Goal: Task Accomplishment & Management: Use online tool/utility

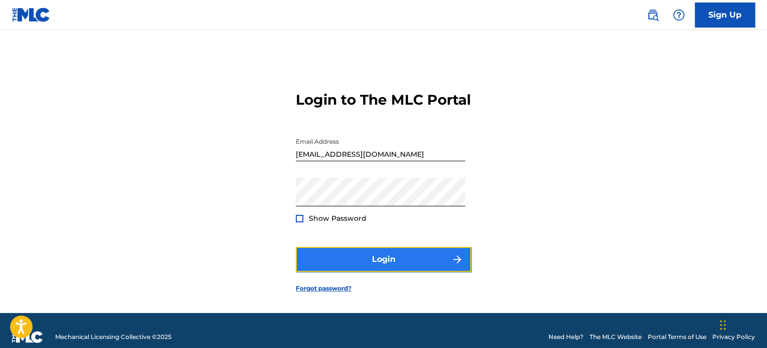
click at [370, 272] on button "Login" at bounding box center [383, 259] width 175 height 25
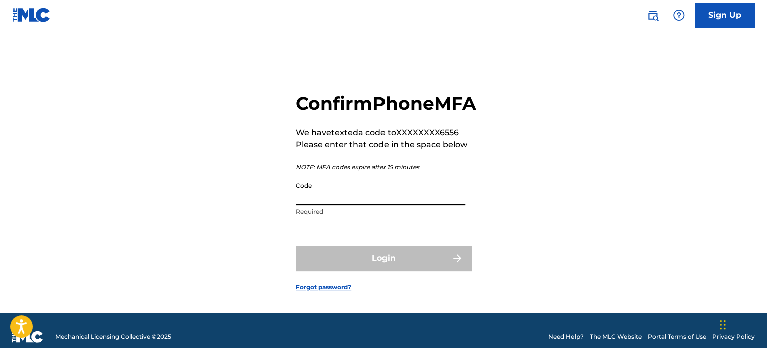
click at [328, 205] on input "Code" at bounding box center [380, 191] width 169 height 29
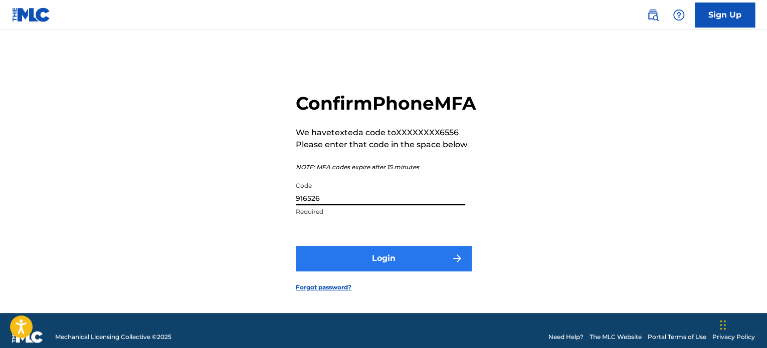
type input "916526"
click at [405, 271] on button "Login" at bounding box center [383, 258] width 175 height 25
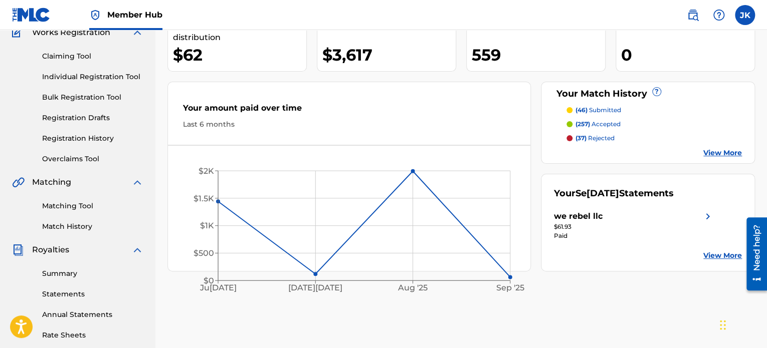
scroll to position [90, 0]
click at [62, 228] on link "Match History" at bounding box center [92, 228] width 101 height 11
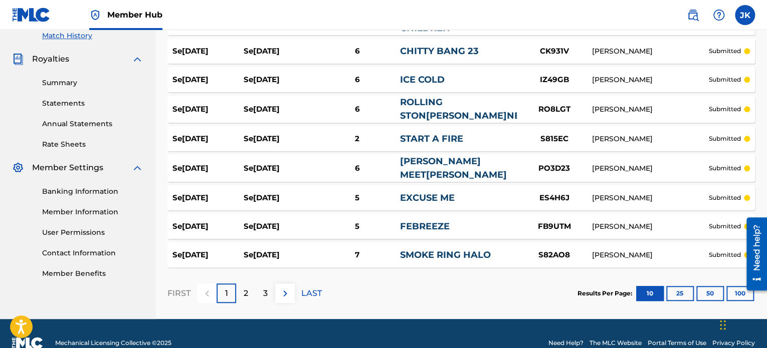
scroll to position [285, 0]
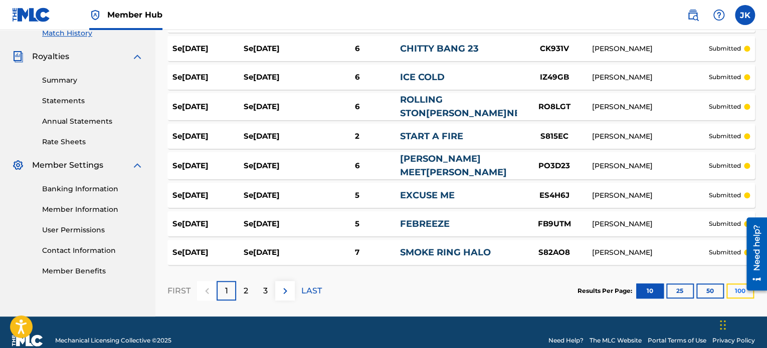
click at [736, 284] on button "100" at bounding box center [740, 291] width 28 height 15
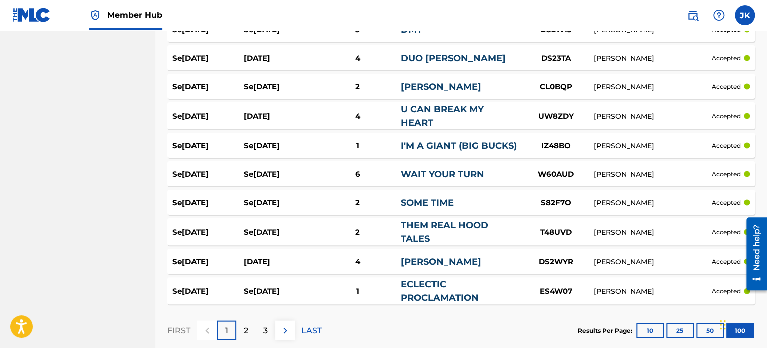
scroll to position [2888, 0]
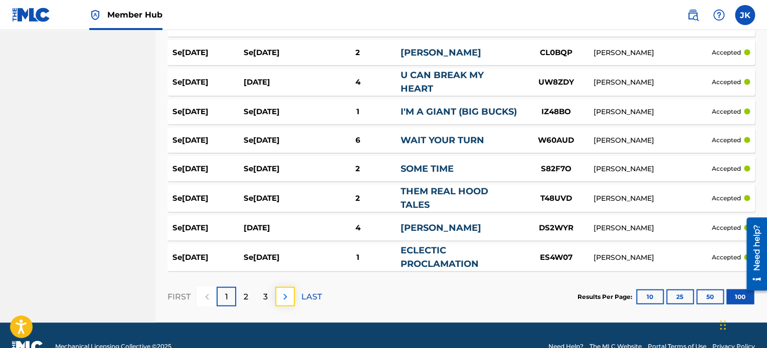
click at [284, 291] on img at bounding box center [285, 297] width 12 height 12
click at [263, 287] on div "3" at bounding box center [266, 297] width 20 height 20
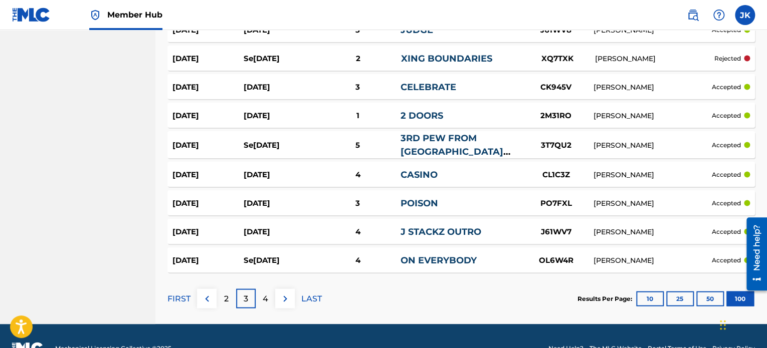
scroll to position [2868, 0]
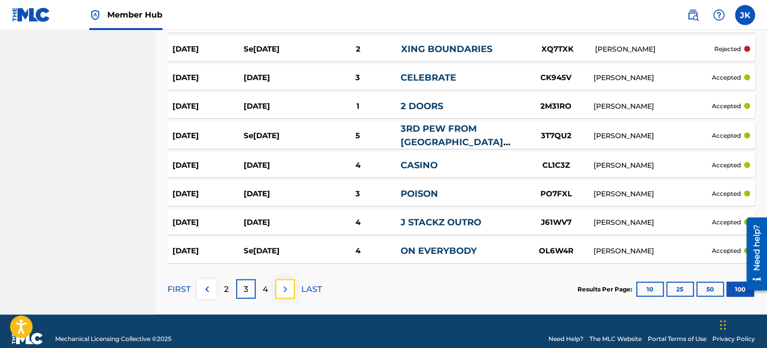
click at [287, 283] on img at bounding box center [285, 289] width 12 height 12
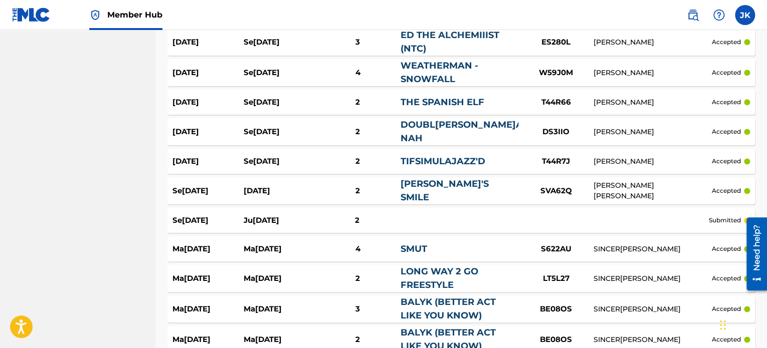
scroll to position [2509, 0]
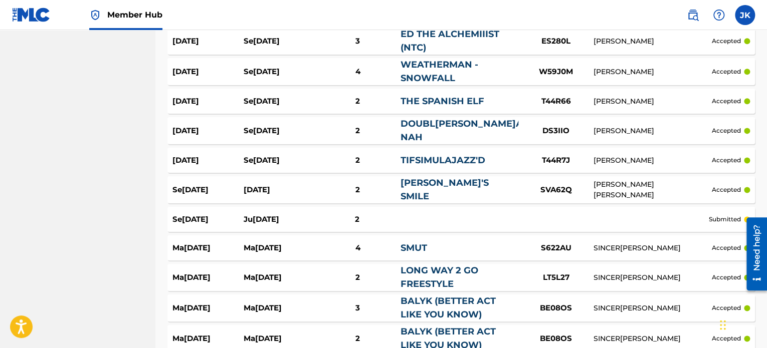
click at [380, 184] on div "2" at bounding box center [357, 190] width 85 height 12
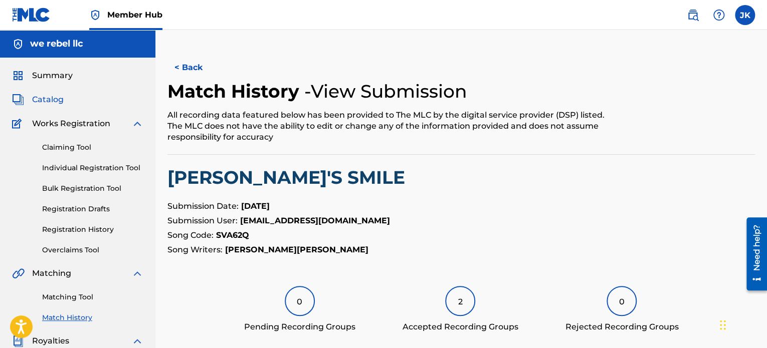
click at [58, 99] on span "Catalog" at bounding box center [48, 100] width 32 height 12
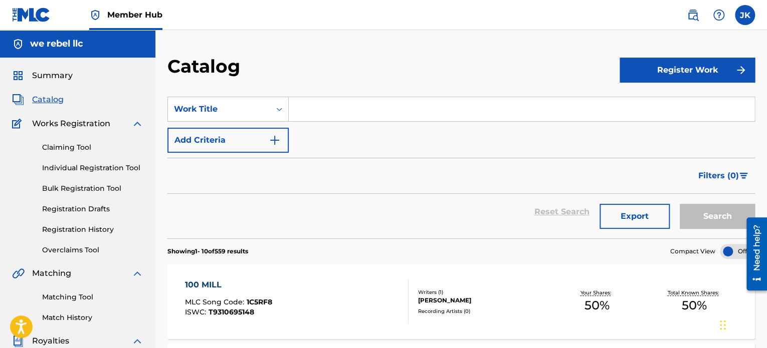
click at [303, 113] on input "Search Form" at bounding box center [522, 109] width 466 height 24
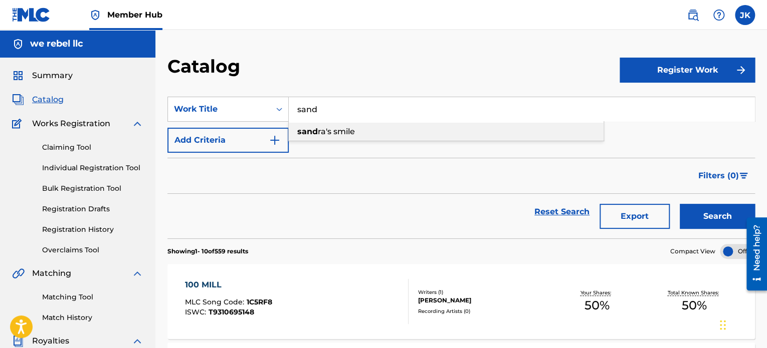
click at [325, 132] on span "ra's smile" at bounding box center [336, 132] width 37 height 10
type input "[PERSON_NAME]'s smile"
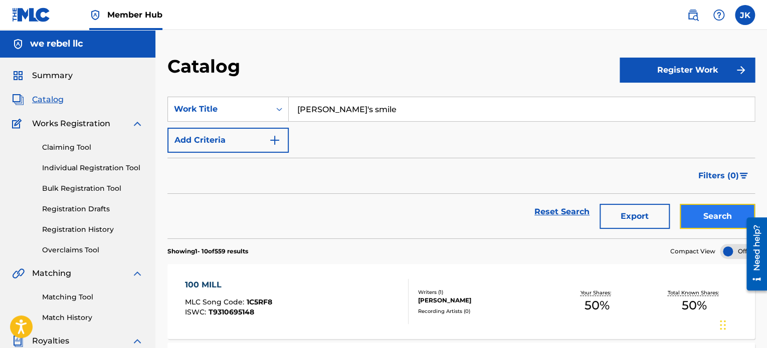
click at [694, 216] on button "Search" at bounding box center [717, 216] width 75 height 25
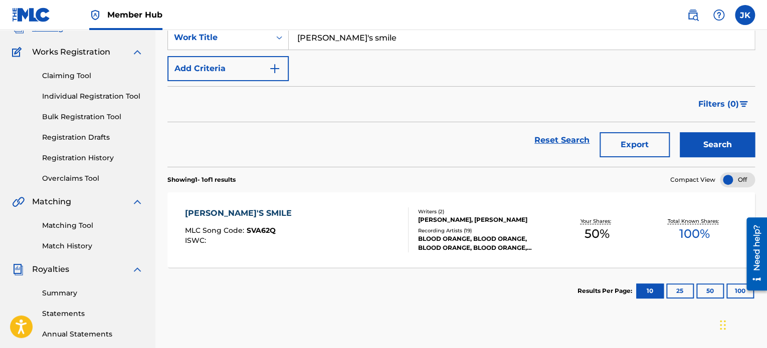
scroll to position [74, 0]
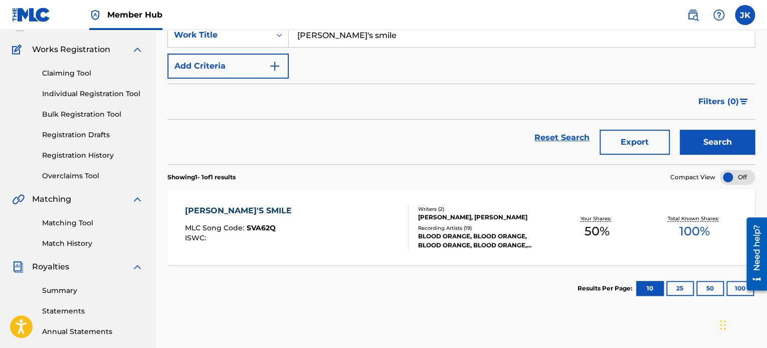
click at [302, 227] on div "[PERSON_NAME]'S SMILE MLC Song Code : SVA62Q ISWC :" at bounding box center [296, 227] width 223 height 45
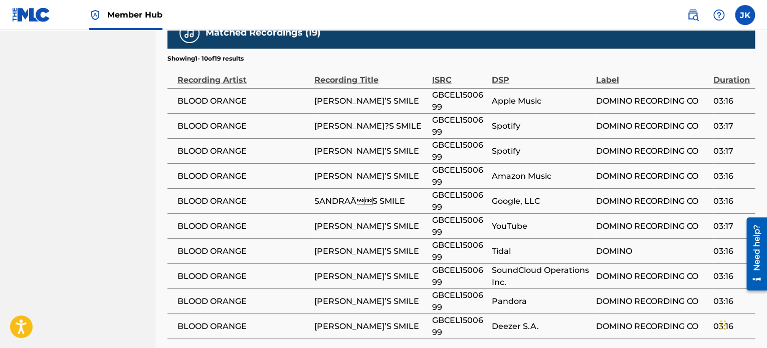
scroll to position [946, 0]
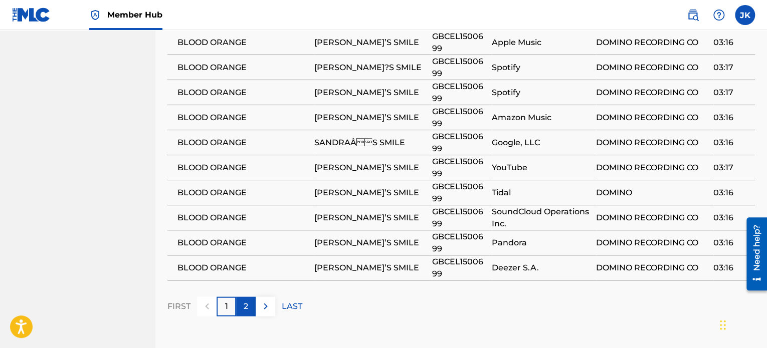
click at [248, 300] on p "2" at bounding box center [246, 306] width 5 height 12
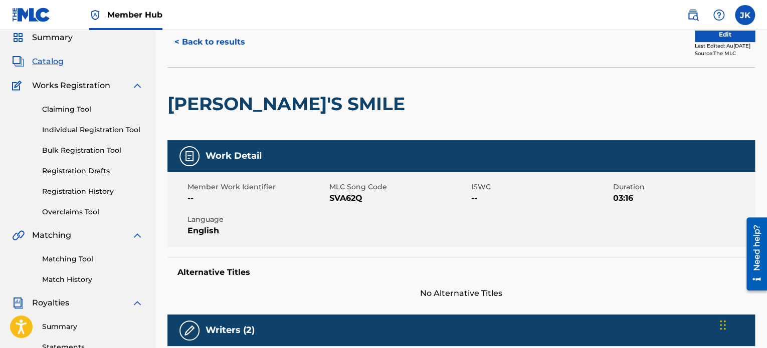
scroll to position [0, 0]
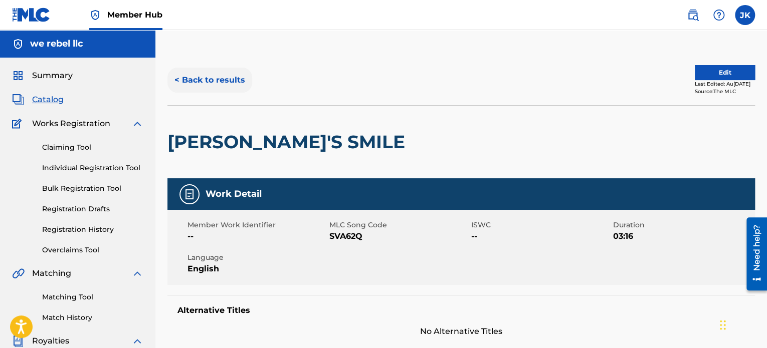
click at [214, 77] on button "< Back to results" at bounding box center [209, 80] width 85 height 25
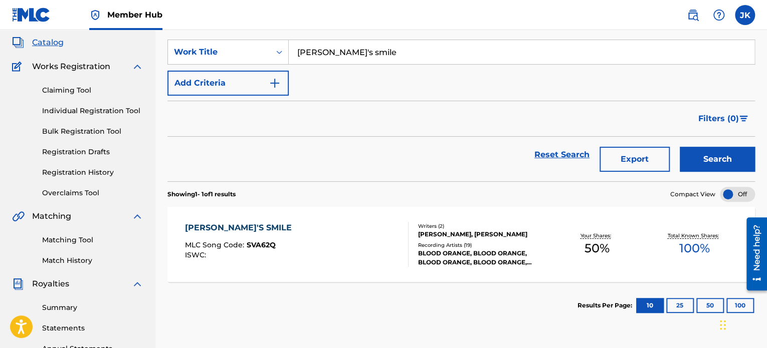
scroll to position [54, 0]
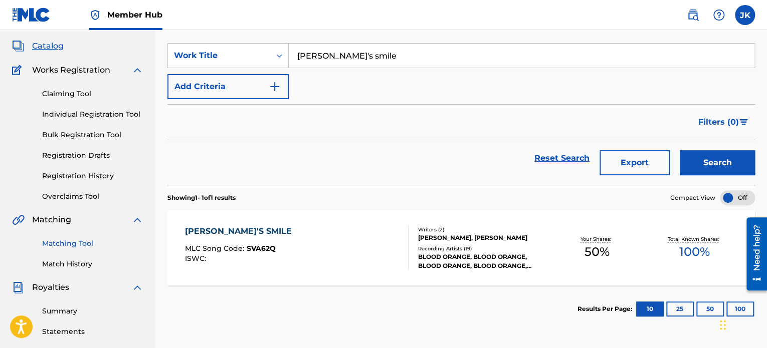
click at [74, 242] on link "Matching Tool" at bounding box center [92, 244] width 101 height 11
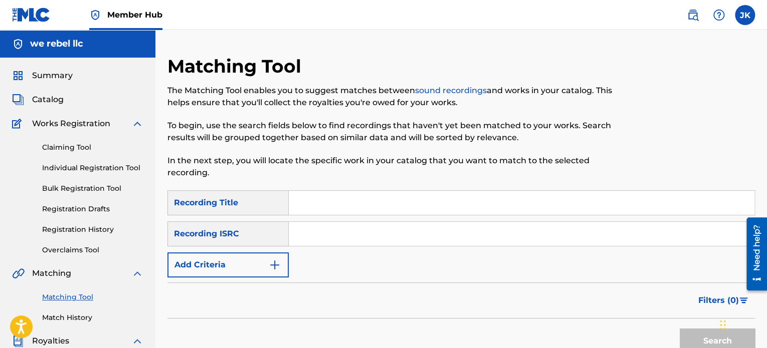
click at [295, 200] on input "Search Form" at bounding box center [522, 203] width 466 height 24
paste input "Love Myself Again - Demo"
type input "Love Myself Again - Demo"
click at [309, 234] on input "Search Form" at bounding box center [522, 234] width 466 height 24
paste input "QZTAS2536653"
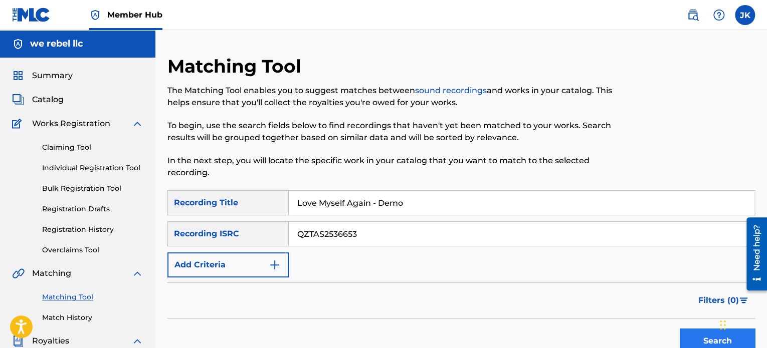
type input "QZTAS2536653"
click at [688, 333] on button "Search" at bounding box center [717, 341] width 75 height 25
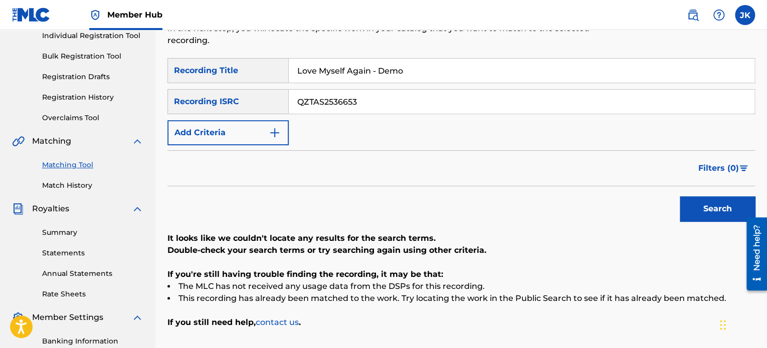
scroll to position [133, 0]
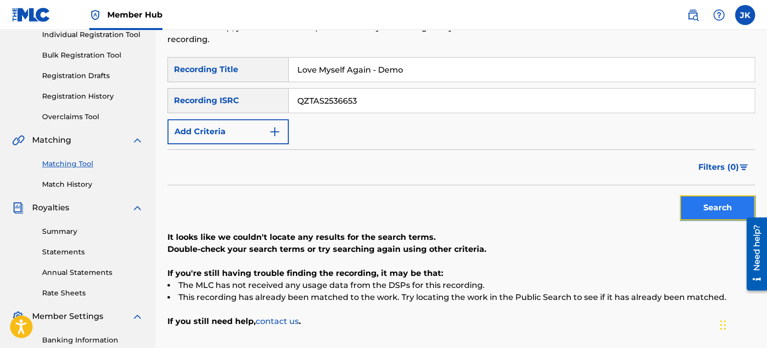
click at [688, 218] on button "Search" at bounding box center [717, 207] width 75 height 25
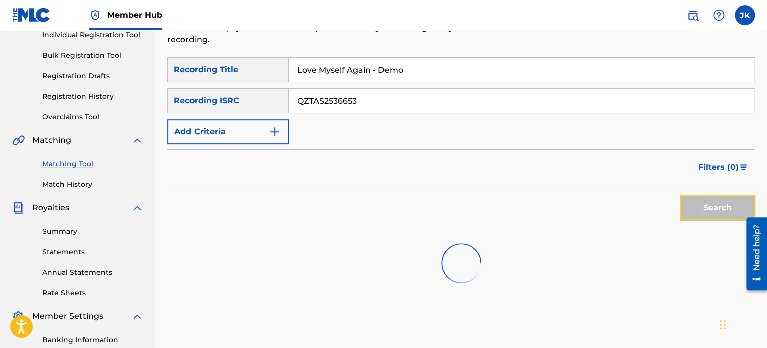
click at [688, 218] on button "Search" at bounding box center [717, 207] width 75 height 25
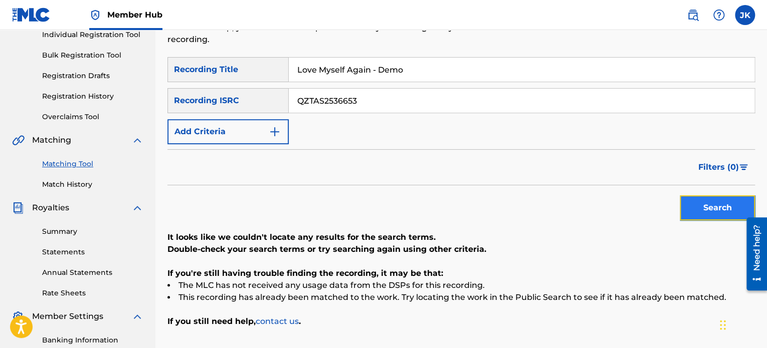
click at [688, 218] on button "Search" at bounding box center [717, 207] width 75 height 25
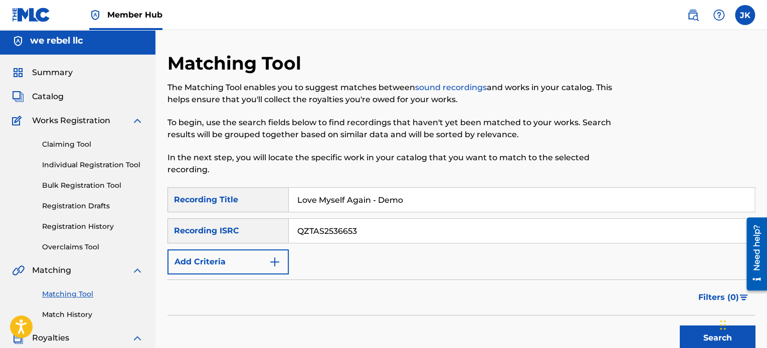
scroll to position [2, 0]
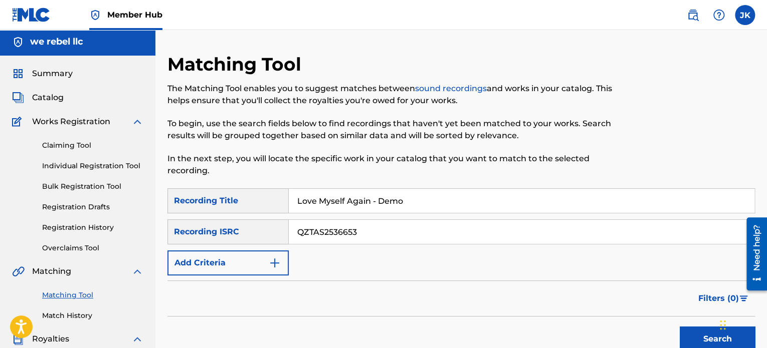
click at [341, 201] on input "Love Myself Again - Demo" at bounding box center [522, 201] width 466 height 24
click at [52, 96] on span "Catalog" at bounding box center [48, 98] width 32 height 12
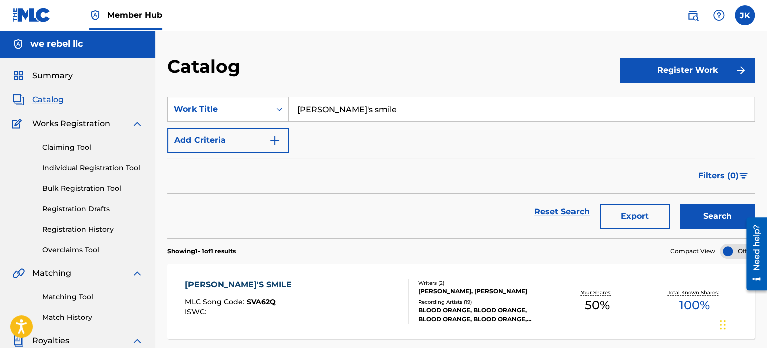
click at [305, 111] on input "[PERSON_NAME]'s smile" at bounding box center [522, 109] width 466 height 24
paste input "Love Myself Again - Demo"
type input "Love Myself Again - Demo"
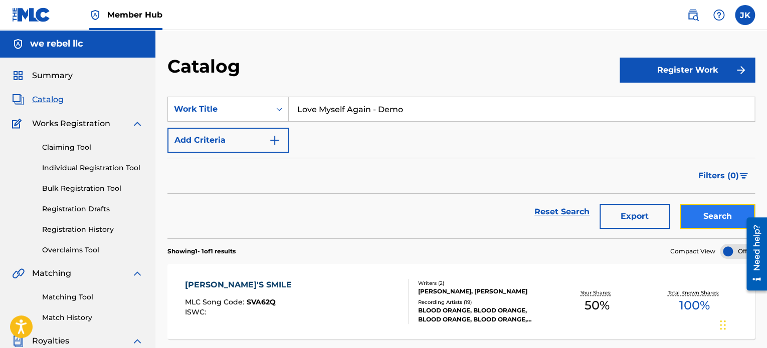
click at [692, 212] on button "Search" at bounding box center [717, 216] width 75 height 25
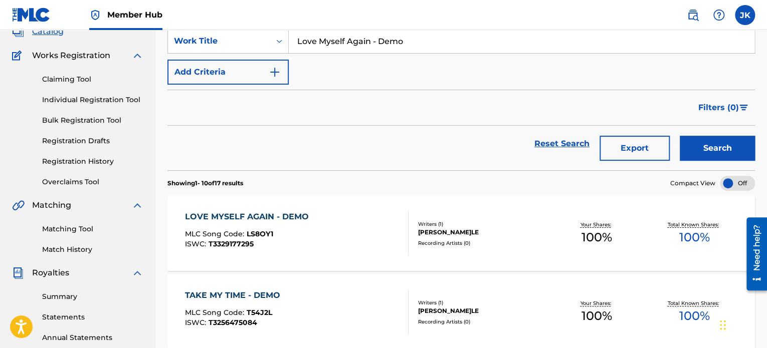
scroll to position [70, 0]
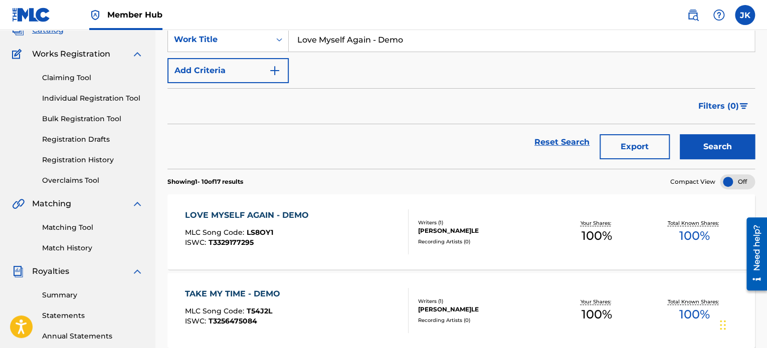
click at [385, 236] on div "LOVE MYSELF AGAIN - DEMO MLC Song Code : LS8OY1 ISWC : T3329177295" at bounding box center [296, 231] width 223 height 45
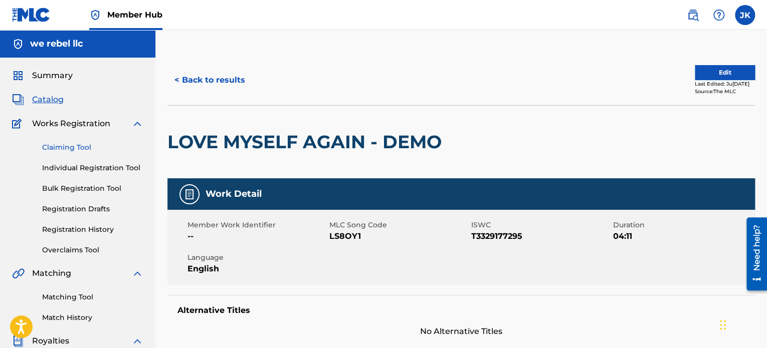
click at [76, 146] on link "Claiming Tool" at bounding box center [92, 147] width 101 height 11
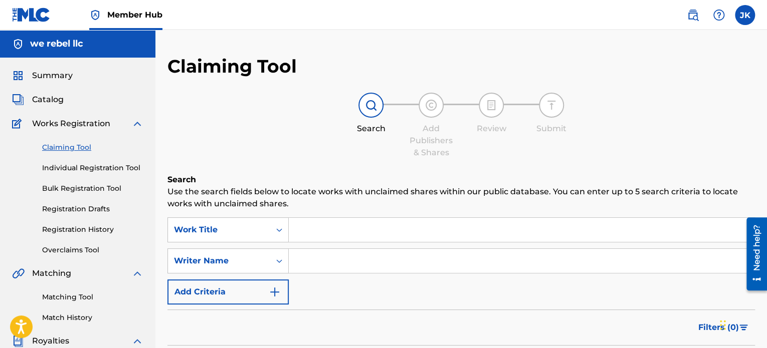
click at [329, 229] on input "Search Form" at bounding box center [522, 230] width 466 height 24
paste input "Love Myself Again - Demo"
type input "Love Myself Again - Demo"
click at [313, 260] on input "Search Form" at bounding box center [522, 261] width 466 height 24
type input "[PERSON_NAME]le"
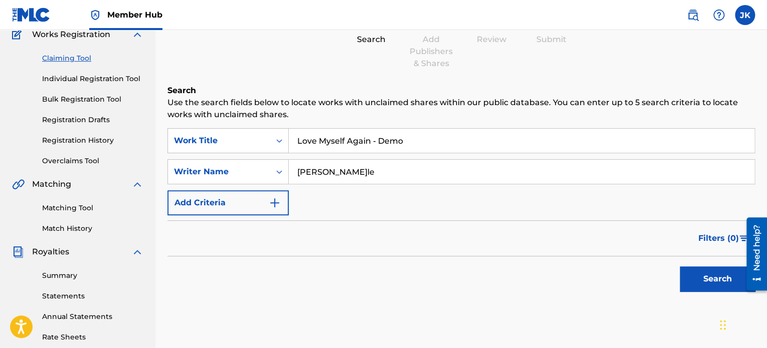
scroll to position [96, 0]
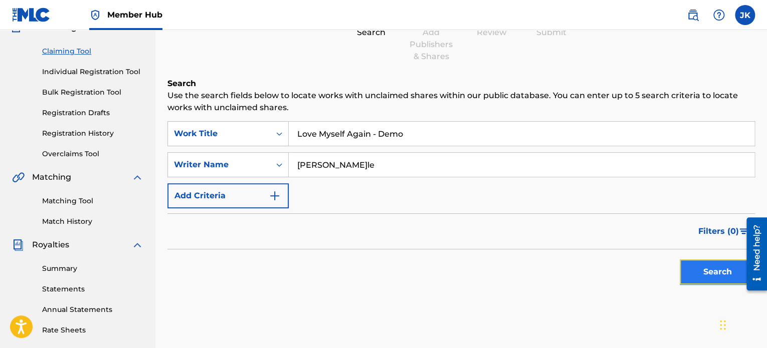
click at [685, 270] on button "Search" at bounding box center [717, 272] width 75 height 25
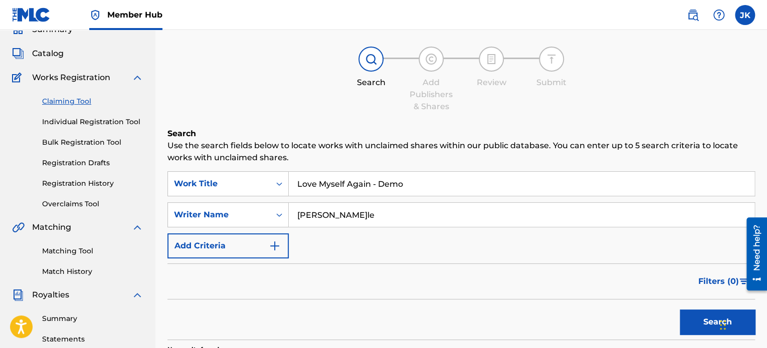
scroll to position [46, 0]
click at [404, 205] on input "[PERSON_NAME]le" at bounding box center [522, 215] width 466 height 24
click at [394, 184] on input "Love Myself Again - Demo" at bounding box center [522, 184] width 466 height 24
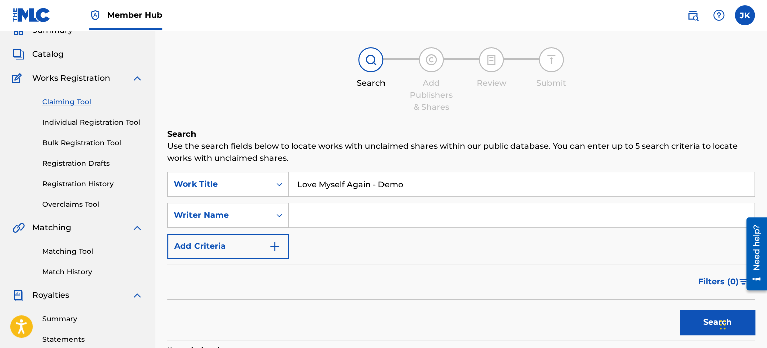
click at [394, 184] on input "Love Myself Again - Demo" at bounding box center [522, 184] width 466 height 24
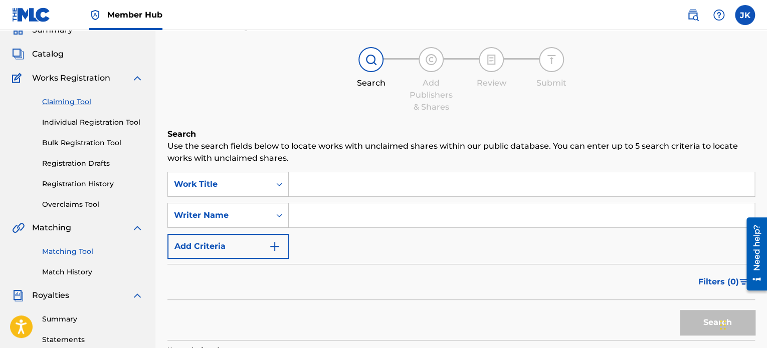
click at [60, 250] on link "Matching Tool" at bounding box center [92, 252] width 101 height 11
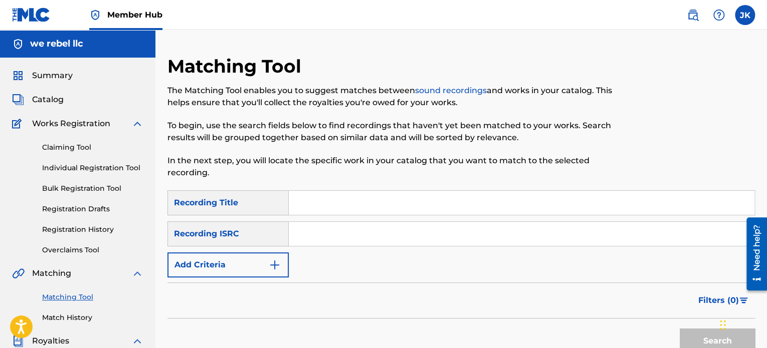
click at [299, 202] on input "Search Form" at bounding box center [522, 203] width 466 height 24
paste input "Take My Time - Demo"
type input "Take My Time - Demo"
click at [307, 234] on input "Search Form" at bounding box center [522, 234] width 466 height 24
paste input "QZMEP2430296"
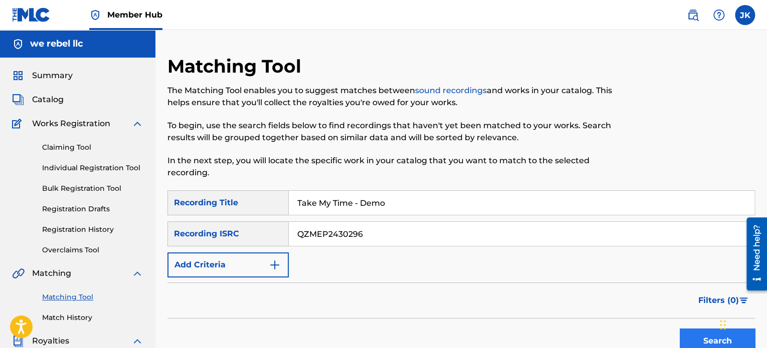
type input "QZMEP2430296"
click at [682, 336] on button "Search" at bounding box center [717, 341] width 75 height 25
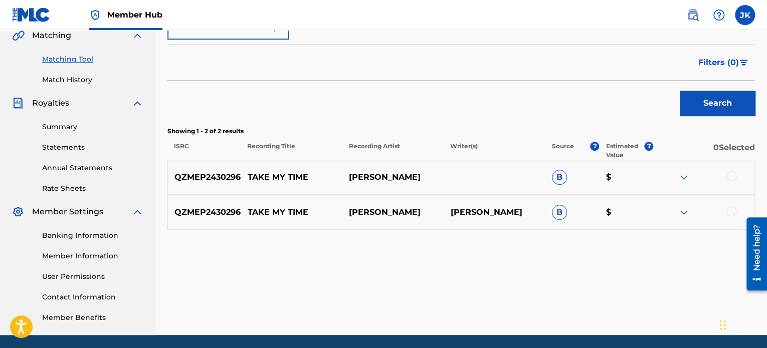
scroll to position [273, 0]
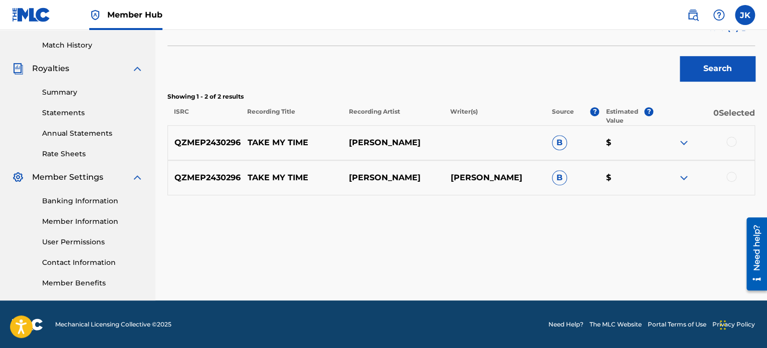
click at [730, 140] on div at bounding box center [731, 142] width 10 height 10
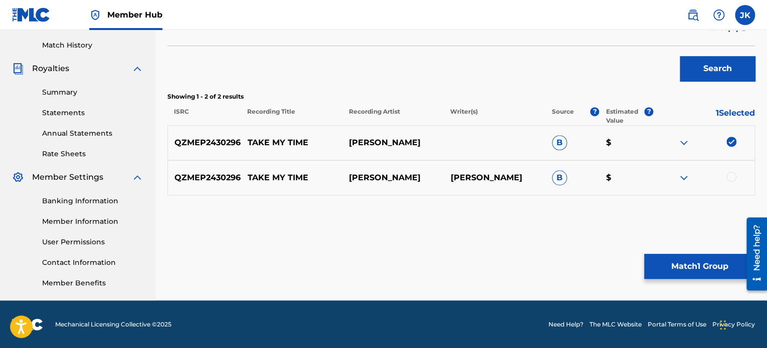
click at [731, 176] on div at bounding box center [731, 177] width 10 height 10
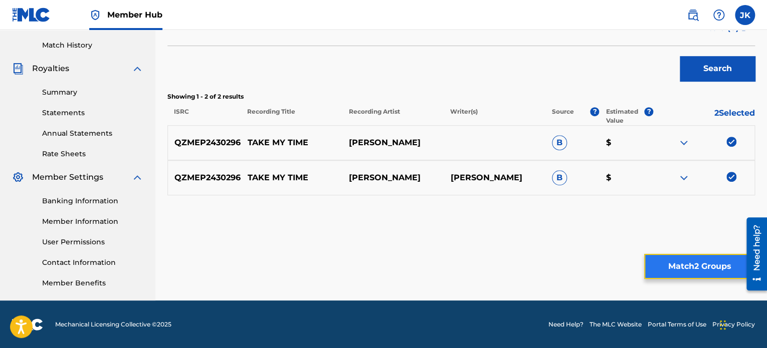
click at [693, 260] on button "Match 2 Groups" at bounding box center [699, 266] width 111 height 25
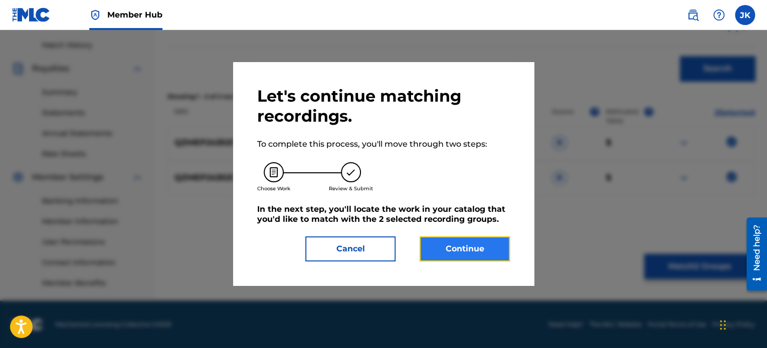
click at [463, 248] on button "Continue" at bounding box center [464, 249] width 90 height 25
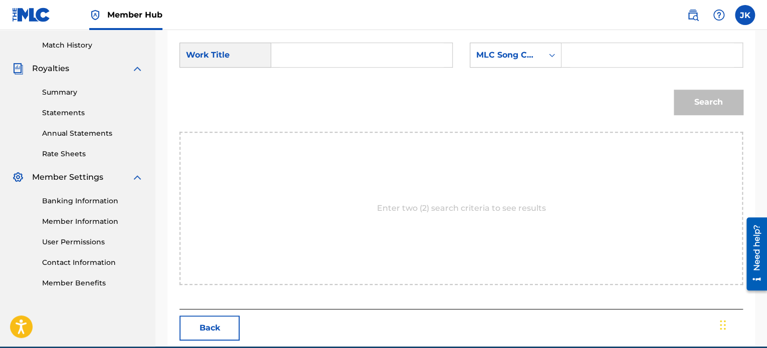
click at [287, 54] on input "Search Form" at bounding box center [362, 55] width 164 height 24
paste input "Take My Time - Demo"
type input "Take My Time - Demo"
click at [553, 60] on div "Search Form" at bounding box center [552, 55] width 18 height 18
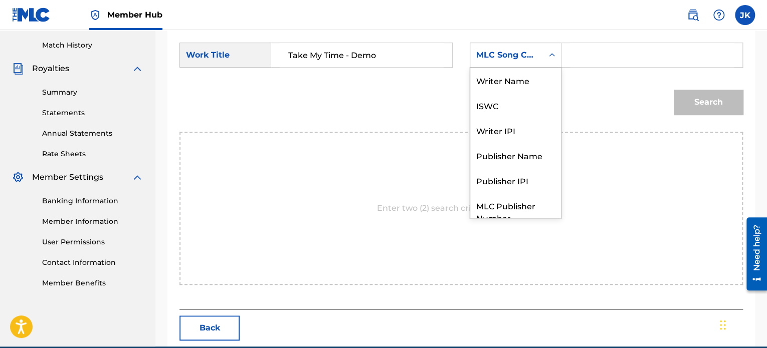
scroll to position [37, 0]
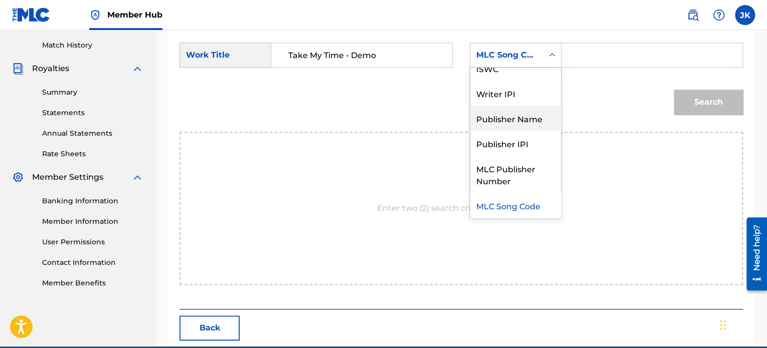
click at [541, 118] on div "Publisher Name" at bounding box center [515, 118] width 91 height 25
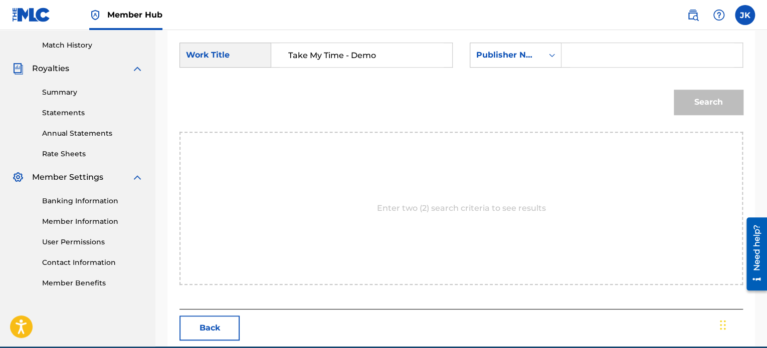
click at [591, 50] on input "Search Form" at bounding box center [652, 55] width 164 height 24
type input "[PERSON_NAME]"
click at [687, 94] on button "Search" at bounding box center [708, 102] width 69 height 25
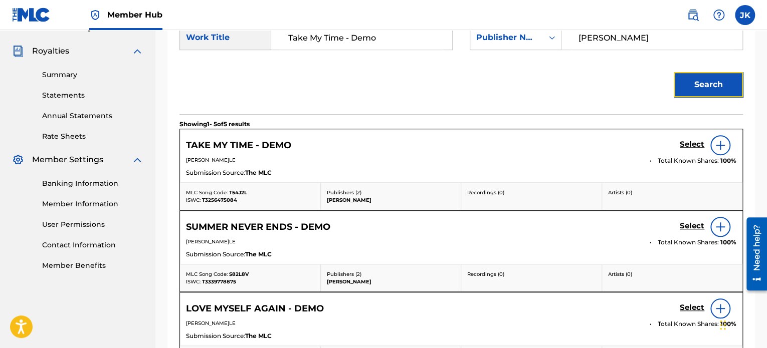
scroll to position [291, 0]
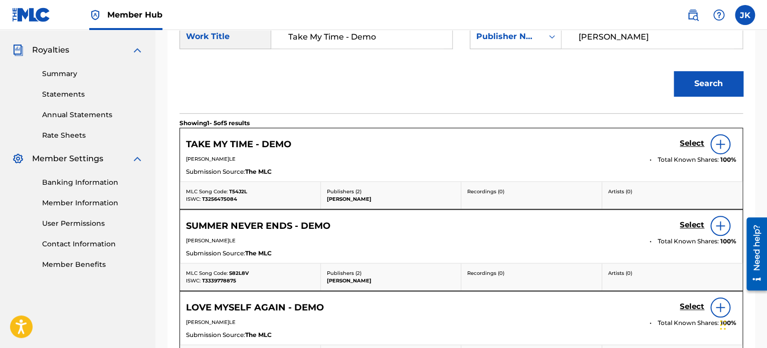
click at [712, 145] on div at bounding box center [720, 144] width 20 height 20
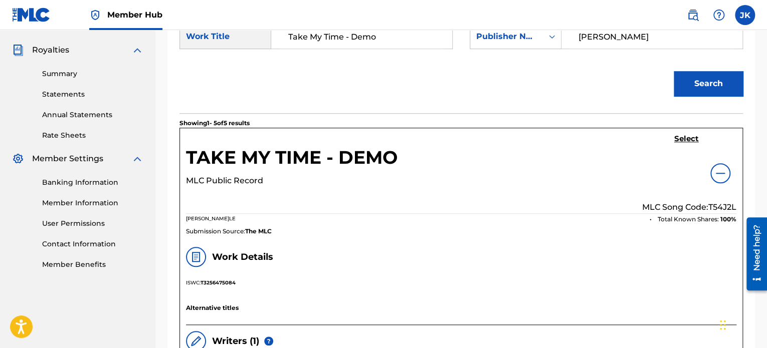
click at [714, 208] on p "MLC Song Code: T54J2L" at bounding box center [689, 207] width 94 height 12
copy p "T54J2L"
click at [684, 139] on h5 "Select" at bounding box center [686, 139] width 25 height 10
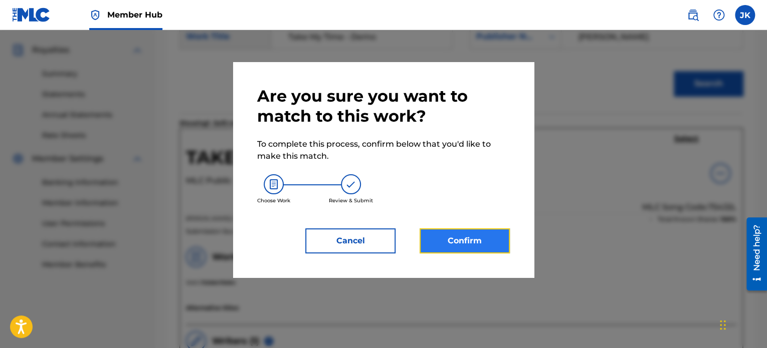
click at [476, 245] on button "Confirm" at bounding box center [464, 241] width 90 height 25
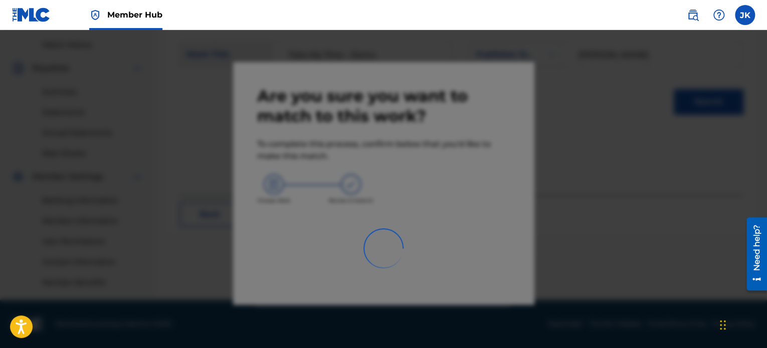
scroll to position [273, 0]
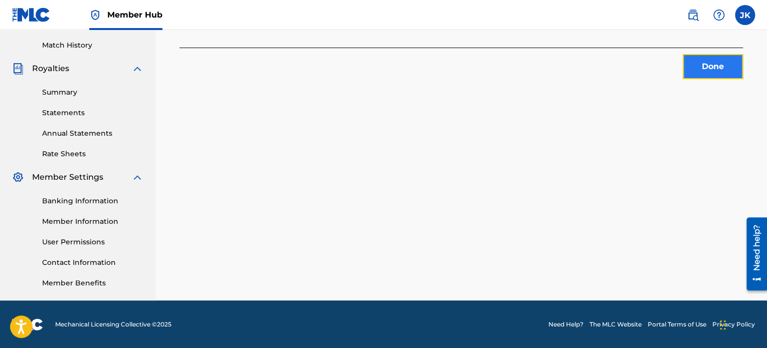
click at [700, 63] on button "Done" at bounding box center [713, 66] width 60 height 25
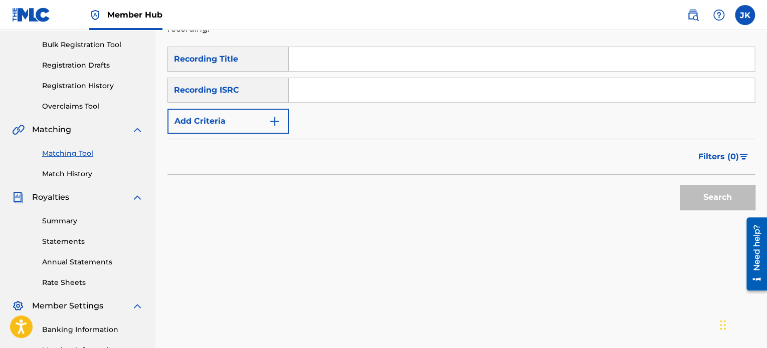
scroll to position [114, 0]
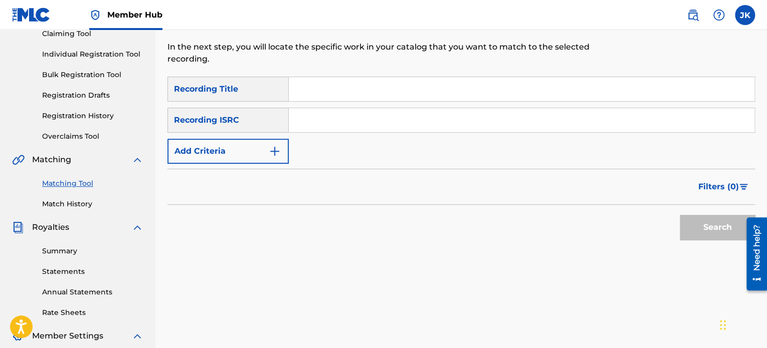
click at [305, 93] on input "Search Form" at bounding box center [522, 89] width 466 height 24
paste input "It's Christmas"
type input "It's Christmas"
click at [329, 118] on input "Search Form" at bounding box center [522, 120] width 466 height 24
paste input "QZWFJ2304477"
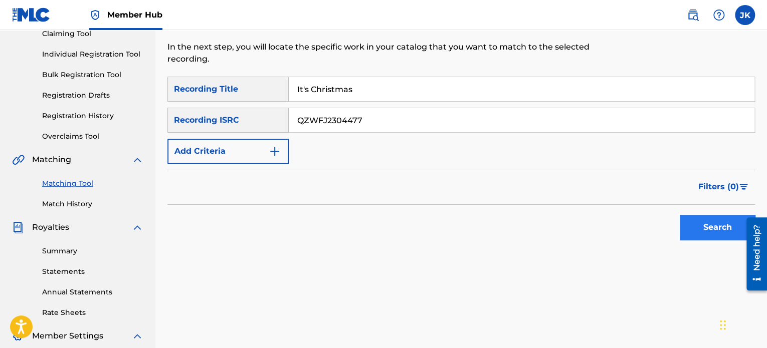
type input "QZWFJ2304477"
click at [706, 237] on button "Search" at bounding box center [717, 227] width 75 height 25
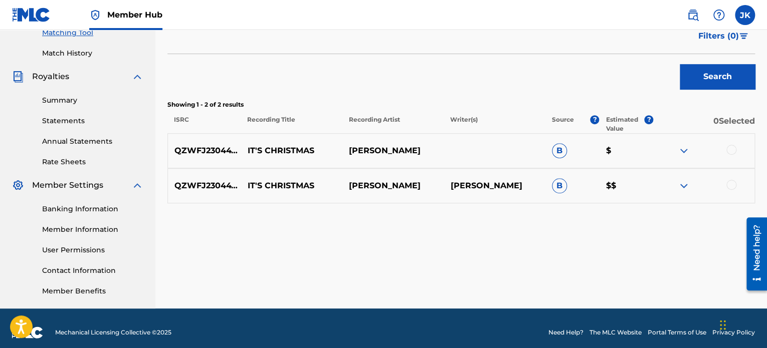
scroll to position [267, 0]
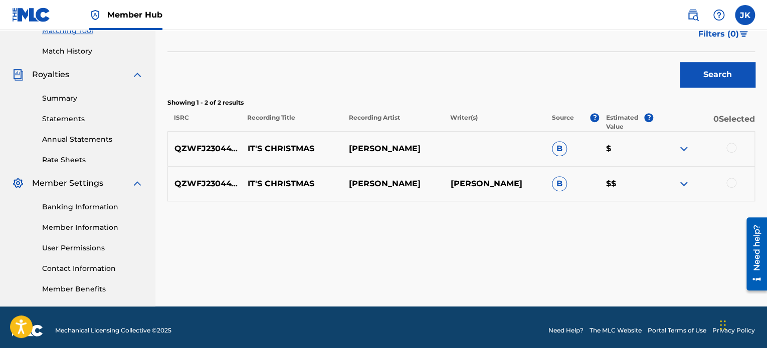
click at [730, 150] on div at bounding box center [731, 148] width 10 height 10
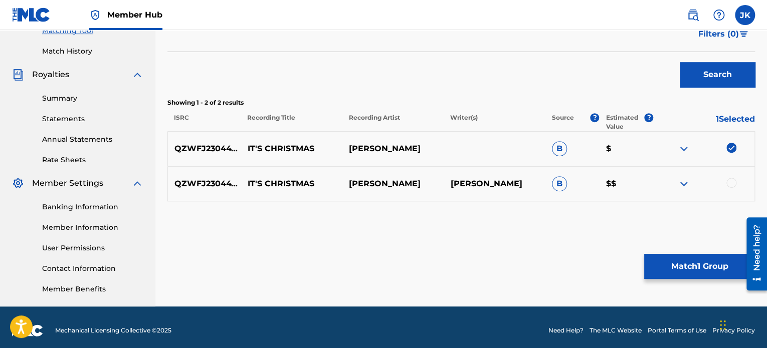
click at [730, 182] on div at bounding box center [731, 183] width 10 height 10
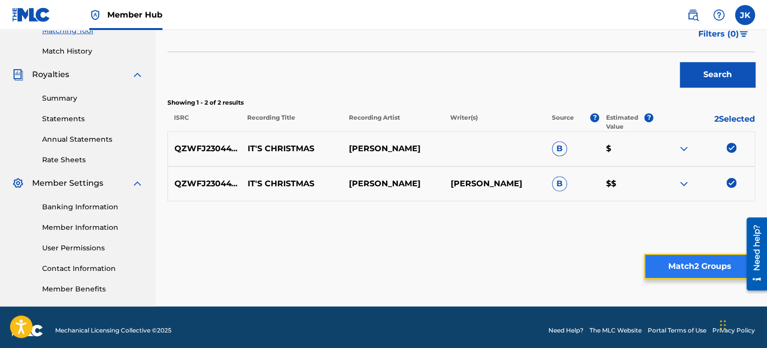
click at [682, 267] on button "Match 2 Groups" at bounding box center [699, 266] width 111 height 25
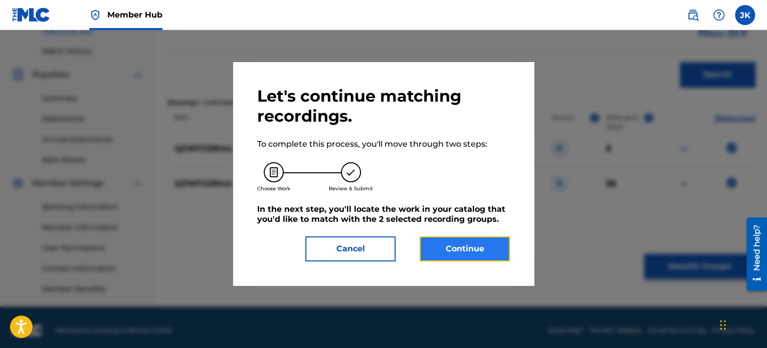
click at [489, 246] on button "Continue" at bounding box center [464, 249] width 90 height 25
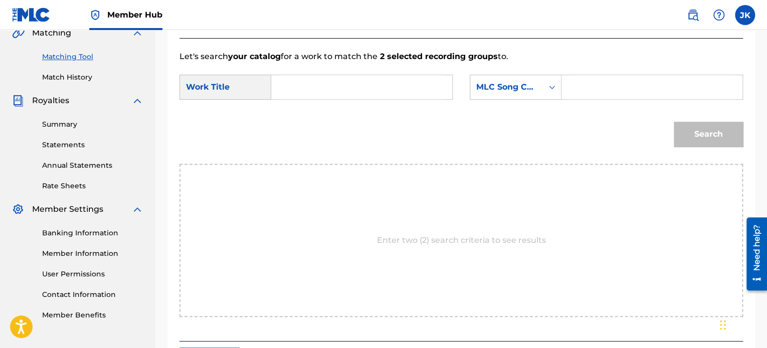
scroll to position [238, 0]
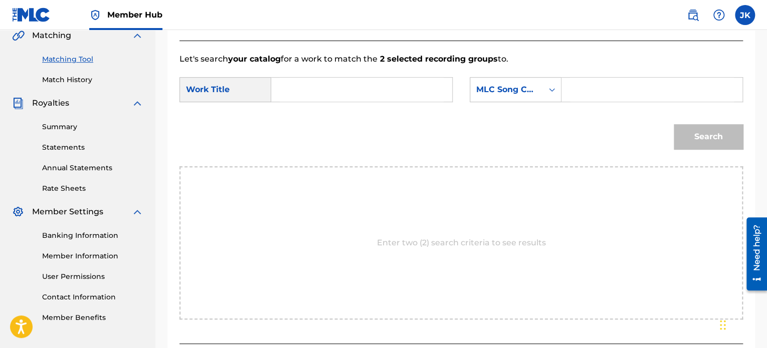
click at [294, 100] on input "Search Form" at bounding box center [362, 90] width 164 height 24
paste input "It's Christmas"
type input "It's Christmas"
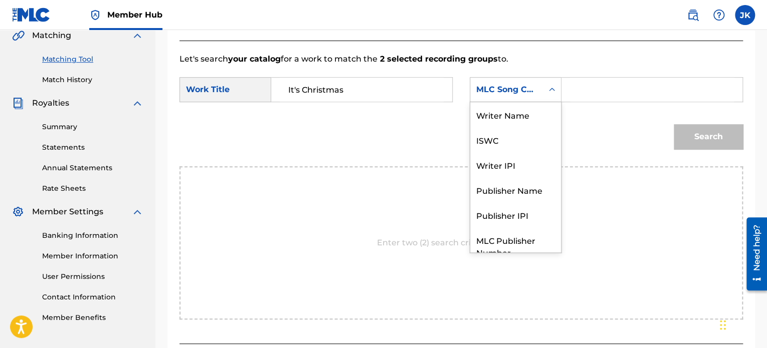
click at [552, 93] on icon "Search Form" at bounding box center [552, 90] width 10 height 10
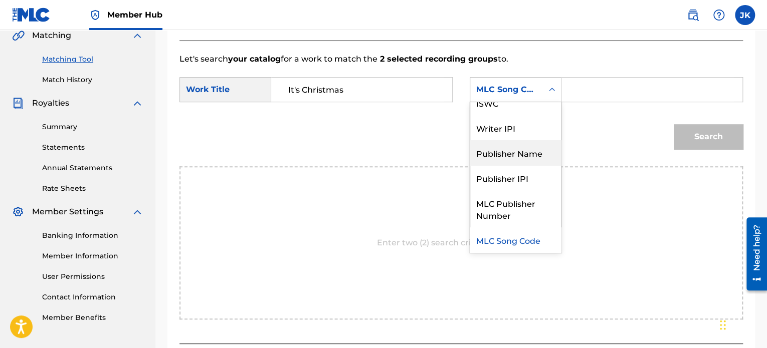
click at [534, 156] on div "Publisher Name" at bounding box center [515, 152] width 91 height 25
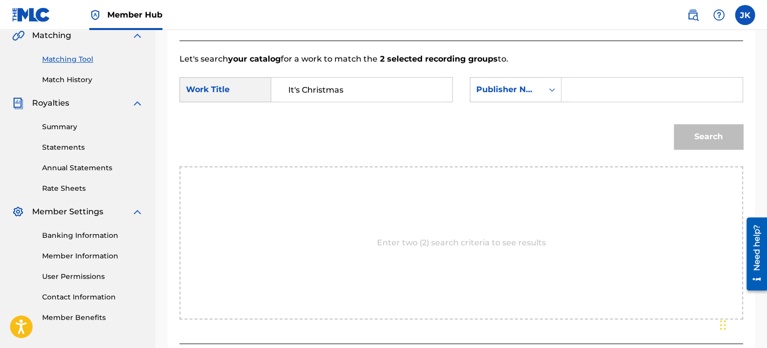
click at [583, 94] on input "Search Form" at bounding box center [652, 90] width 164 height 24
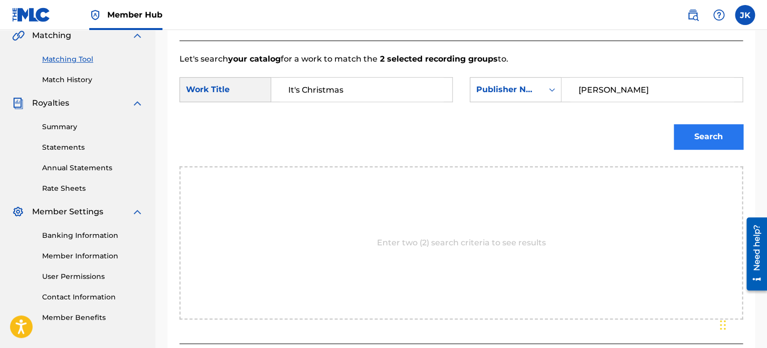
type input "[PERSON_NAME]"
click at [682, 137] on button "Search" at bounding box center [708, 136] width 69 height 25
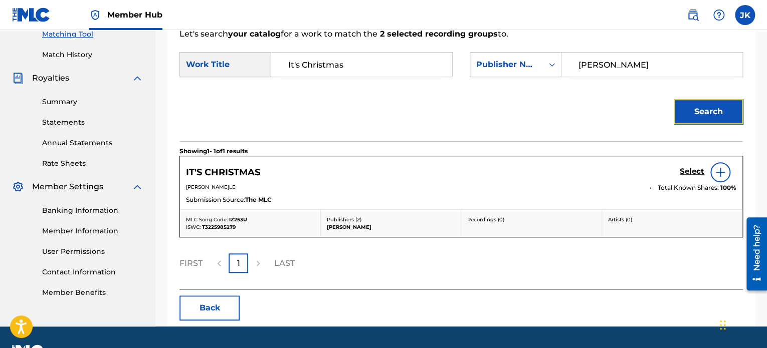
scroll to position [264, 0]
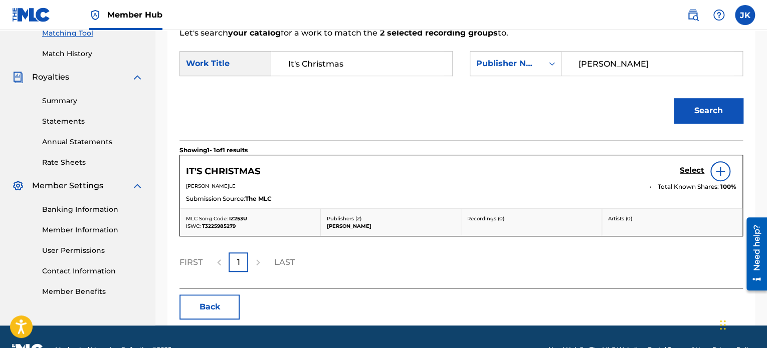
click at [719, 171] on img at bounding box center [720, 171] width 12 height 12
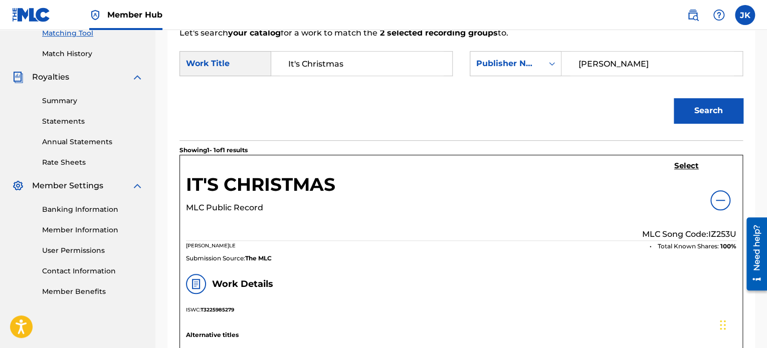
click at [716, 234] on p "MLC Song Code: IZ253U" at bounding box center [689, 235] width 94 height 12
copy p "IZ253U"
click at [687, 168] on h5 "Select" at bounding box center [686, 166] width 25 height 10
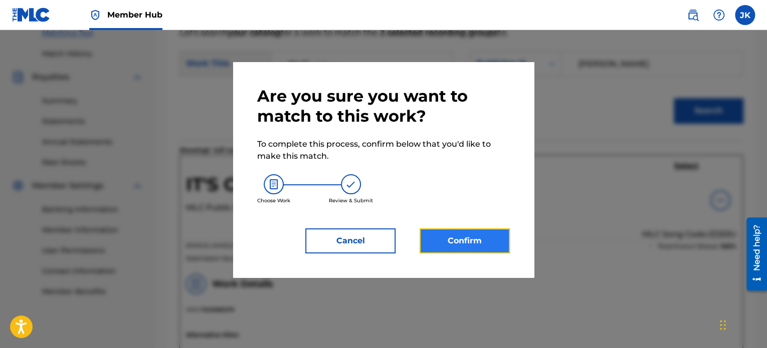
click at [468, 236] on button "Confirm" at bounding box center [464, 241] width 90 height 25
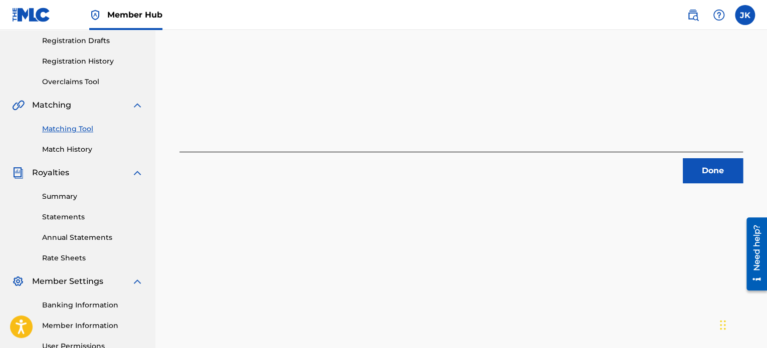
scroll to position [168, 0]
click at [690, 166] on button "Done" at bounding box center [713, 171] width 60 height 25
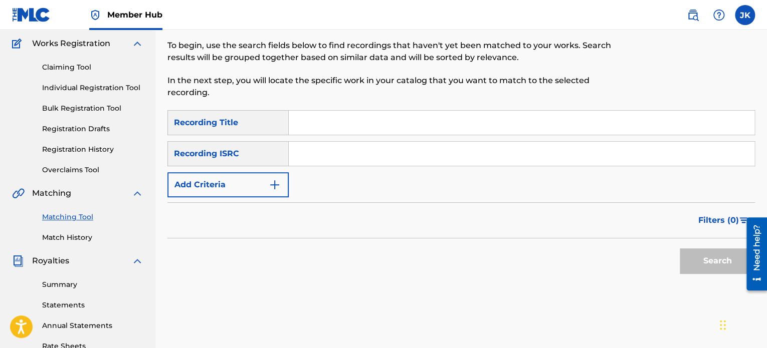
scroll to position [80, 0]
click at [319, 118] on input "Search Form" at bounding box center [522, 123] width 466 height 24
paste input "IZ253U"
type input "I"
paste input "Burning Desire"
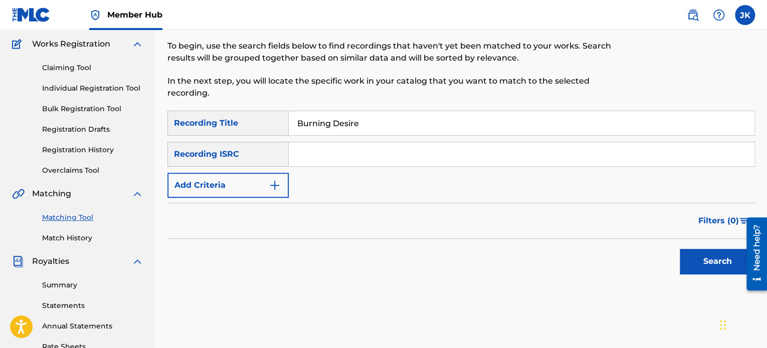
type input "Burning Desire"
click at [390, 160] on input "Search Form" at bounding box center [522, 154] width 466 height 24
paste input "USA2P2354704"
type input "USA2P2354704"
click at [696, 256] on button "Search" at bounding box center [717, 261] width 75 height 25
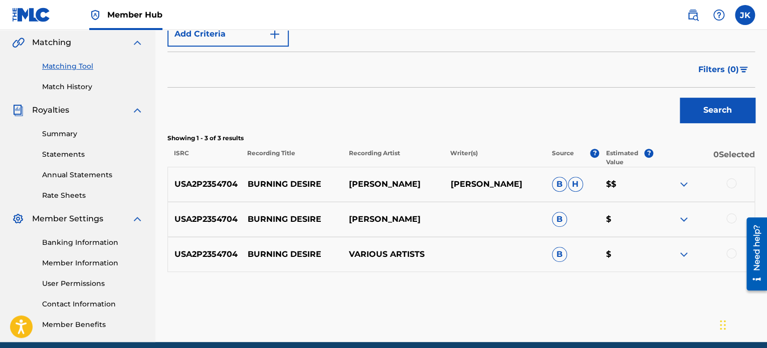
scroll to position [233, 0]
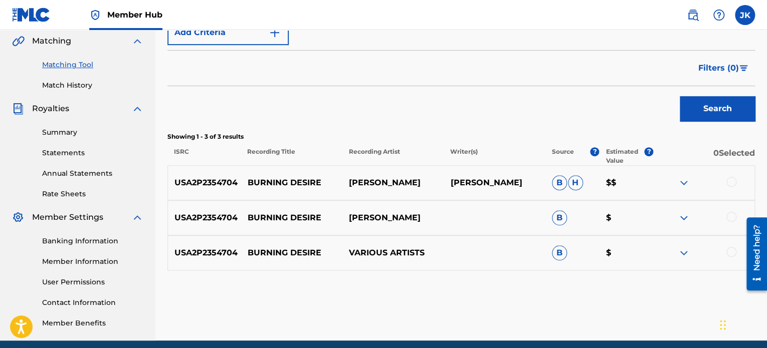
click at [730, 182] on div at bounding box center [731, 182] width 10 height 10
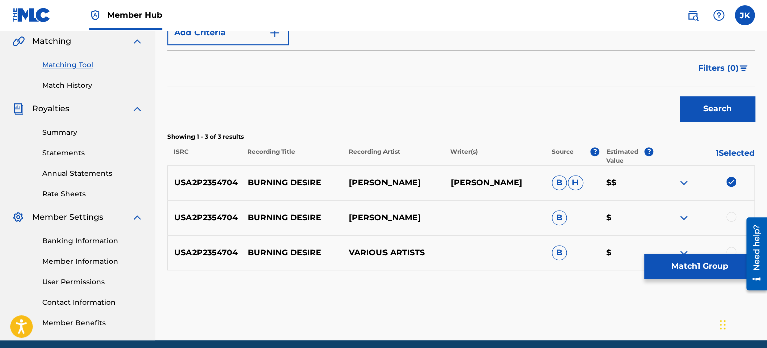
click at [729, 212] on div at bounding box center [731, 217] width 10 height 10
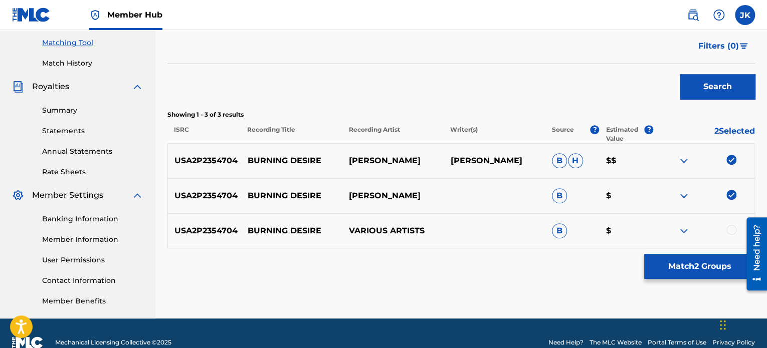
scroll to position [255, 0]
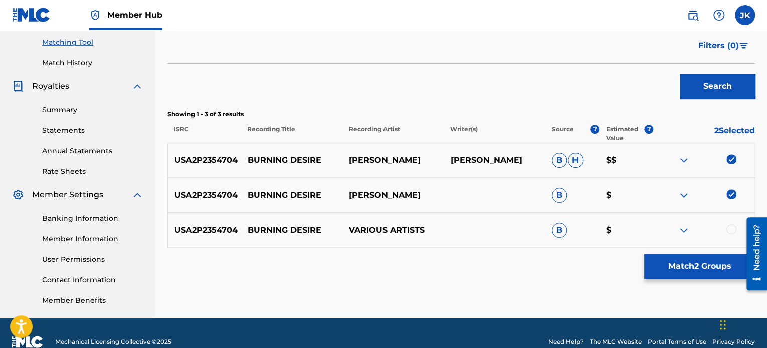
click at [731, 228] on div at bounding box center [731, 230] width 10 height 10
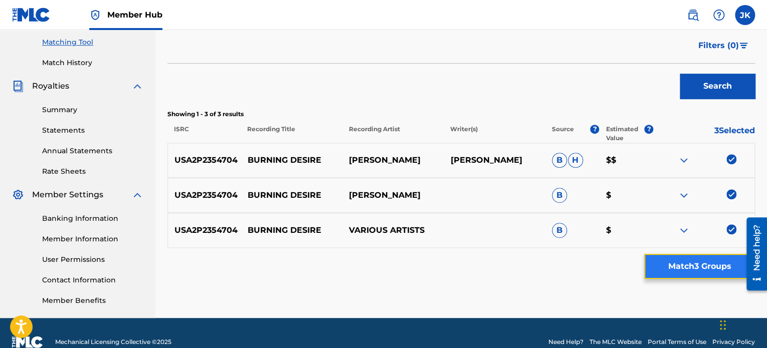
click at [699, 263] on button "Match 3 Groups" at bounding box center [699, 266] width 111 height 25
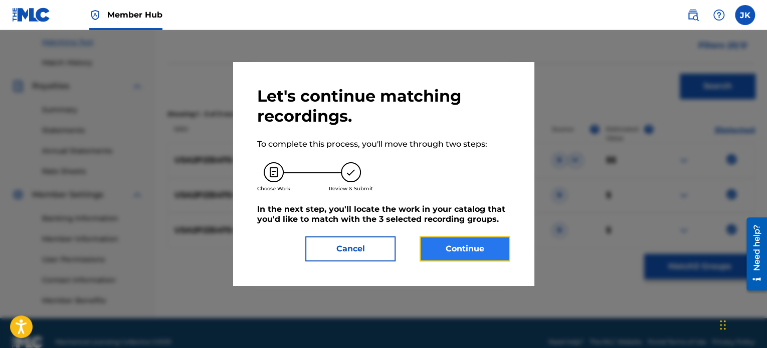
click at [469, 248] on button "Continue" at bounding box center [464, 249] width 90 height 25
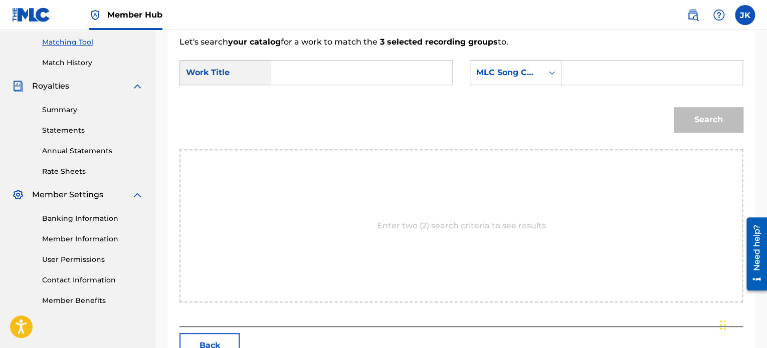
click at [310, 80] on input "Search Form" at bounding box center [362, 73] width 164 height 24
paste input "Burning Desire"
type input "Burning Desire"
click at [552, 69] on icon "Search Form" at bounding box center [552, 73] width 10 height 10
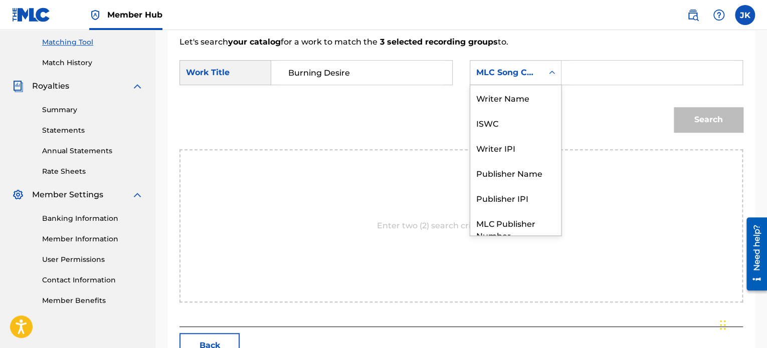
scroll to position [37, 0]
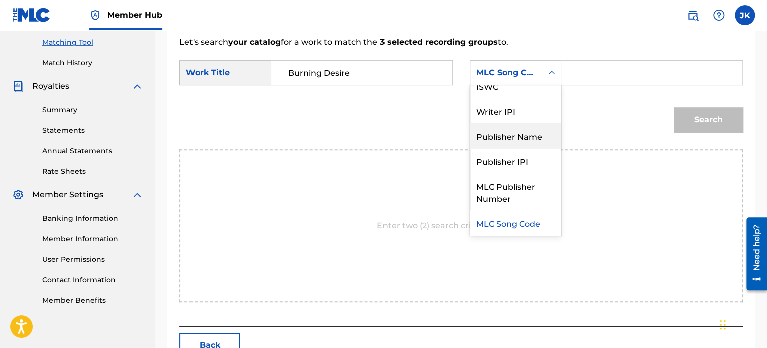
click at [521, 137] on div "Publisher Name" at bounding box center [515, 135] width 91 height 25
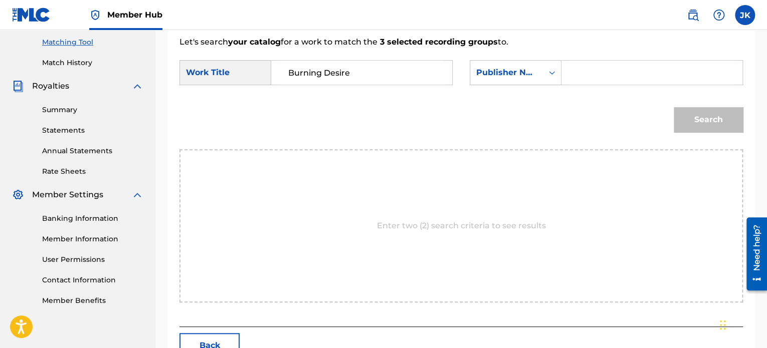
click at [575, 76] on input "Search Form" at bounding box center [652, 73] width 164 height 24
type input "m"
type input "[PERSON_NAME]"
click at [703, 112] on button "Search" at bounding box center [708, 119] width 69 height 25
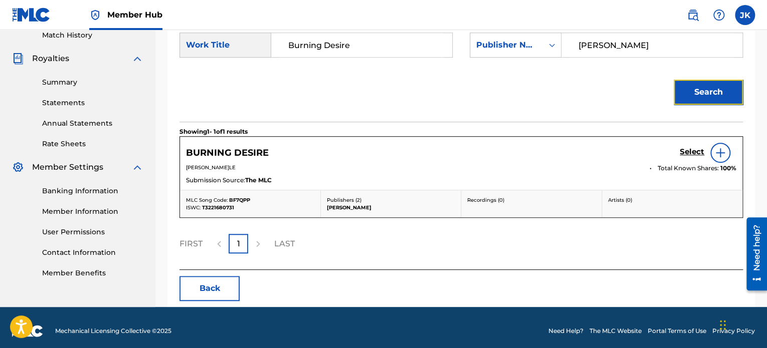
scroll to position [286, 0]
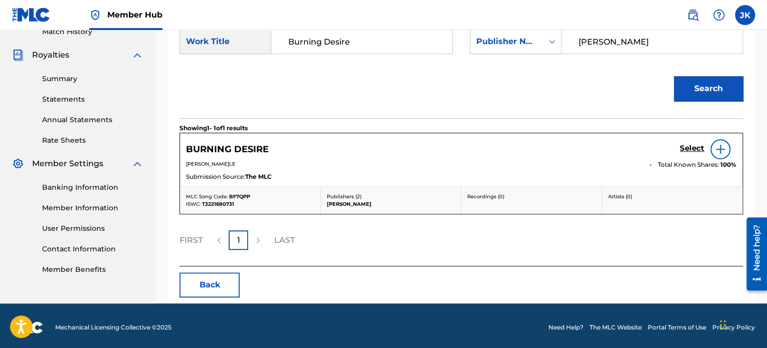
click at [721, 153] on img at bounding box center [720, 149] width 12 height 12
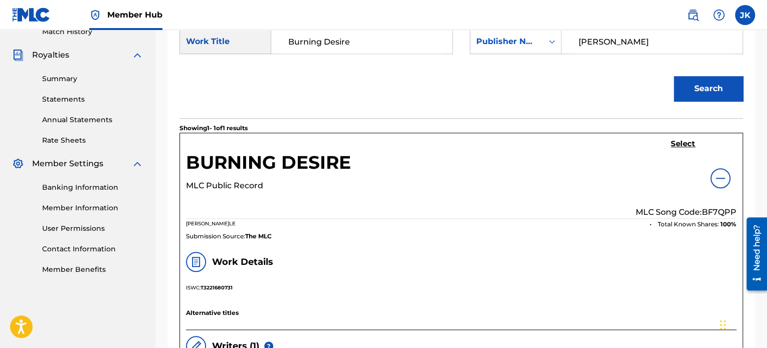
click at [714, 210] on p "MLC Song Code: BF7QPP" at bounding box center [685, 212] width 101 height 12
copy p "BF7QPP"
click at [685, 142] on h5 "Select" at bounding box center [683, 144] width 25 height 10
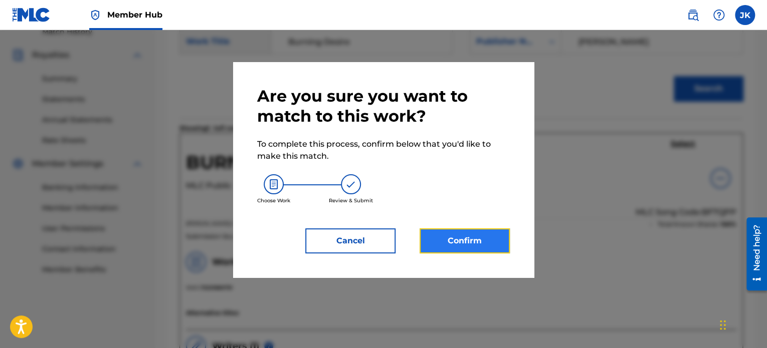
click at [452, 242] on button "Confirm" at bounding box center [464, 241] width 90 height 25
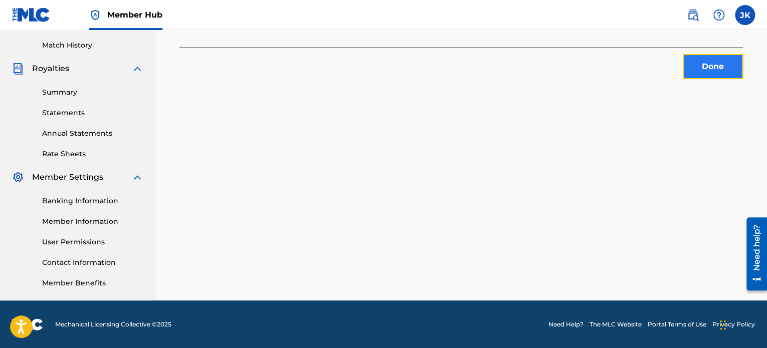
click at [696, 72] on button "Done" at bounding box center [713, 66] width 60 height 25
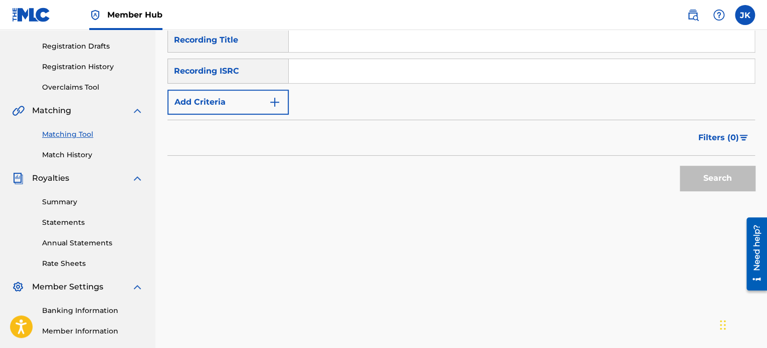
scroll to position [118, 0]
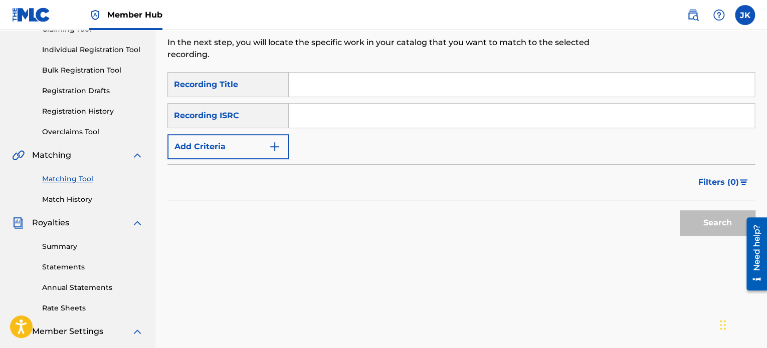
click at [341, 86] on input "Search Form" at bounding box center [522, 85] width 466 height 24
paste input "Movin On'"
type input "Movin On'"
click at [322, 118] on input "Search Form" at bounding box center [522, 116] width 466 height 24
paste input "QZK6G2194560"
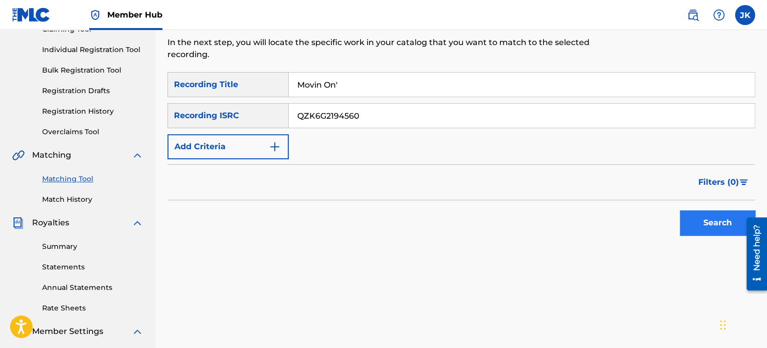
type input "QZK6G2194560"
click at [692, 232] on button "Search" at bounding box center [717, 222] width 75 height 25
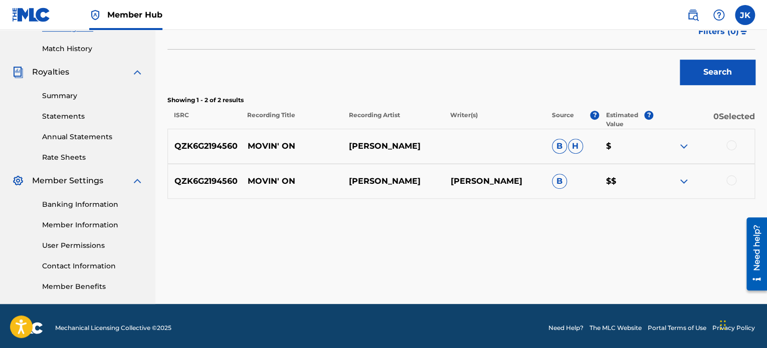
scroll to position [273, 0]
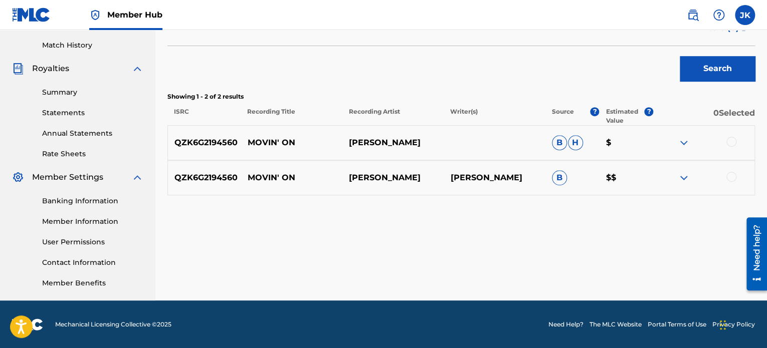
click at [734, 140] on div at bounding box center [731, 142] width 10 height 10
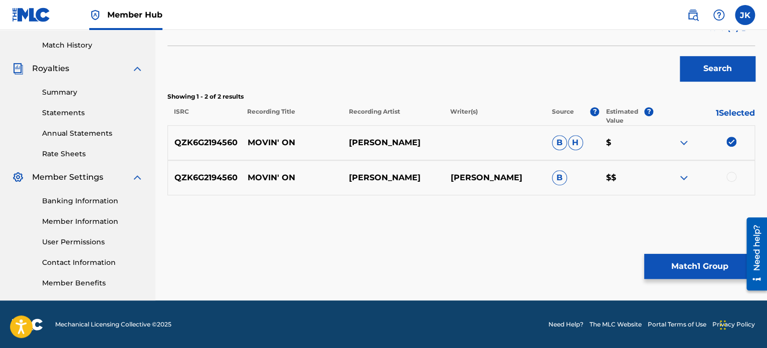
click at [732, 178] on div at bounding box center [731, 177] width 10 height 10
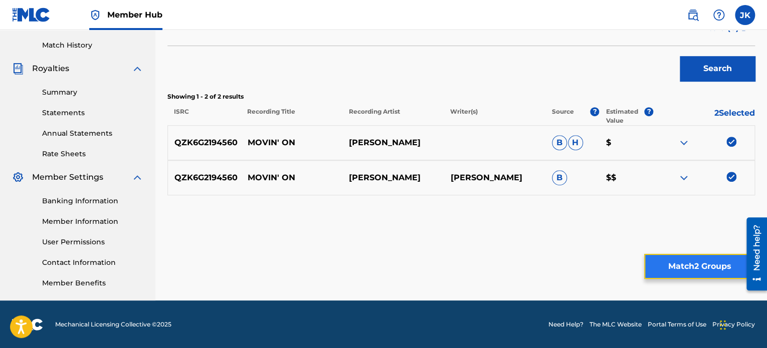
click at [691, 261] on button "Match 2 Groups" at bounding box center [699, 266] width 111 height 25
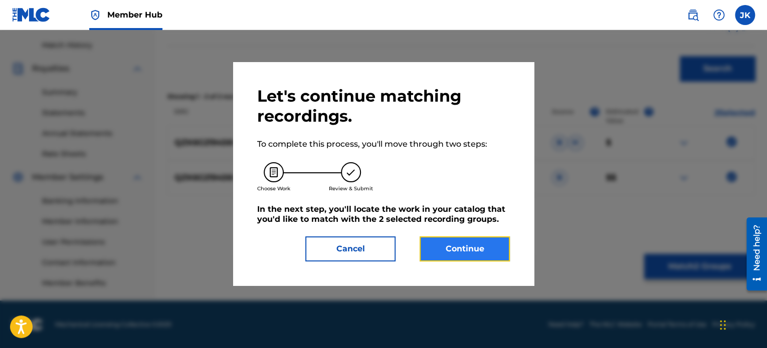
click at [481, 253] on button "Continue" at bounding box center [464, 249] width 90 height 25
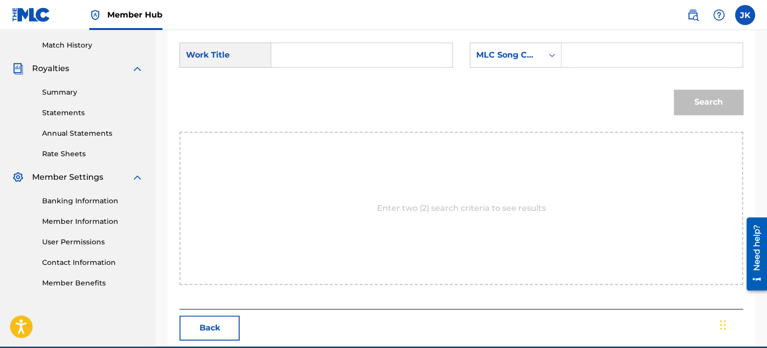
click at [323, 49] on input "Search Form" at bounding box center [362, 55] width 164 height 24
paste input "Movin On'"
type input "Movin On'"
click at [516, 65] on div "MLC Song Code" at bounding box center [516, 55] width 92 height 25
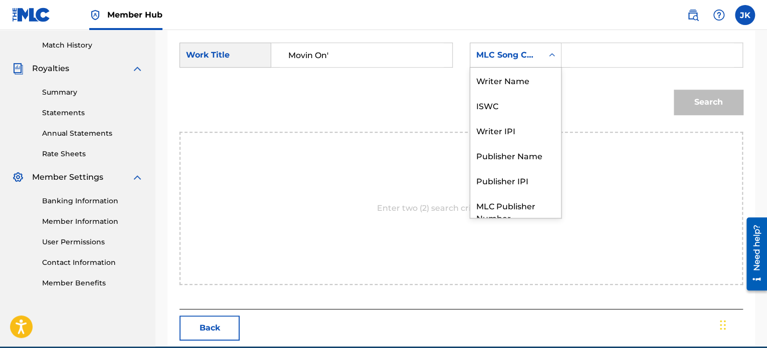
scroll to position [37, 0]
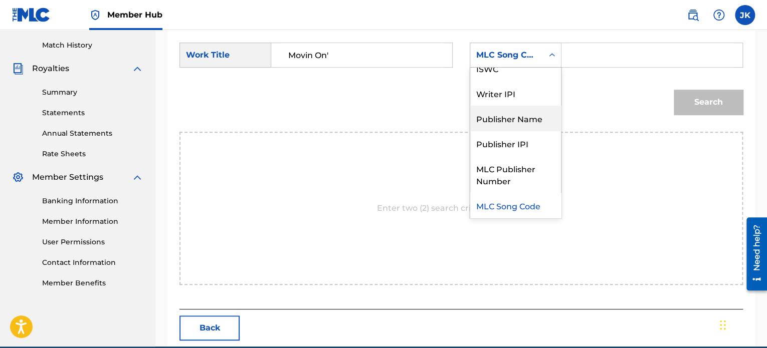
click at [510, 119] on div "Publisher Name" at bounding box center [515, 118] width 91 height 25
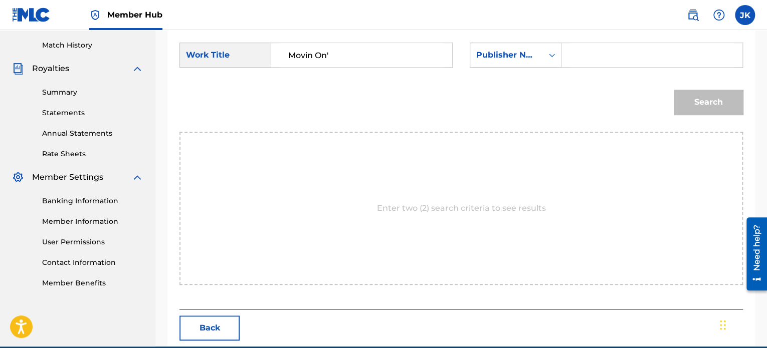
click at [575, 53] on input "Search Form" at bounding box center [652, 55] width 164 height 24
type input "[PERSON_NAME]"
click at [690, 106] on button "Search" at bounding box center [708, 102] width 69 height 25
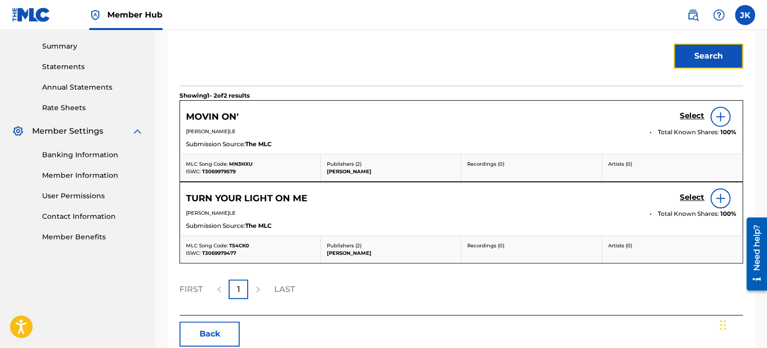
scroll to position [319, 0]
click at [724, 124] on div at bounding box center [720, 116] width 20 height 20
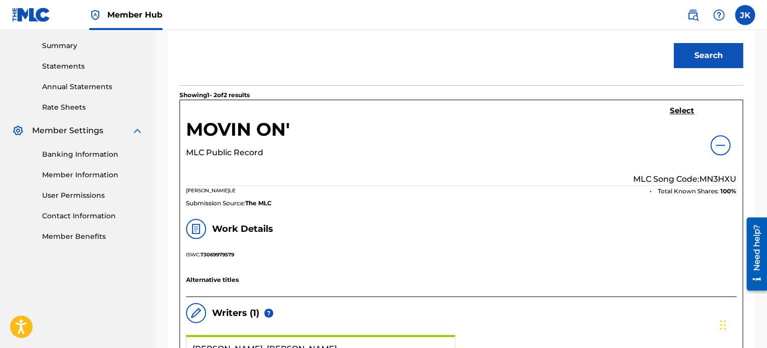
click at [709, 176] on p "MLC Song Code: MN3HXU" at bounding box center [684, 179] width 103 height 12
copy p "MN3HXU"
click at [675, 112] on h5 "Select" at bounding box center [682, 111] width 25 height 10
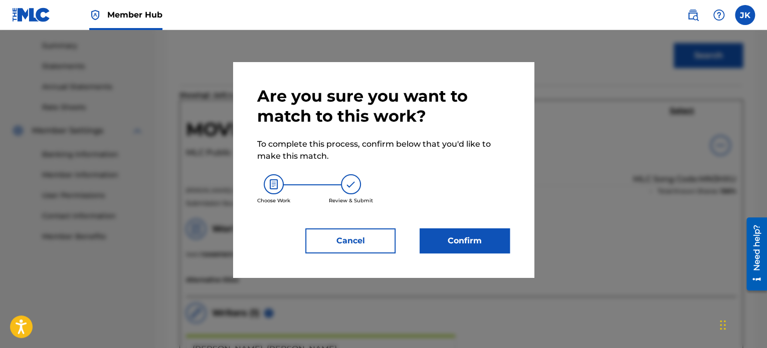
click at [459, 227] on div "Are you sure you want to match to this work? To complete this process, confirm …" at bounding box center [383, 169] width 253 height 167
click at [459, 232] on button "Confirm" at bounding box center [464, 241] width 90 height 25
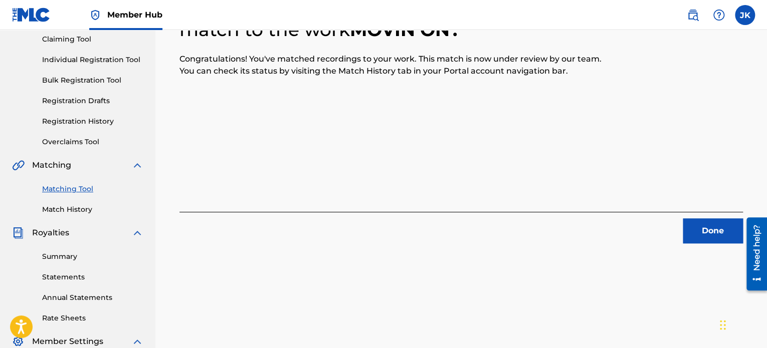
scroll to position [105, 0]
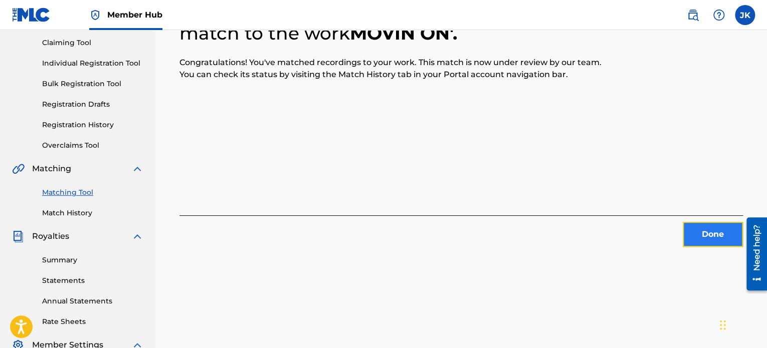
click at [705, 235] on button "Done" at bounding box center [713, 234] width 60 height 25
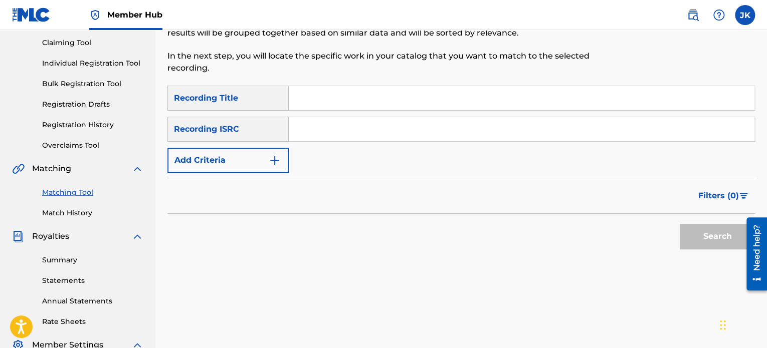
click at [527, 102] on input "Search Form" at bounding box center [522, 98] width 466 height 24
paste input "Apple Tree"
type input "Apple Tree"
click at [323, 128] on input "Search Form" at bounding box center [522, 129] width 466 height 24
paste input "QZK6G2194561"
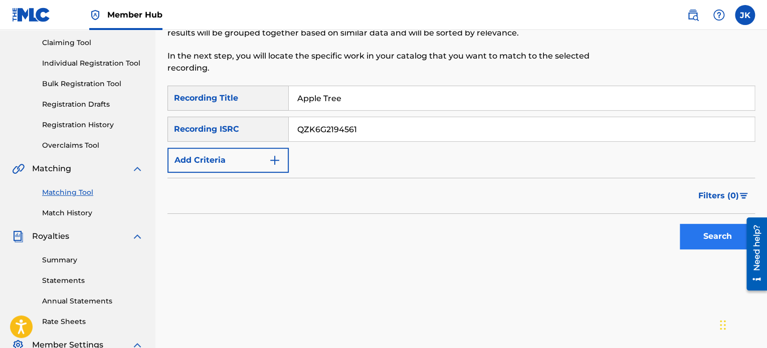
type input "QZK6G2194561"
click at [695, 233] on button "Search" at bounding box center [717, 236] width 75 height 25
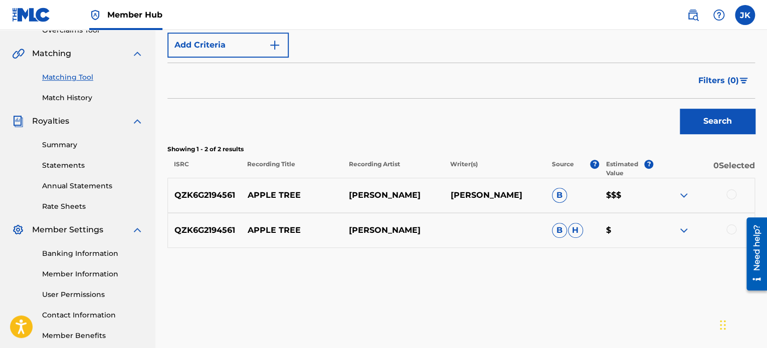
scroll to position [221, 0]
click at [729, 192] on div at bounding box center [731, 194] width 10 height 10
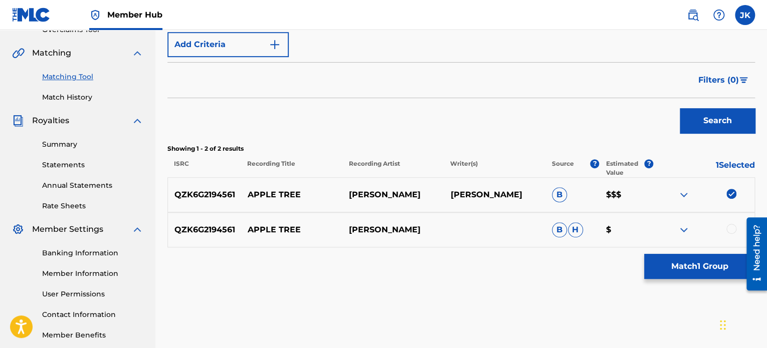
click at [728, 231] on div at bounding box center [731, 229] width 10 height 10
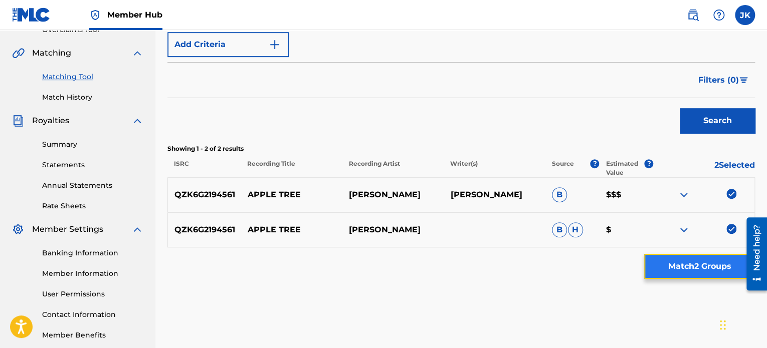
click at [691, 270] on button "Match 2 Groups" at bounding box center [699, 266] width 111 height 25
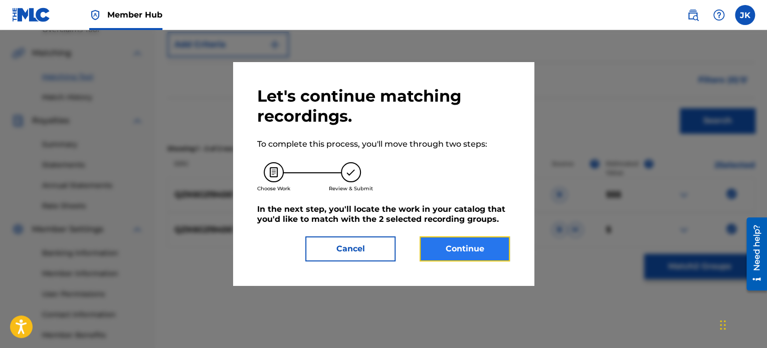
click at [476, 256] on button "Continue" at bounding box center [464, 249] width 90 height 25
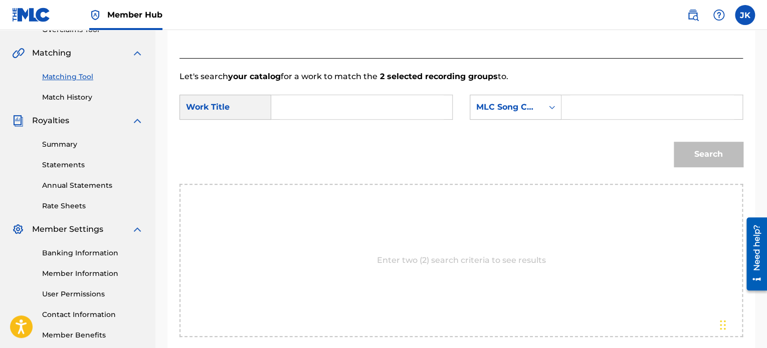
click at [307, 110] on input "Search Form" at bounding box center [362, 107] width 164 height 24
paste input "Apple Tree"
type input "Apple Tree"
click at [544, 109] on div "Search Form" at bounding box center [552, 107] width 18 height 18
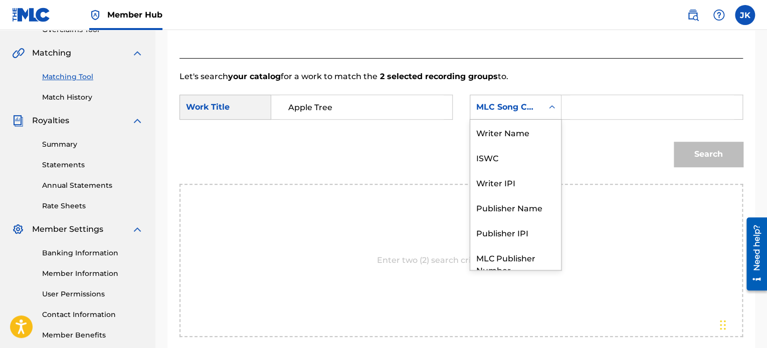
scroll to position [37, 0]
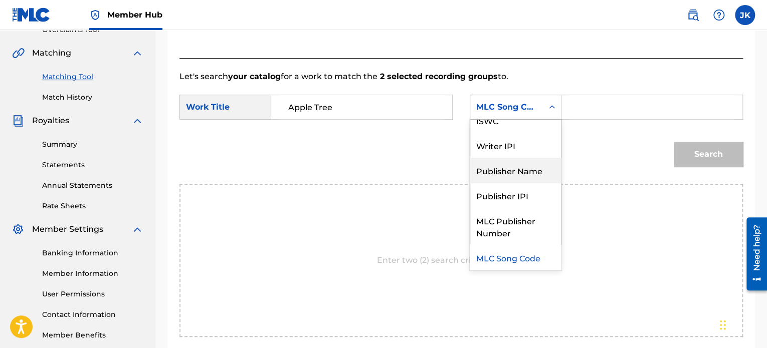
click at [527, 168] on div "Publisher Name" at bounding box center [515, 170] width 91 height 25
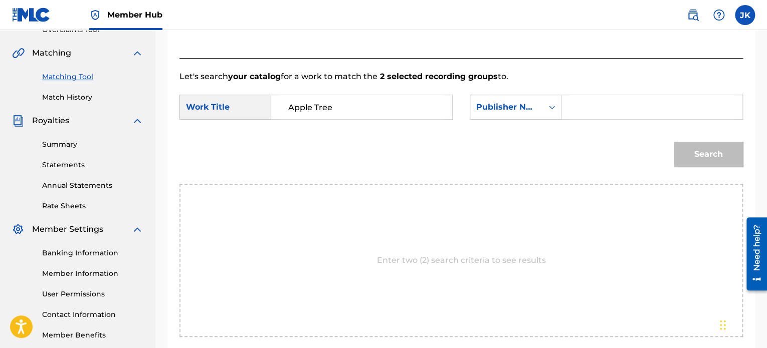
click at [583, 110] on input "Search Form" at bounding box center [652, 107] width 164 height 24
type input "[PERSON_NAME]"
click at [690, 150] on button "Search" at bounding box center [708, 154] width 69 height 25
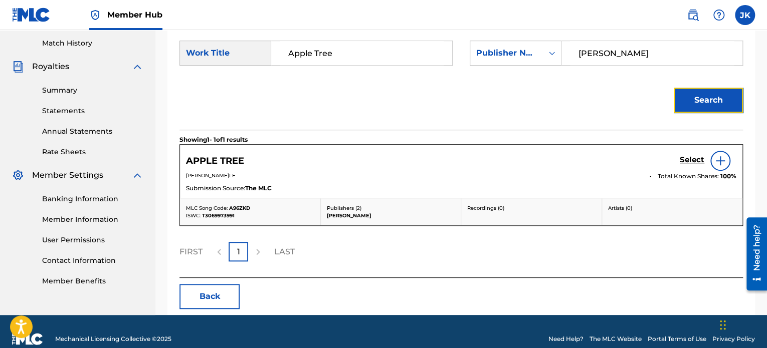
scroll to position [276, 0]
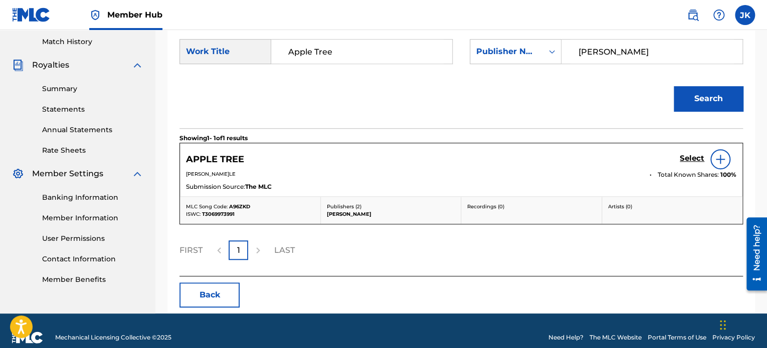
click at [712, 159] on div at bounding box center [720, 159] width 20 height 20
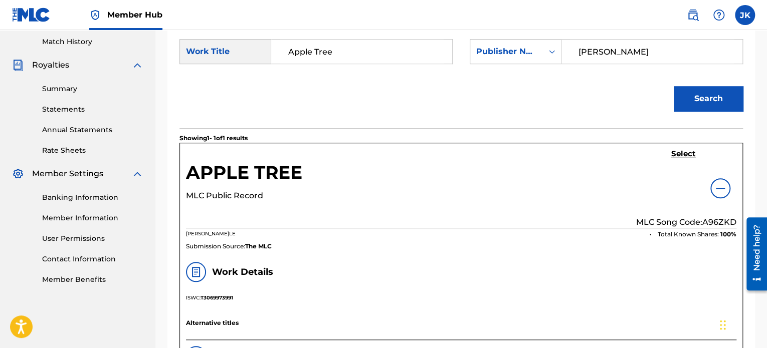
click at [709, 220] on p "MLC Song Code: A96ZKD" at bounding box center [686, 223] width 100 height 12
copy p "A96ZKD"
click at [684, 156] on h5 "Select" at bounding box center [683, 154] width 25 height 10
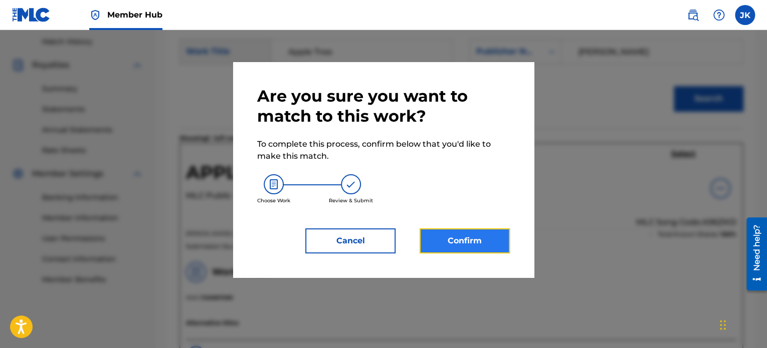
click at [483, 239] on button "Confirm" at bounding box center [464, 241] width 90 height 25
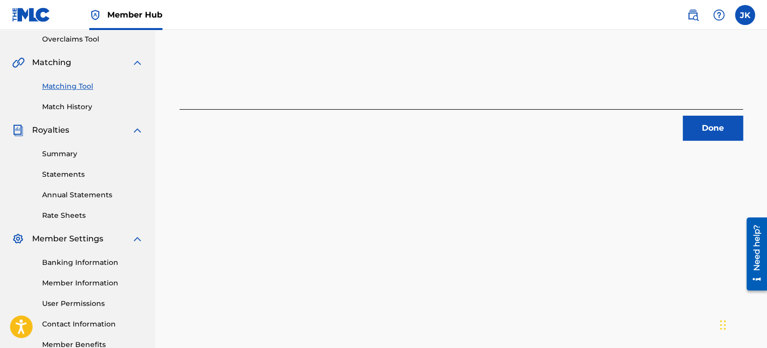
scroll to position [210, 0]
click at [694, 128] on button "Done" at bounding box center [713, 128] width 60 height 25
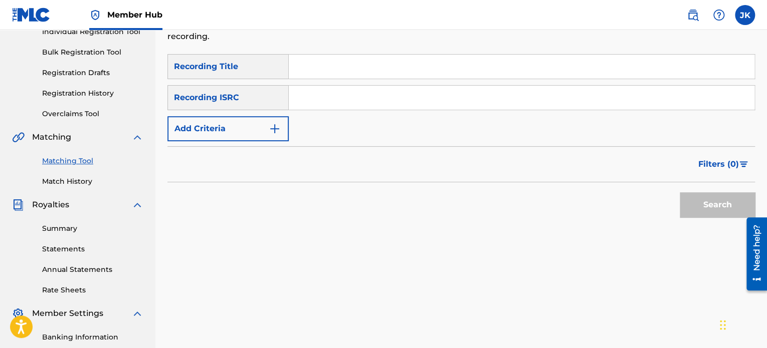
scroll to position [133, 0]
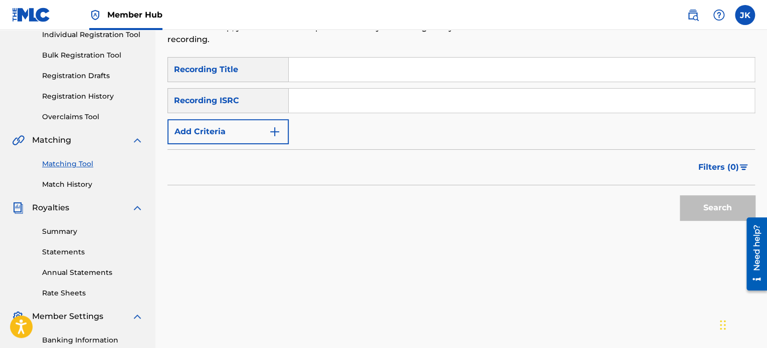
click at [329, 72] on input "Search Form" at bounding box center [522, 70] width 466 height 24
paste input "I Believe In You"
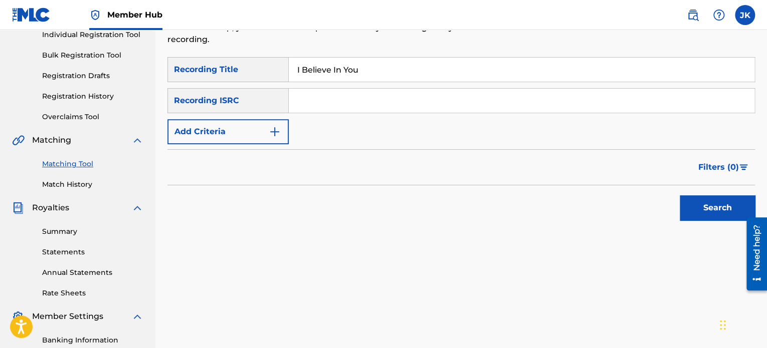
type input "I Believe In You"
click at [315, 96] on input "Search Form" at bounding box center [522, 101] width 466 height 24
paste input "QZK6G2194562"
type input "QZK6G2194562"
click at [684, 205] on button "Search" at bounding box center [717, 207] width 75 height 25
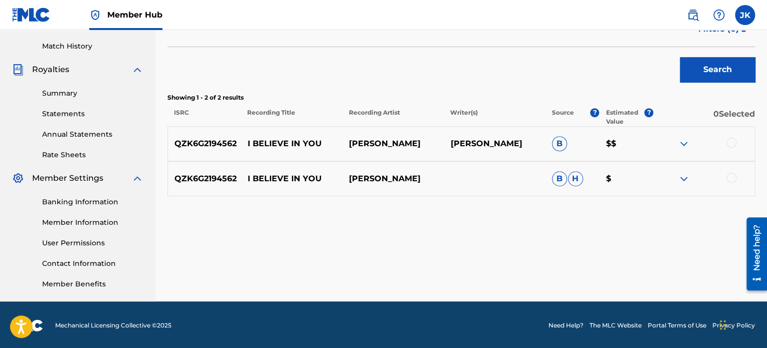
scroll to position [273, 0]
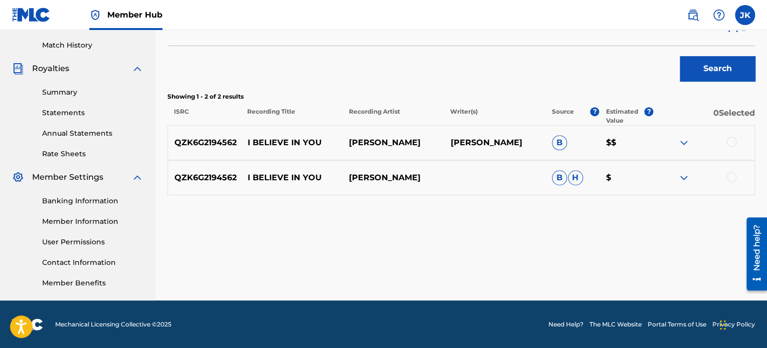
click at [731, 142] on div at bounding box center [731, 142] width 10 height 10
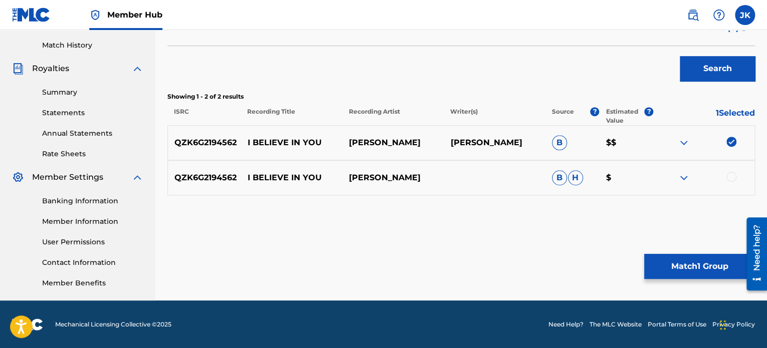
click at [730, 177] on div at bounding box center [731, 177] width 10 height 10
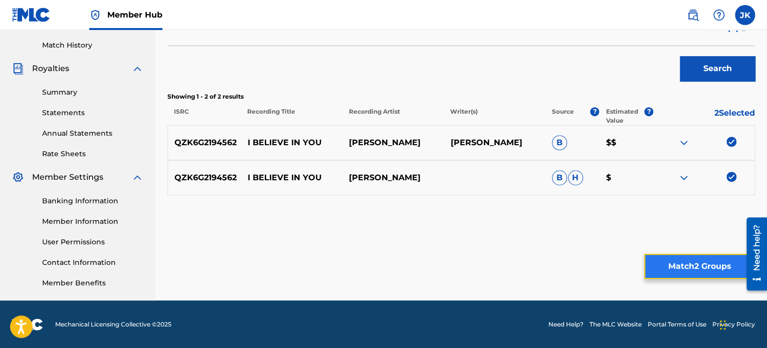
click at [693, 261] on button "Match 2 Groups" at bounding box center [699, 266] width 111 height 25
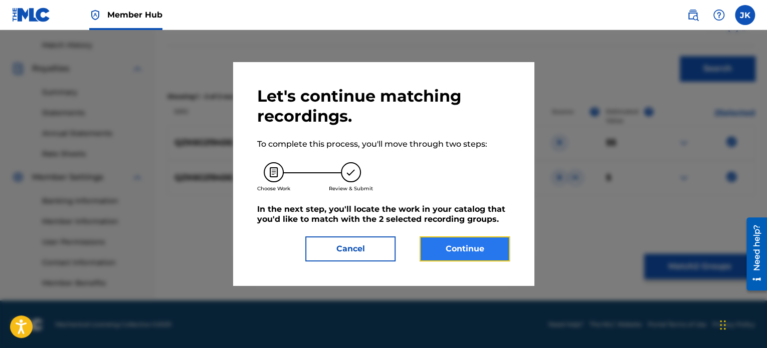
click at [503, 255] on button "Continue" at bounding box center [464, 249] width 90 height 25
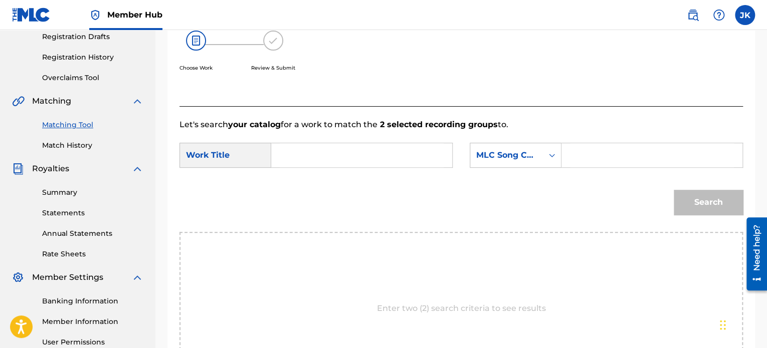
scroll to position [150, 0]
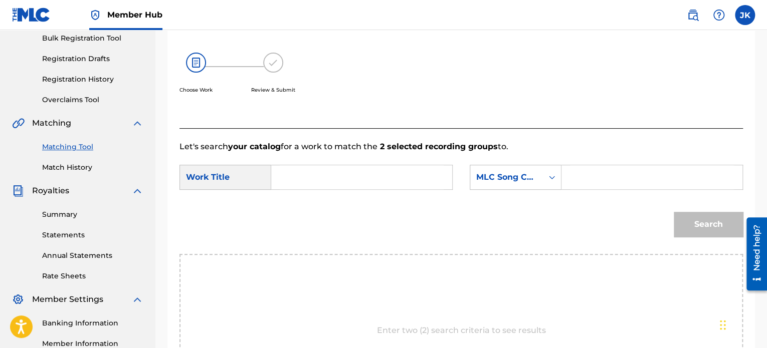
click at [350, 170] on input "Search Form" at bounding box center [362, 177] width 164 height 24
paste input "I Believe In You"
type input "I Believe In You"
click at [553, 179] on icon "Search Form" at bounding box center [552, 177] width 10 height 10
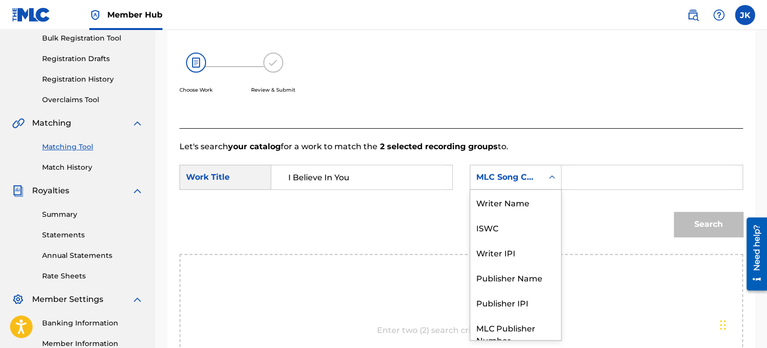
scroll to position [37, 0]
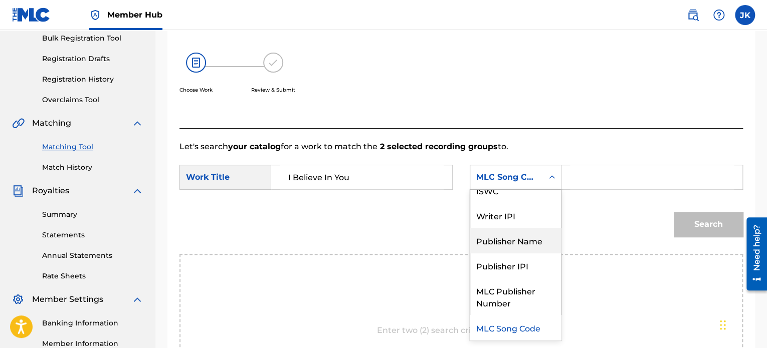
click at [537, 233] on div "Publisher Name" at bounding box center [515, 240] width 91 height 25
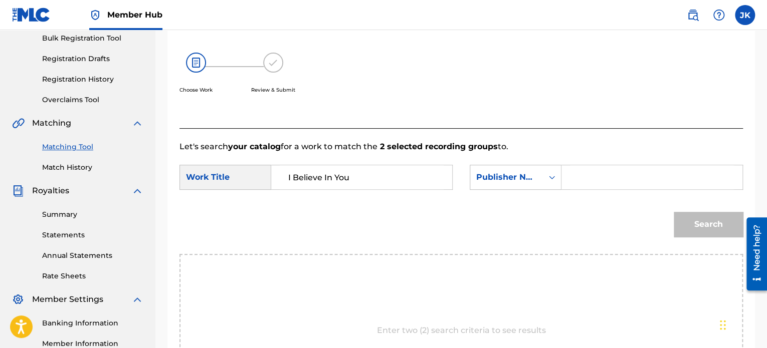
click at [591, 175] on input "Search Form" at bounding box center [652, 177] width 164 height 24
type input "[PERSON_NAME]"
click at [710, 213] on button "Search" at bounding box center [708, 224] width 69 height 25
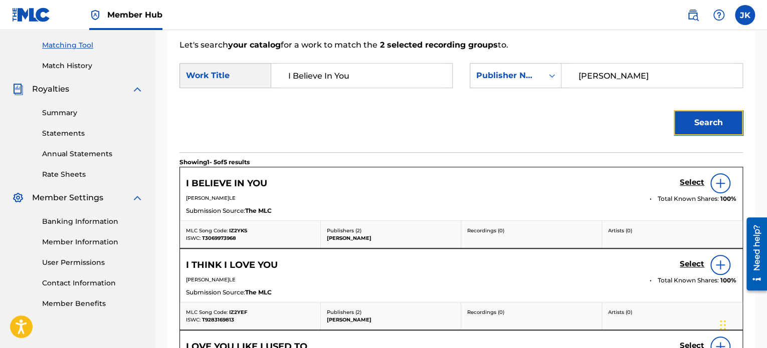
scroll to position [253, 0]
click at [722, 181] on img at bounding box center [720, 183] width 12 height 12
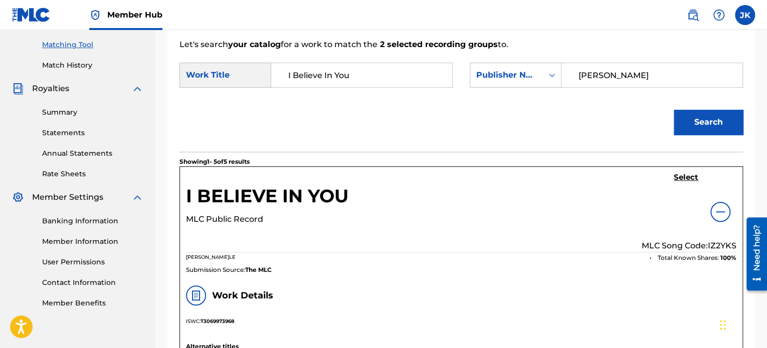
click at [717, 242] on p "MLC Song Code: IZ2YKS" at bounding box center [688, 246] width 95 height 12
copy p "IZ2YKS"
click at [680, 176] on h5 "Select" at bounding box center [686, 178] width 25 height 10
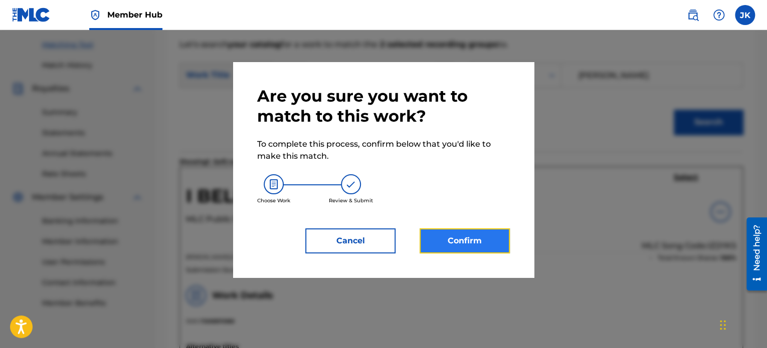
click at [461, 237] on button "Confirm" at bounding box center [464, 241] width 90 height 25
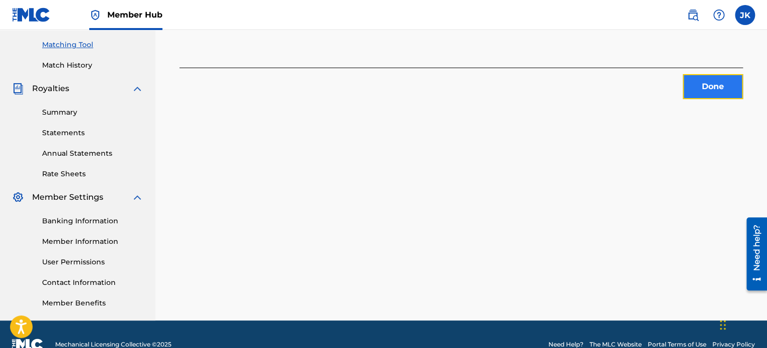
click at [704, 92] on button "Done" at bounding box center [713, 86] width 60 height 25
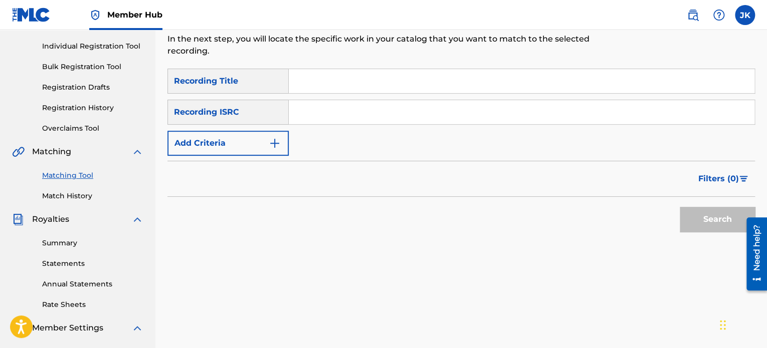
scroll to position [116, 0]
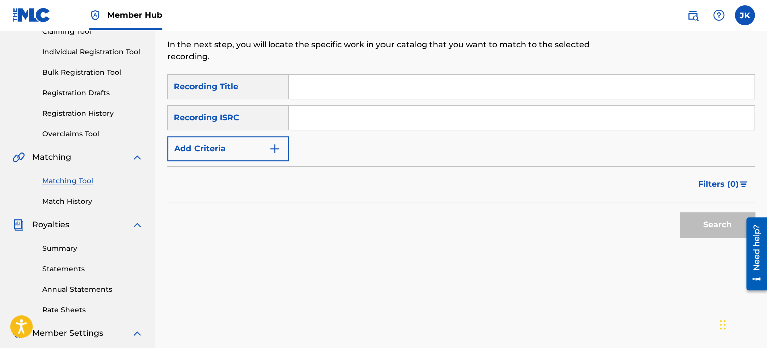
click at [300, 86] on input "Search Form" at bounding box center [522, 87] width 466 height 24
paste input "Make Me A Believer"
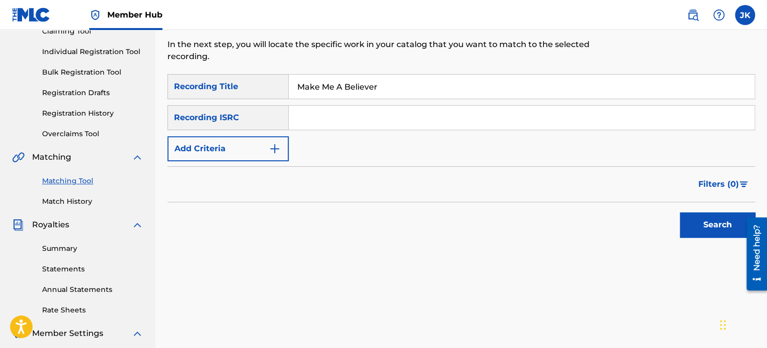
type input "Make Me A Believer"
click at [298, 114] on input "Search Form" at bounding box center [522, 118] width 466 height 24
paste input "QZK6G2194563"
type input "QZK6G2194563"
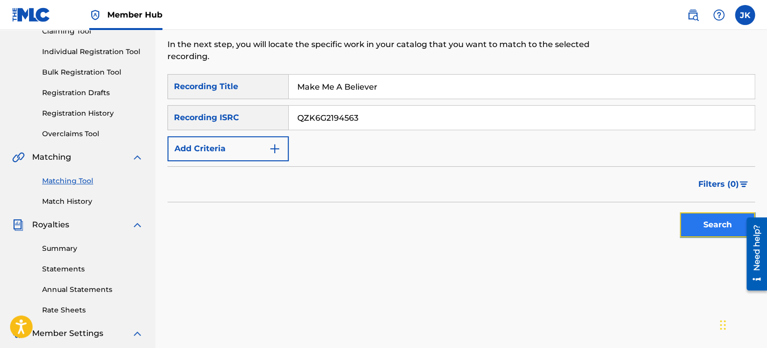
click at [704, 226] on button "Search" at bounding box center [717, 224] width 75 height 25
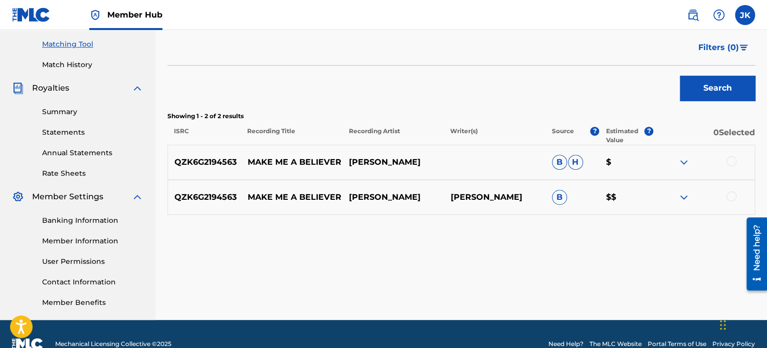
scroll to position [254, 0]
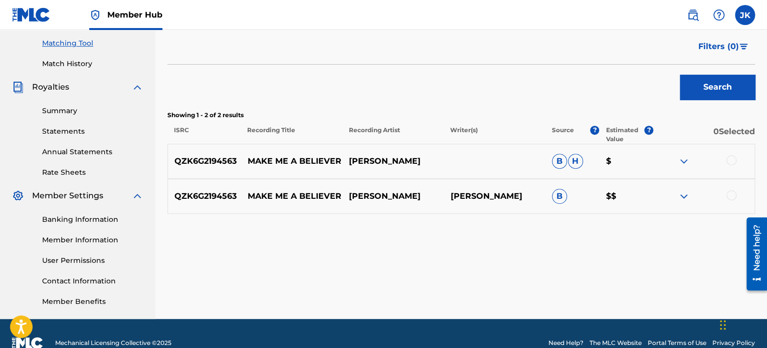
click at [728, 159] on div at bounding box center [731, 160] width 10 height 10
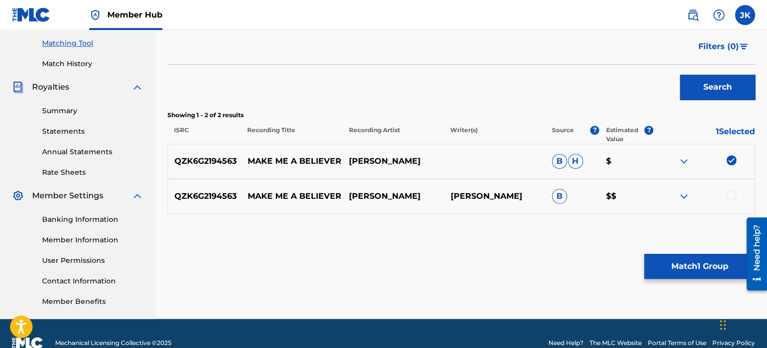
click at [732, 195] on div at bounding box center [731, 195] width 10 height 10
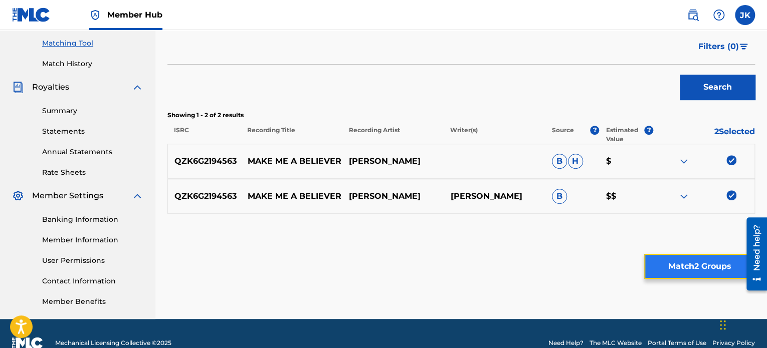
click at [676, 274] on button "Match 2 Groups" at bounding box center [699, 266] width 111 height 25
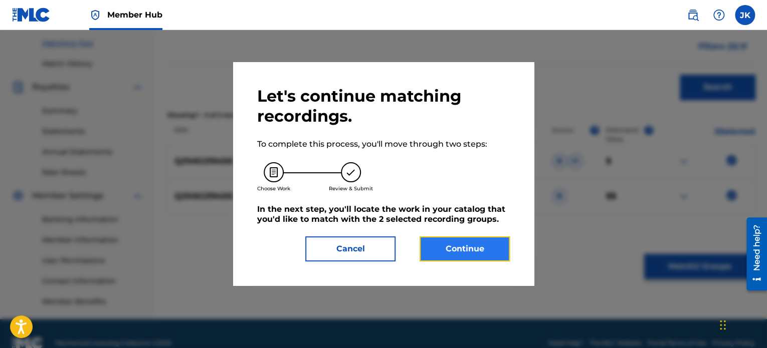
click at [460, 250] on button "Continue" at bounding box center [464, 249] width 90 height 25
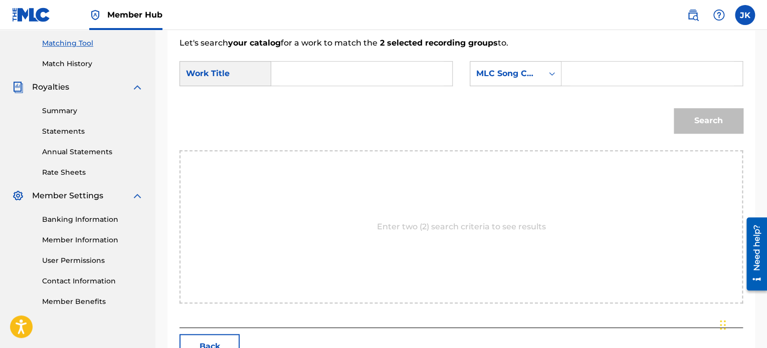
click at [327, 83] on input "Search Form" at bounding box center [362, 74] width 164 height 24
paste input "Make Me A Believer"
type input "Make Me A Believer"
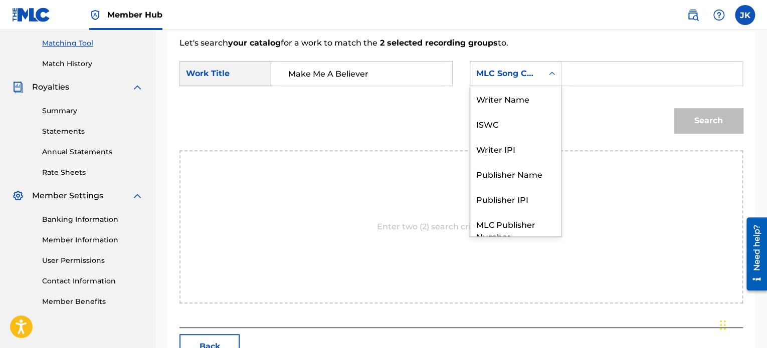
click at [551, 78] on icon "Search Form" at bounding box center [552, 74] width 10 height 10
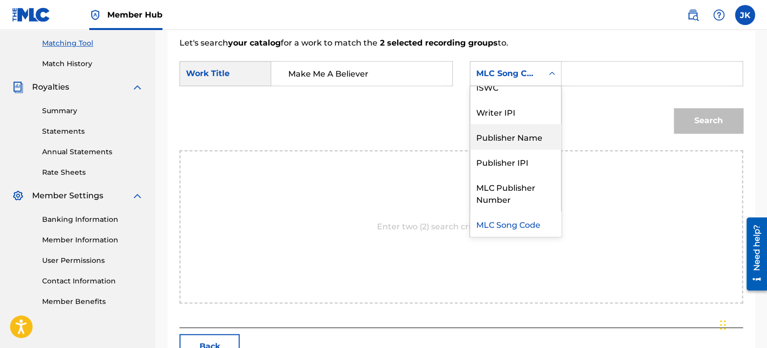
click at [529, 132] on div "Publisher Name" at bounding box center [515, 136] width 91 height 25
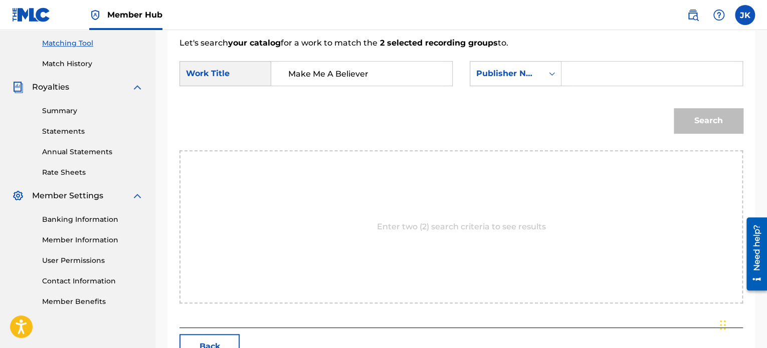
click at [591, 73] on input "Search Form" at bounding box center [652, 74] width 164 height 24
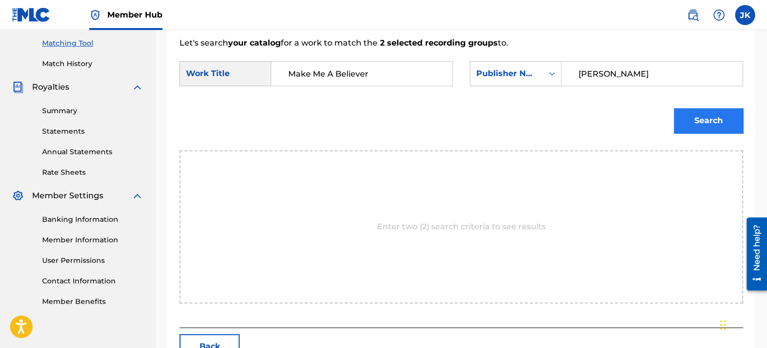
type input "[PERSON_NAME]"
click at [689, 112] on button "Search" at bounding box center [708, 120] width 69 height 25
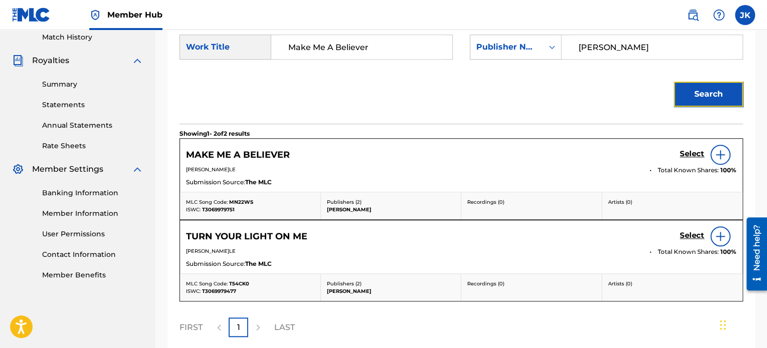
scroll to position [284, 0]
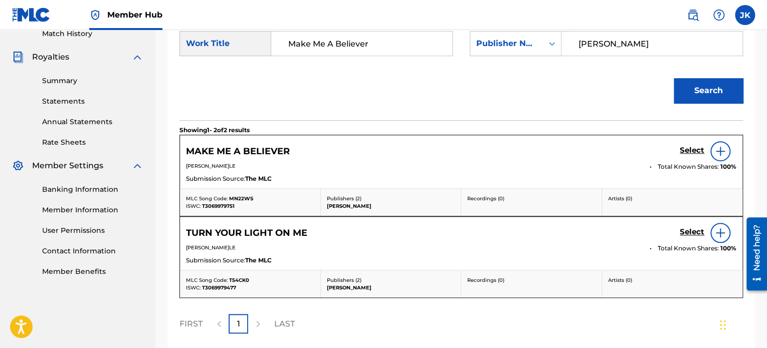
click at [722, 150] on img at bounding box center [720, 151] width 12 height 12
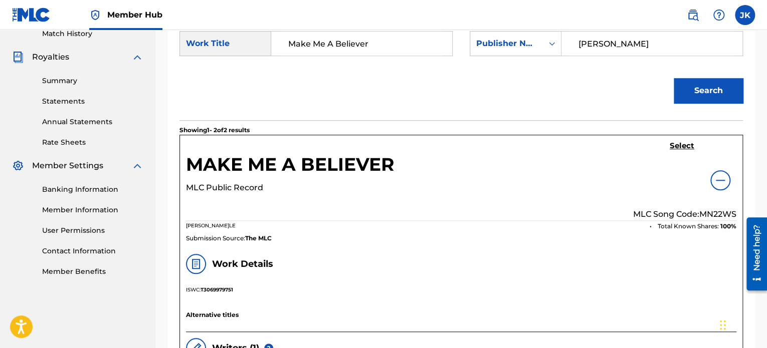
click at [710, 211] on p "MLC Song Code: MN22WS" at bounding box center [684, 214] width 103 height 12
copy p "MN22WS"
click at [676, 146] on h5 "Select" at bounding box center [682, 146] width 25 height 10
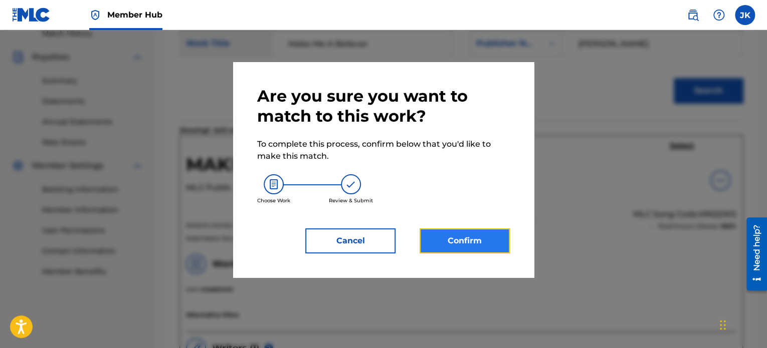
click at [458, 244] on button "Confirm" at bounding box center [464, 241] width 90 height 25
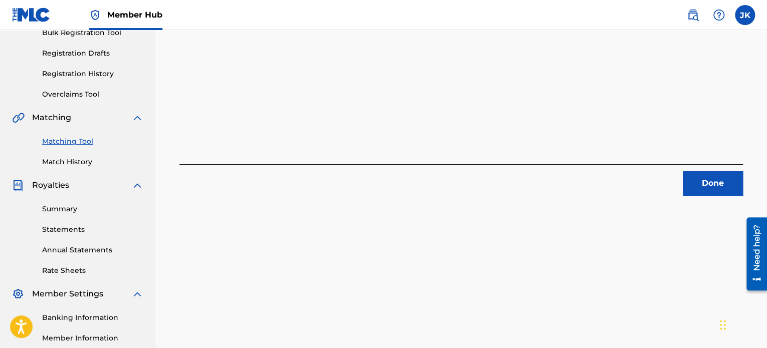
scroll to position [150, 0]
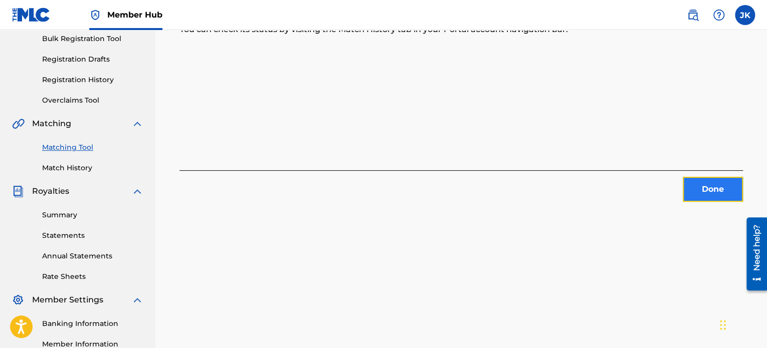
click at [694, 189] on button "Done" at bounding box center [713, 189] width 60 height 25
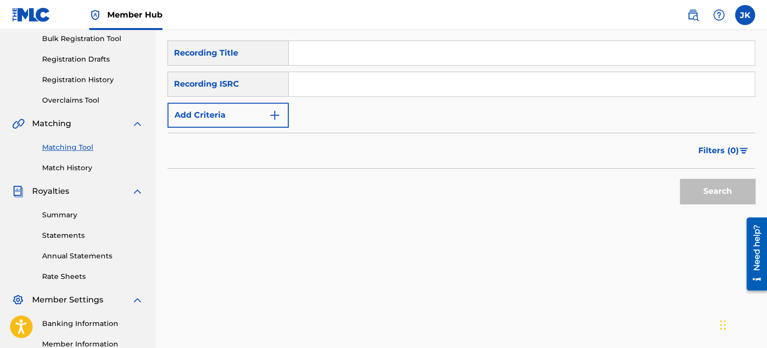
click at [313, 55] on input "Search Form" at bounding box center [522, 53] width 466 height 24
paste input "Stormy Weather"
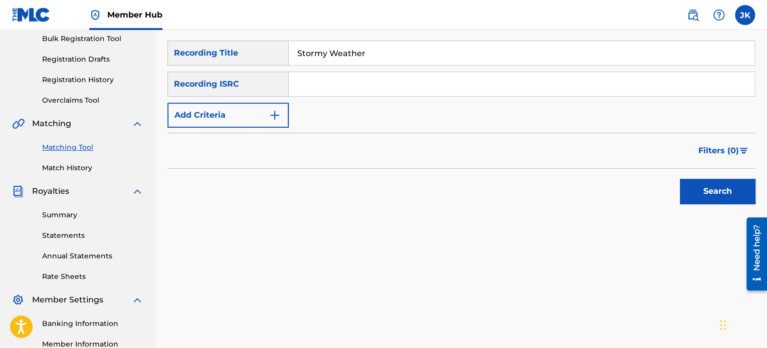
type input "Stormy Weather"
click at [308, 81] on input "Search Form" at bounding box center [522, 84] width 466 height 24
paste input "QZK6G2194564"
type input "QZK6G2194564"
click at [697, 189] on button "Search" at bounding box center [717, 191] width 75 height 25
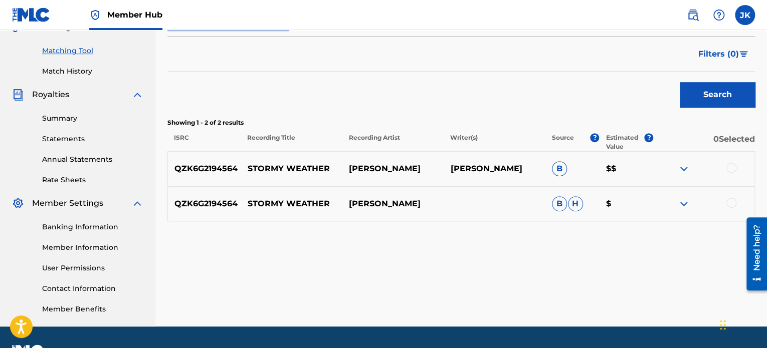
scroll to position [247, 0]
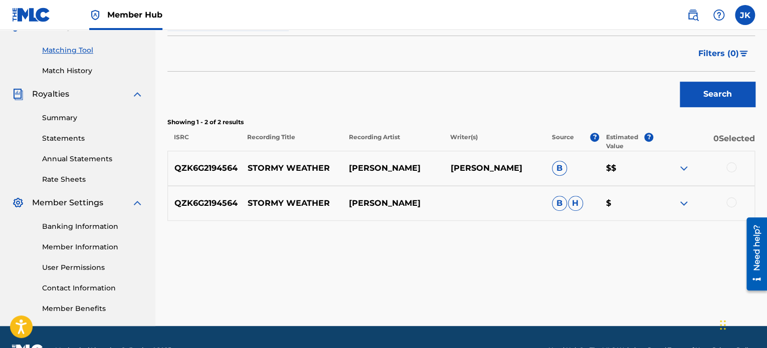
click at [733, 168] on div at bounding box center [731, 167] width 10 height 10
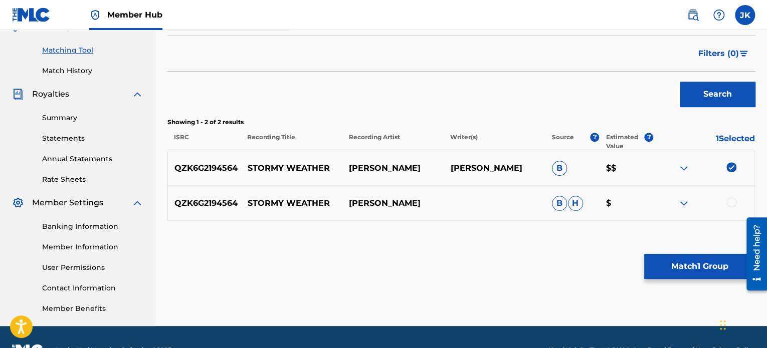
click at [732, 201] on div at bounding box center [731, 202] width 10 height 10
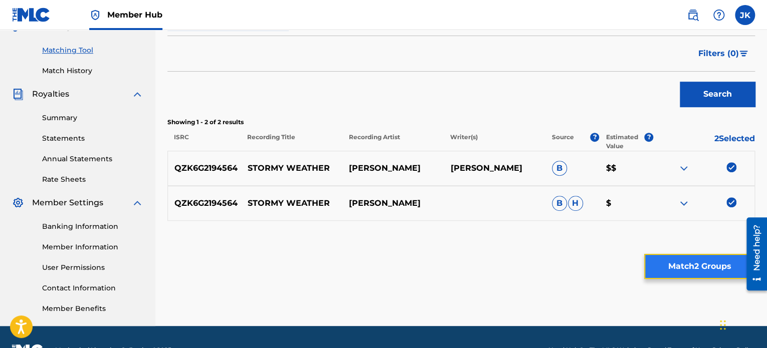
click at [680, 260] on button "Match 2 Groups" at bounding box center [699, 266] width 111 height 25
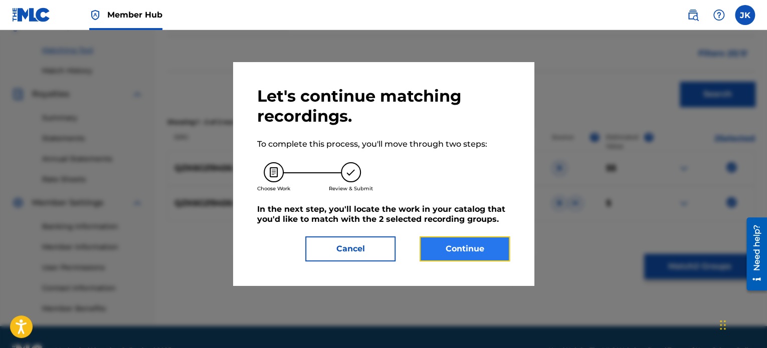
click at [495, 252] on button "Continue" at bounding box center [464, 249] width 90 height 25
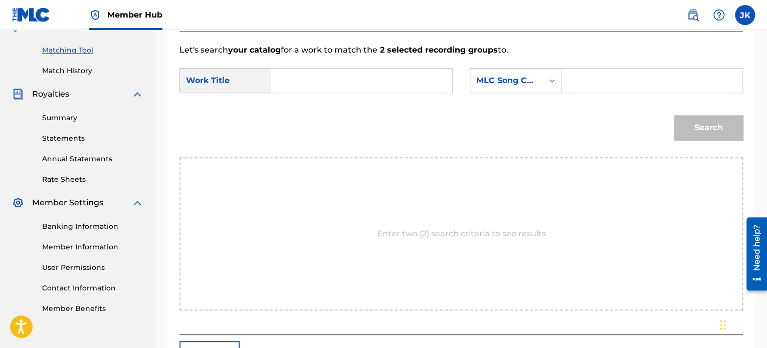
click at [353, 78] on input "Search Form" at bounding box center [362, 81] width 164 height 24
paste input "Stormy Weather"
type input "Stormy Weather"
click at [556, 82] on icon "Search Form" at bounding box center [552, 81] width 10 height 10
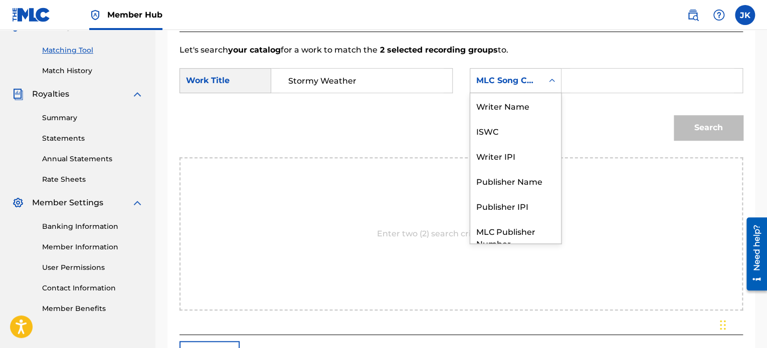
scroll to position [37, 0]
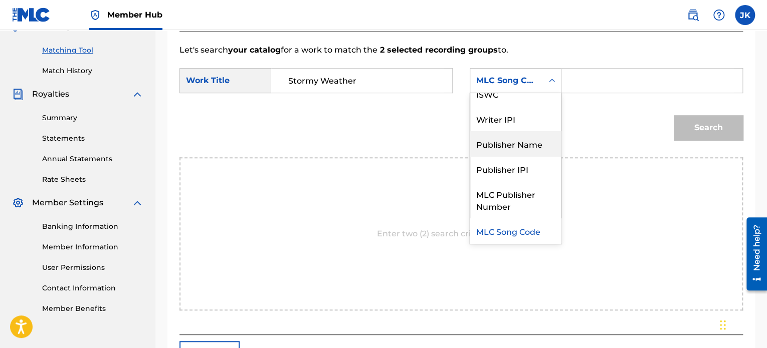
click at [529, 143] on div "Publisher Name" at bounding box center [515, 143] width 91 height 25
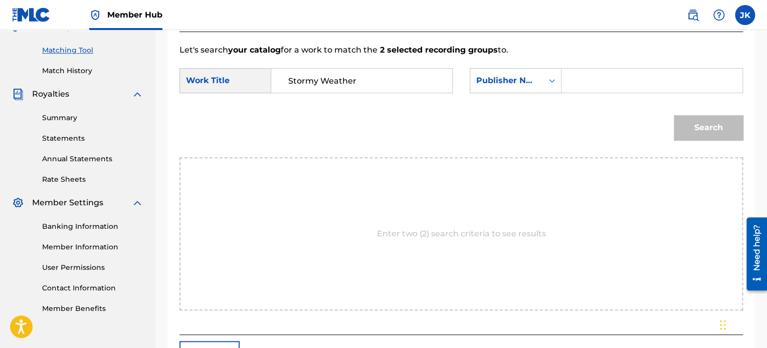
click at [576, 78] on input "Search Form" at bounding box center [652, 81] width 164 height 24
type input "[PERSON_NAME]"
click at [692, 138] on button "Search" at bounding box center [708, 127] width 69 height 25
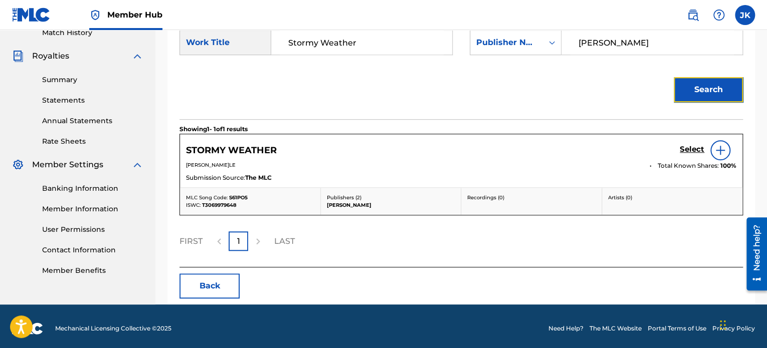
scroll to position [286, 0]
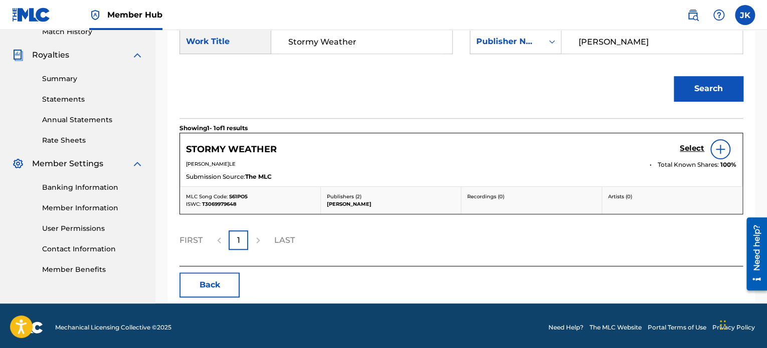
click at [716, 151] on img at bounding box center [720, 149] width 12 height 12
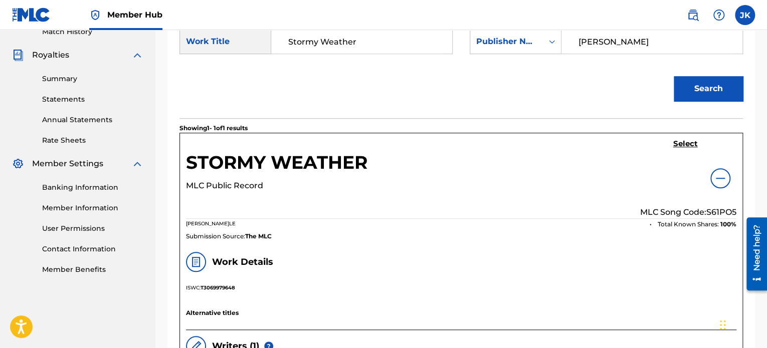
click at [719, 212] on p "MLC Song Code: S61PO5" at bounding box center [688, 212] width 96 height 12
copy p "S61PO5"
click at [686, 148] on h5 "Select" at bounding box center [685, 144] width 25 height 10
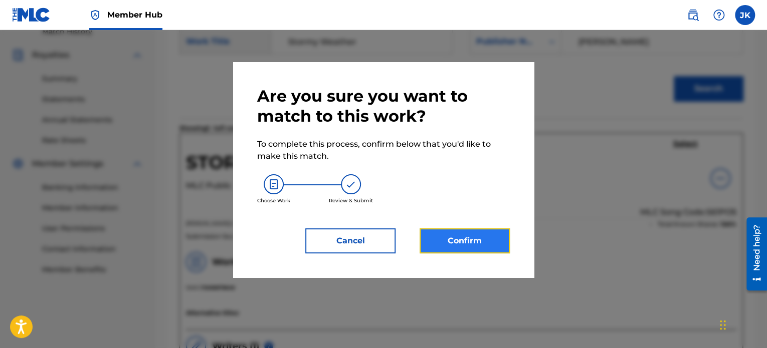
click at [488, 238] on button "Confirm" at bounding box center [464, 241] width 90 height 25
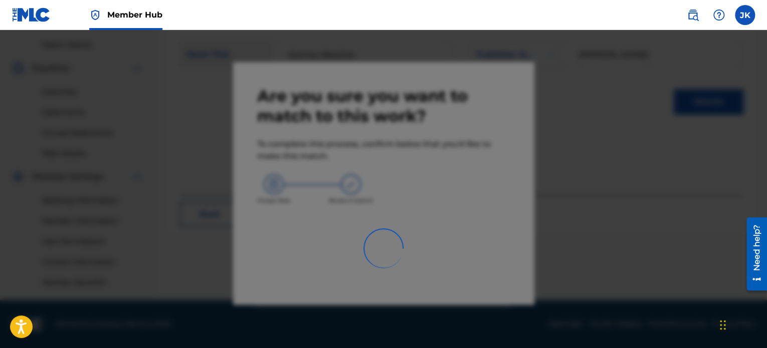
scroll to position [273, 0]
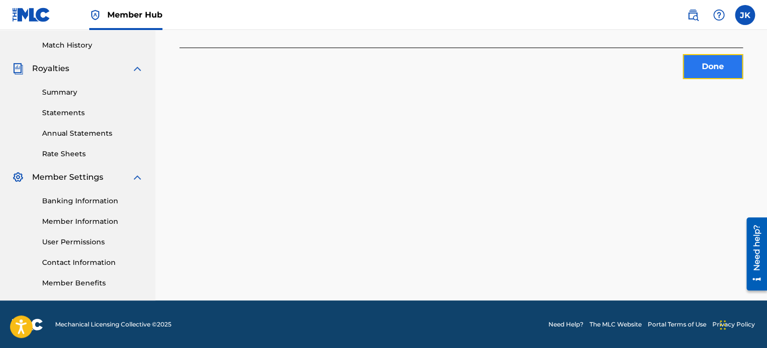
click at [704, 72] on button "Done" at bounding box center [713, 66] width 60 height 25
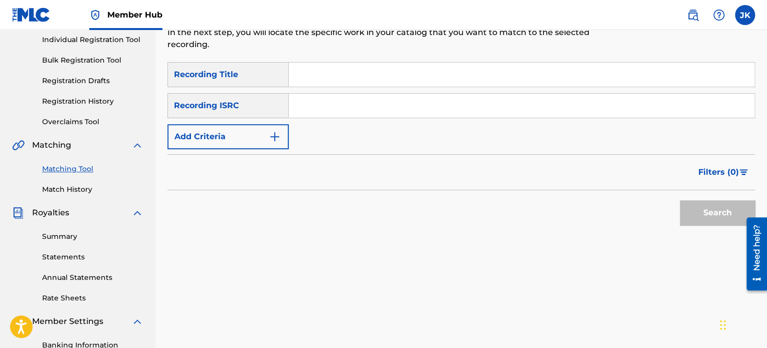
scroll to position [126, 0]
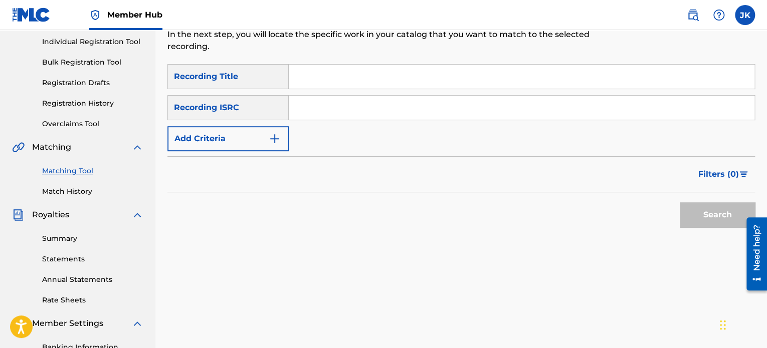
click at [325, 76] on input "Search Form" at bounding box center [522, 77] width 466 height 24
paste input "Rainbow"
type input "Rainbow"
click at [316, 107] on input "Search Form" at bounding box center [522, 108] width 466 height 24
paste input "QZK6G2194565"
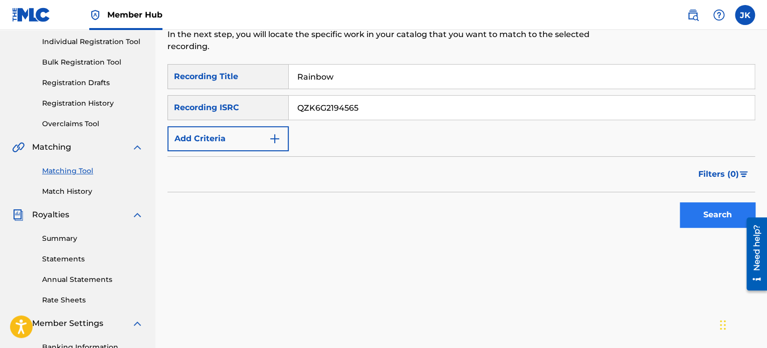
type input "QZK6G2194565"
click at [690, 219] on button "Search" at bounding box center [717, 214] width 75 height 25
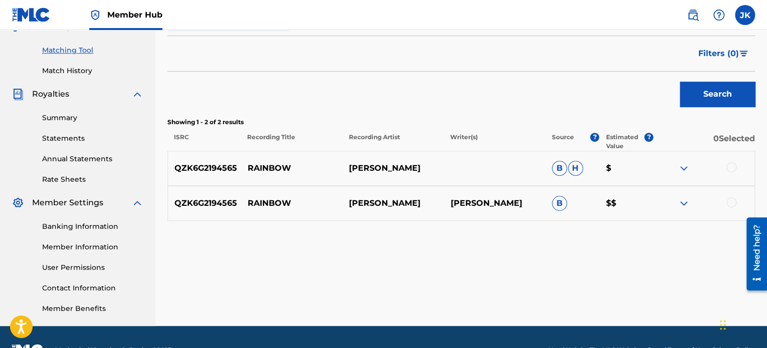
scroll to position [248, 0]
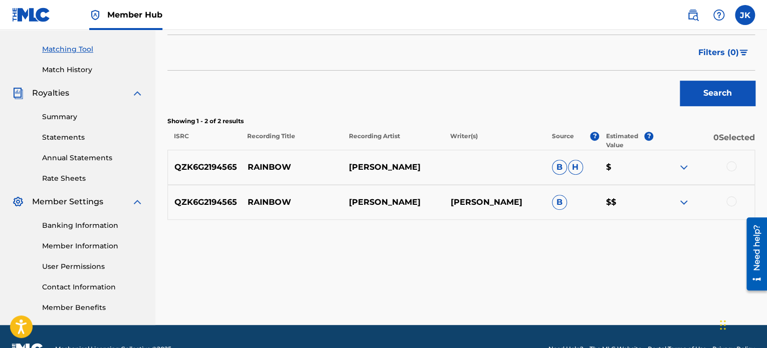
click at [729, 167] on div at bounding box center [731, 166] width 10 height 10
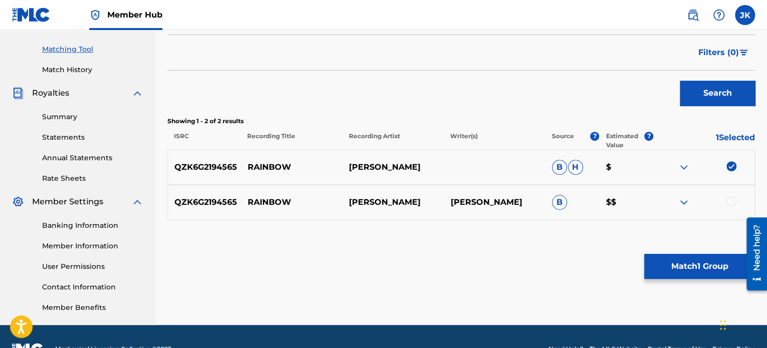
click at [730, 201] on div at bounding box center [731, 201] width 10 height 10
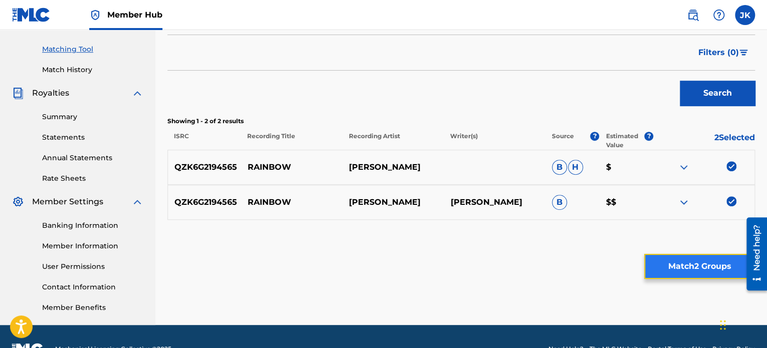
click at [688, 260] on button "Match 2 Groups" at bounding box center [699, 266] width 111 height 25
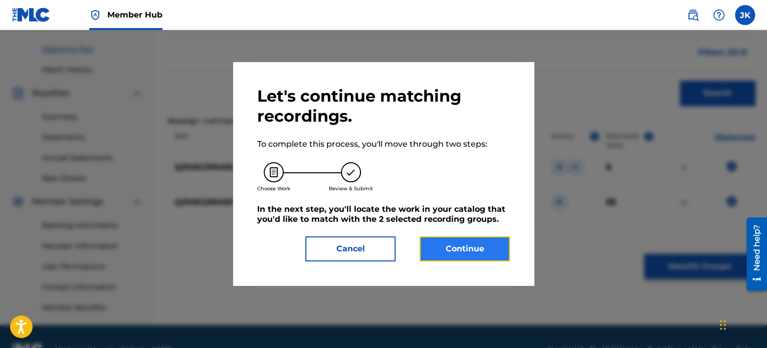
click at [480, 253] on button "Continue" at bounding box center [464, 249] width 90 height 25
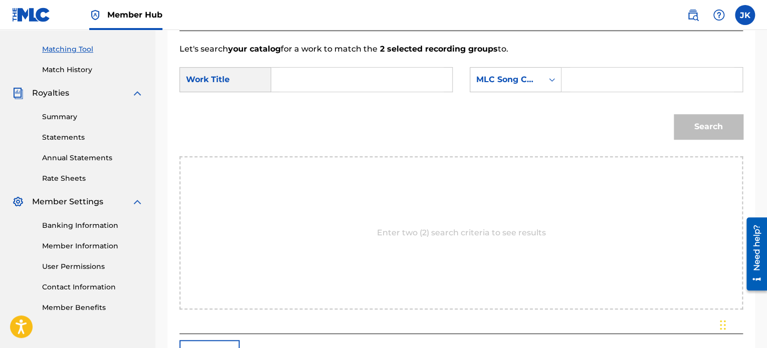
click at [368, 86] on input "Search Form" at bounding box center [362, 80] width 164 height 24
paste input "Rainbow"
type input "Rainbow"
click at [553, 81] on icon "Search Form" at bounding box center [552, 80] width 10 height 10
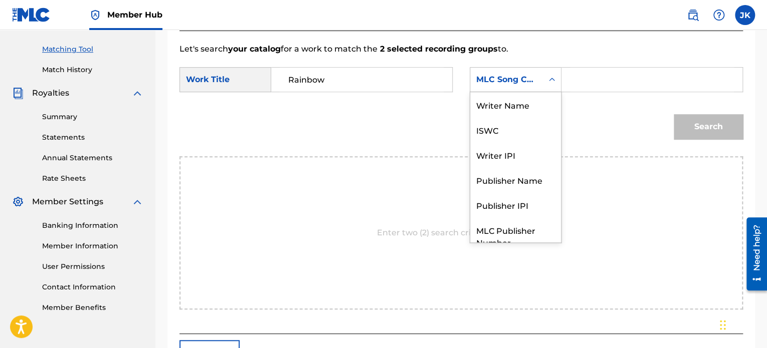
scroll to position [37, 0]
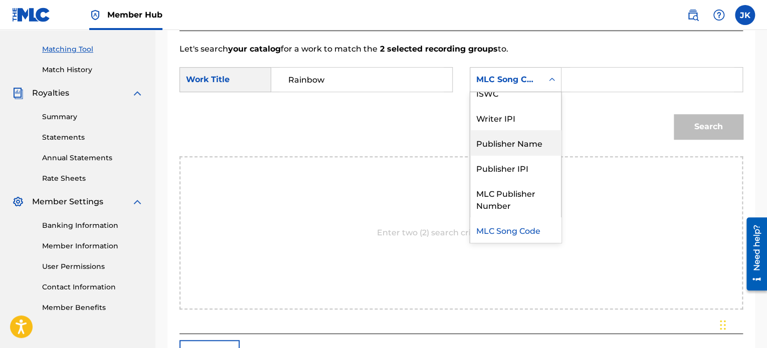
click at [537, 138] on div "Publisher Name" at bounding box center [515, 142] width 91 height 25
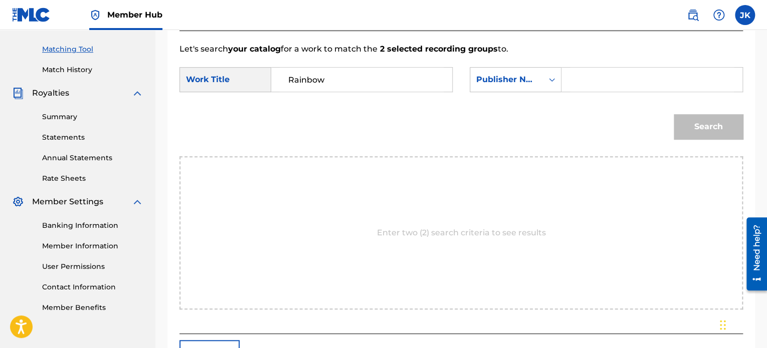
click at [577, 90] on input "Search Form" at bounding box center [652, 80] width 164 height 24
type input "[PERSON_NAME]"
click at [682, 119] on button "Search" at bounding box center [708, 126] width 69 height 25
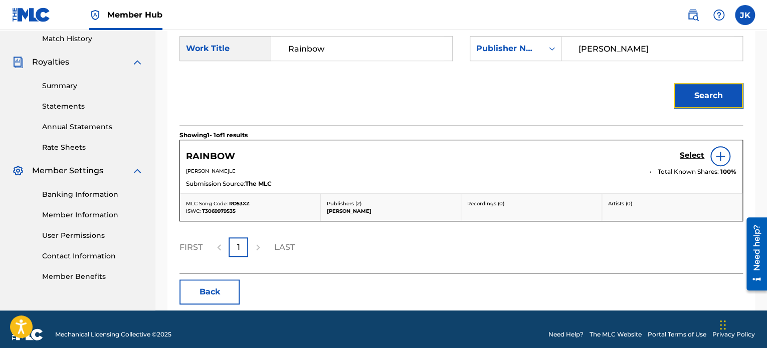
scroll to position [280, 0]
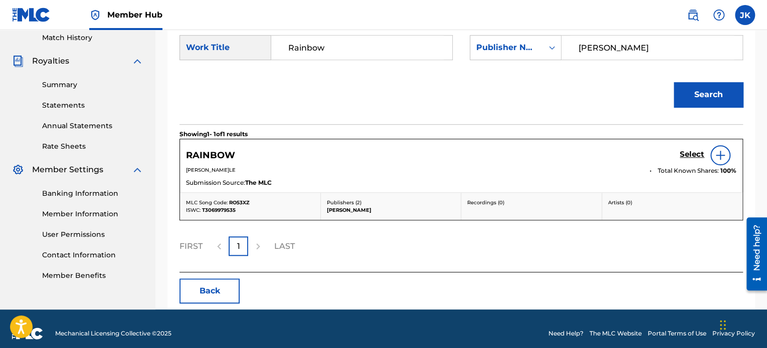
click at [720, 154] on img at bounding box center [720, 155] width 12 height 12
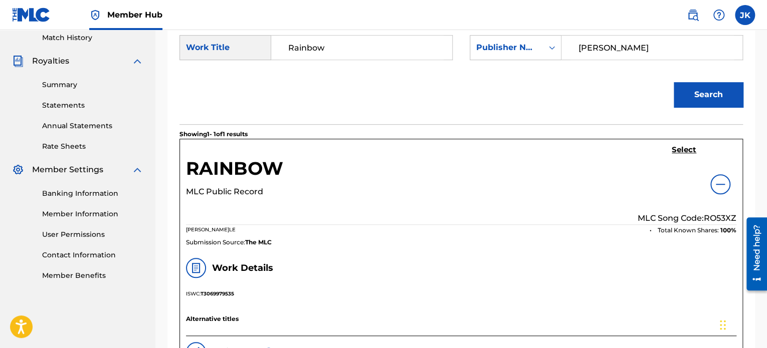
click at [711, 217] on p "MLC Song Code: RO53XZ" at bounding box center [686, 218] width 99 height 12
copy p "RO53XZ"
click at [674, 148] on h5 "Select" at bounding box center [684, 150] width 25 height 10
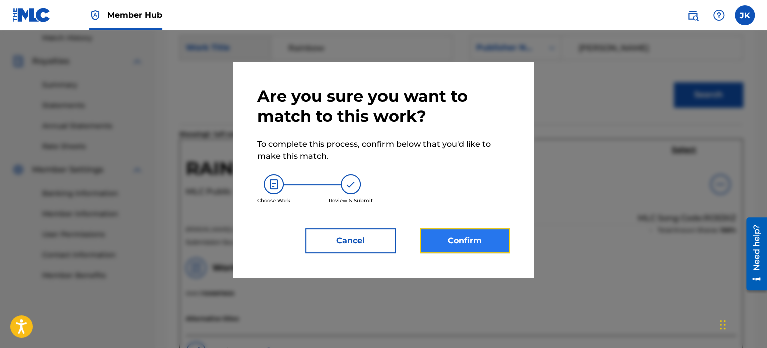
click at [459, 236] on button "Confirm" at bounding box center [464, 241] width 90 height 25
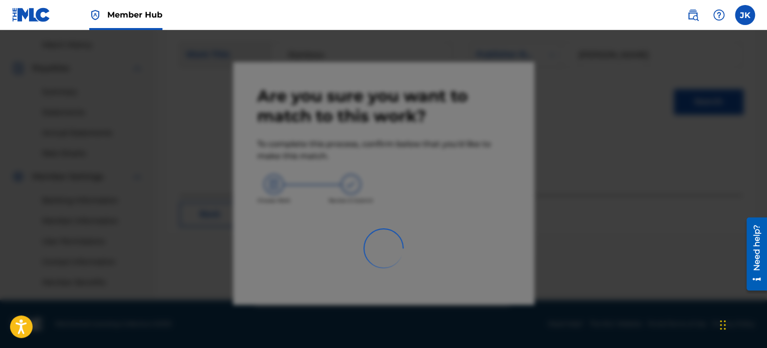
scroll to position [273, 0]
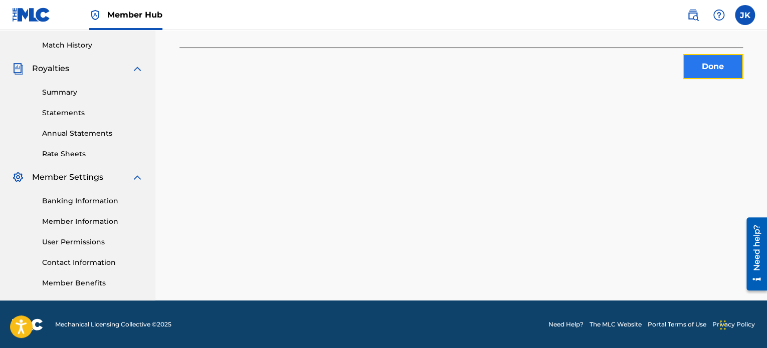
click at [691, 74] on button "Done" at bounding box center [713, 66] width 60 height 25
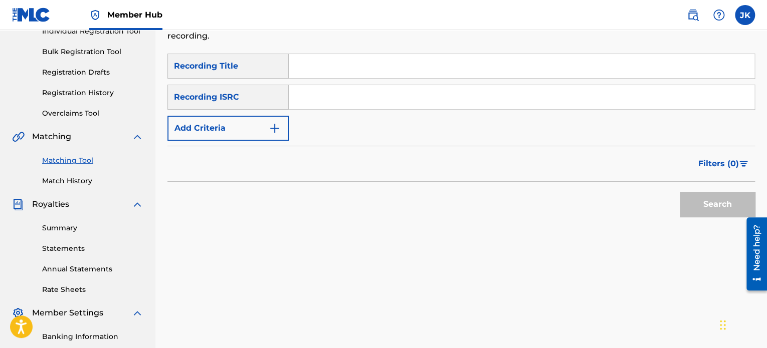
scroll to position [136, 0]
click at [317, 71] on input "Search Form" at bounding box center [522, 67] width 466 height 24
paste input "Light My Way"
type input "Light My Way"
click at [313, 97] on input "Search Form" at bounding box center [522, 98] width 466 height 24
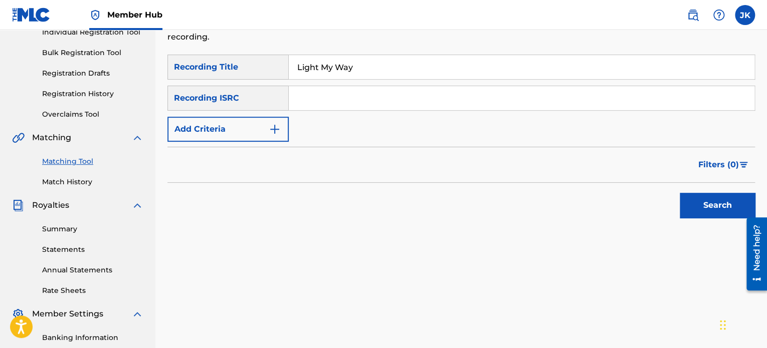
paste input "QZK6G2194566"
type input "QZK6G2194566"
click at [690, 210] on button "Search" at bounding box center [717, 205] width 75 height 25
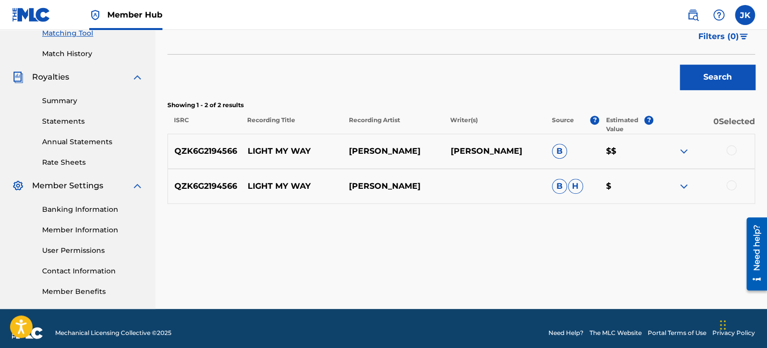
scroll to position [268, 0]
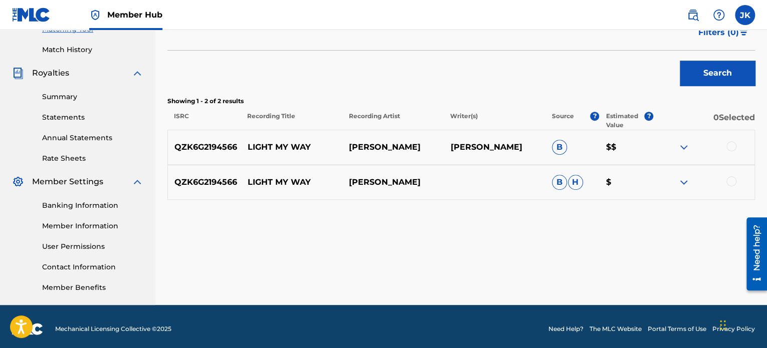
click at [728, 146] on div at bounding box center [731, 146] width 10 height 10
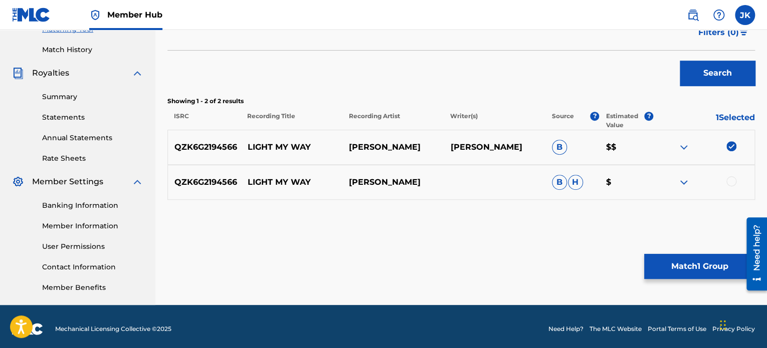
click at [730, 181] on div at bounding box center [731, 181] width 10 height 10
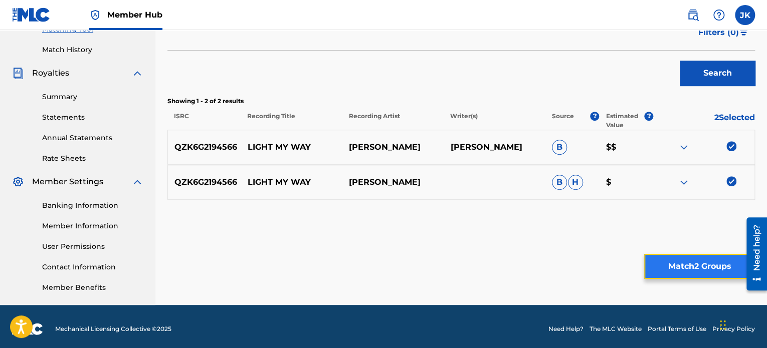
click at [688, 264] on button "Match 2 Groups" at bounding box center [699, 266] width 111 height 25
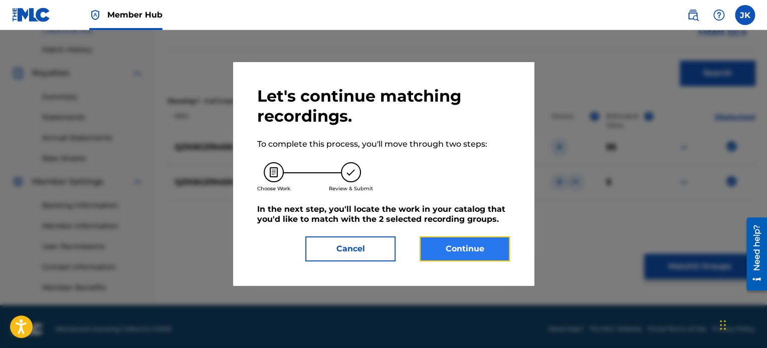
click at [476, 255] on button "Continue" at bounding box center [464, 249] width 90 height 25
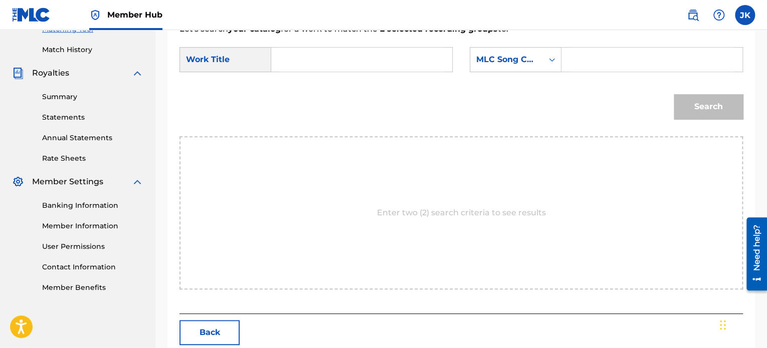
click at [314, 62] on input "Search Form" at bounding box center [362, 60] width 164 height 24
paste input "Light My Way"
type input "Light My Way"
click at [549, 59] on icon "Search Form" at bounding box center [552, 60] width 10 height 10
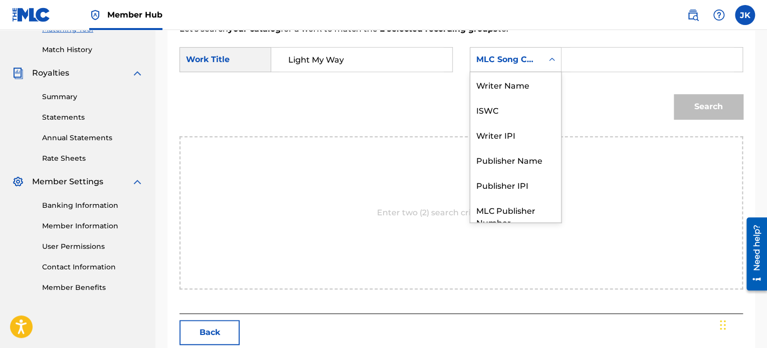
scroll to position [37, 0]
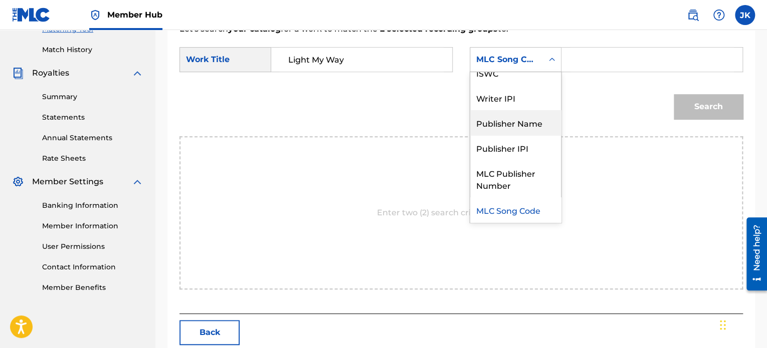
click at [525, 124] on div "Publisher Name" at bounding box center [515, 122] width 91 height 25
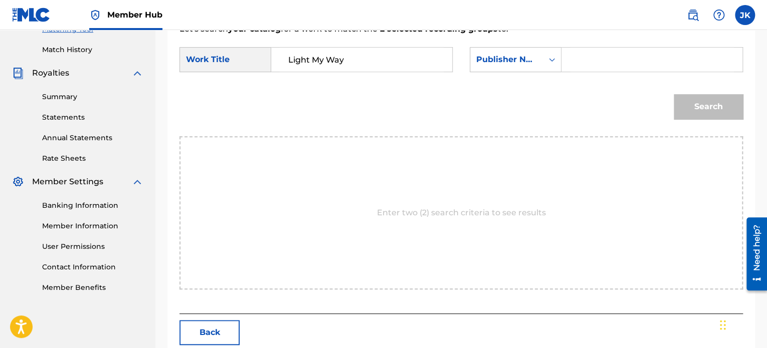
click at [581, 66] on input "Search Form" at bounding box center [652, 60] width 164 height 24
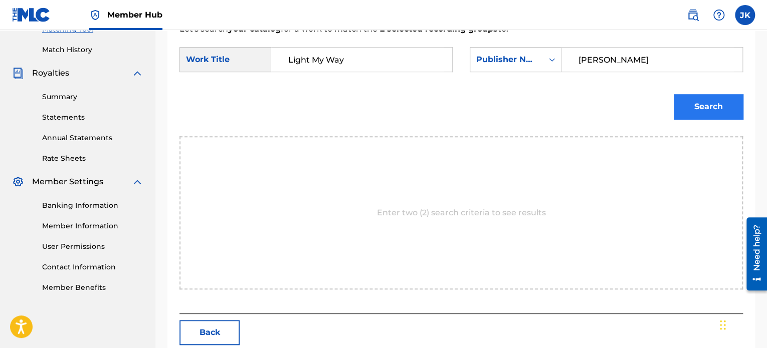
type input "[PERSON_NAME]"
click at [688, 110] on button "Search" at bounding box center [708, 106] width 69 height 25
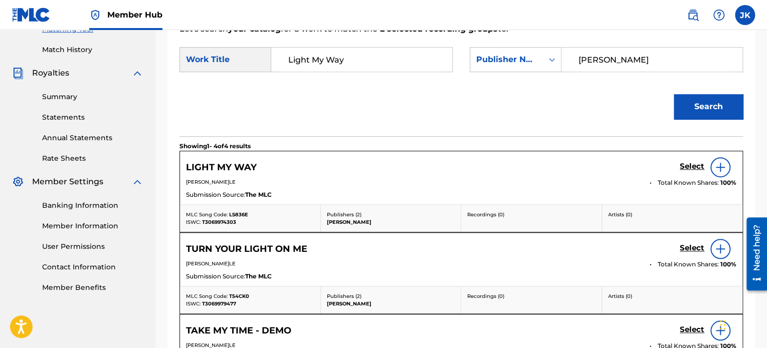
click at [719, 168] on img at bounding box center [720, 167] width 12 height 12
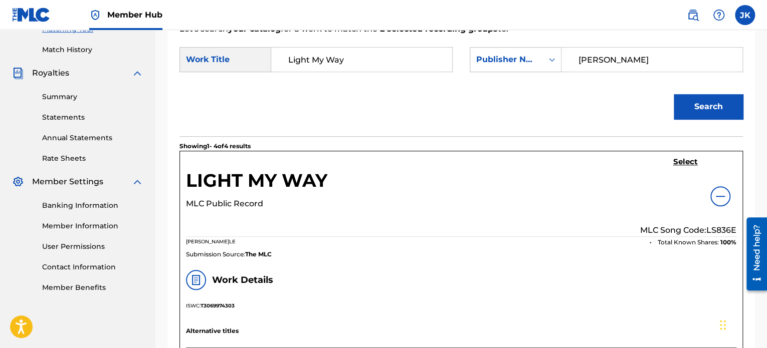
click at [718, 228] on p "MLC Song Code: LS836E" at bounding box center [688, 231] width 96 height 12
copy p "LS836E"
click at [682, 161] on h5 "Select" at bounding box center [685, 162] width 25 height 10
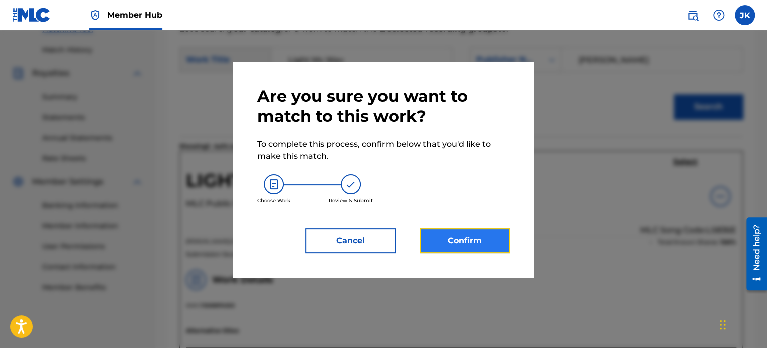
click at [462, 242] on button "Confirm" at bounding box center [464, 241] width 90 height 25
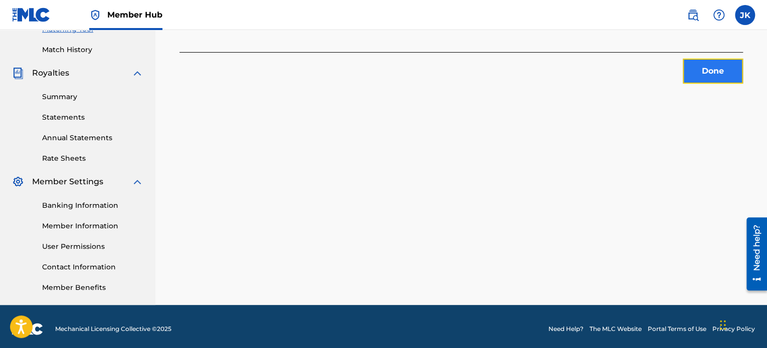
click at [700, 76] on button "Done" at bounding box center [713, 71] width 60 height 25
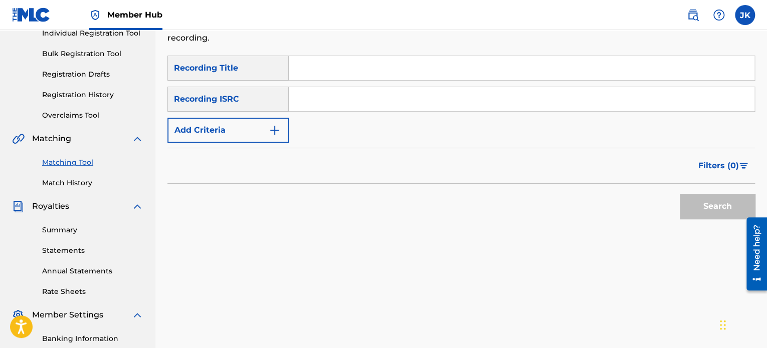
scroll to position [134, 0]
click at [310, 72] on input "Search Form" at bounding box center [522, 69] width 466 height 24
paste input "Love The Lover"
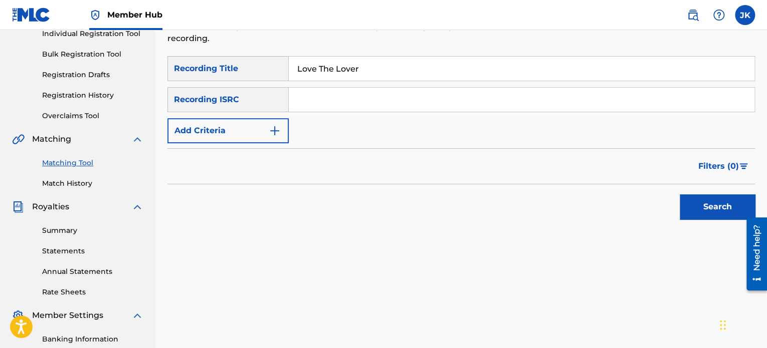
type input "Love The Lover"
click at [309, 100] on input "Search Form" at bounding box center [522, 100] width 466 height 24
paste input "QZK6G2194567"
type input "QZK6G2194567"
click at [694, 210] on button "Search" at bounding box center [717, 206] width 75 height 25
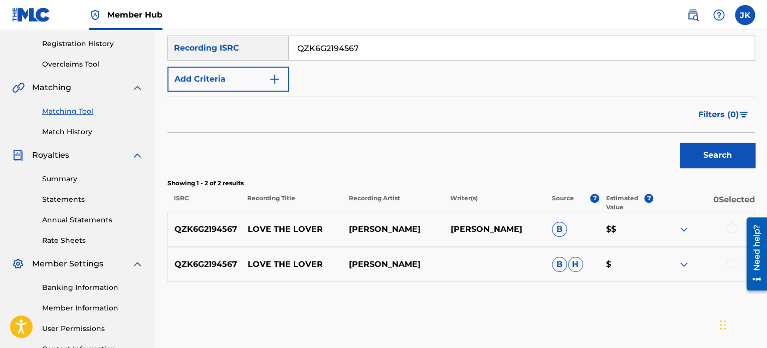
scroll to position [230, 0]
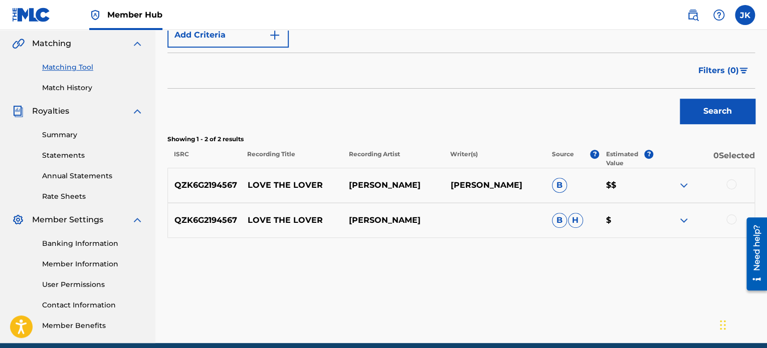
click at [728, 186] on div at bounding box center [731, 184] width 10 height 10
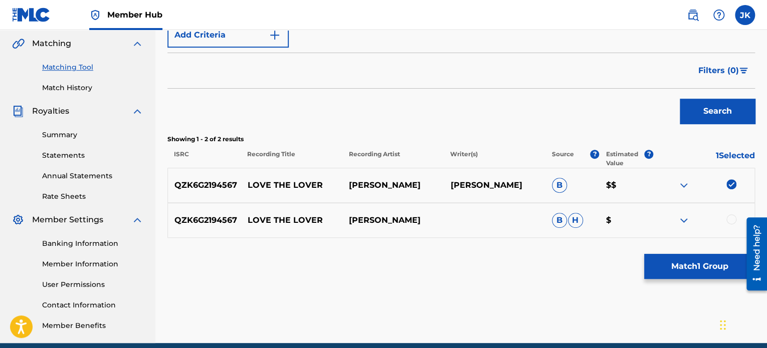
click at [729, 221] on div at bounding box center [731, 219] width 10 height 10
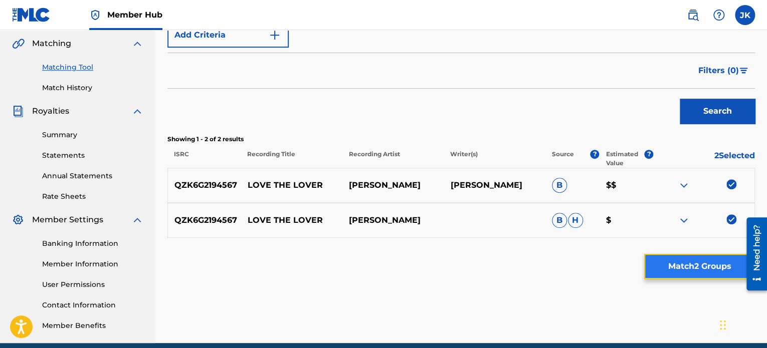
click at [695, 263] on button "Match 2 Groups" at bounding box center [699, 266] width 111 height 25
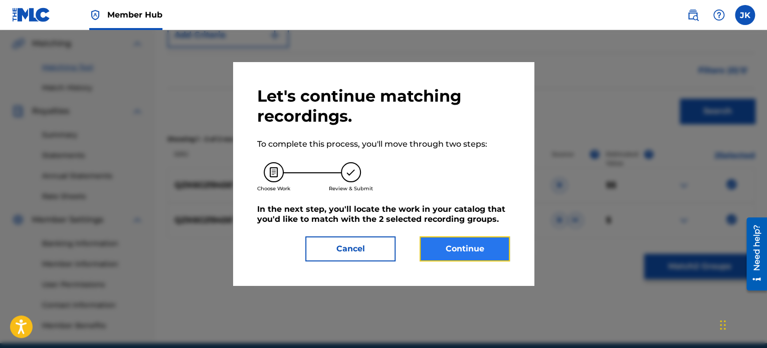
click at [499, 250] on button "Continue" at bounding box center [464, 249] width 90 height 25
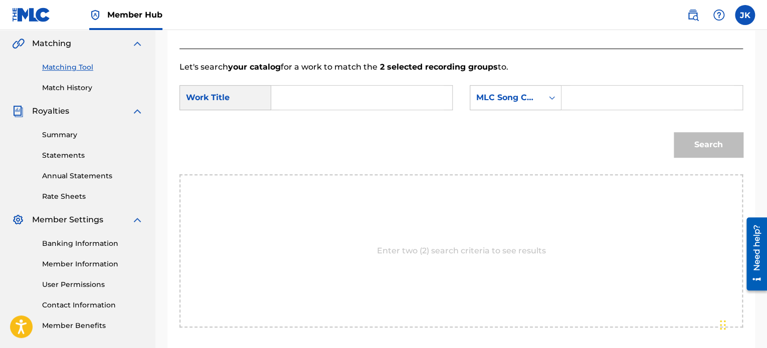
click at [372, 108] on input "Search Form" at bounding box center [362, 98] width 164 height 24
paste input "Love The Lover"
type input "Love The Lover"
click at [536, 112] on div "SearchWithCriteria8322516a-4ca4-4aea-a6e5-c8000c47548c Work Title Love The Love…" at bounding box center [460, 100] width 563 height 31
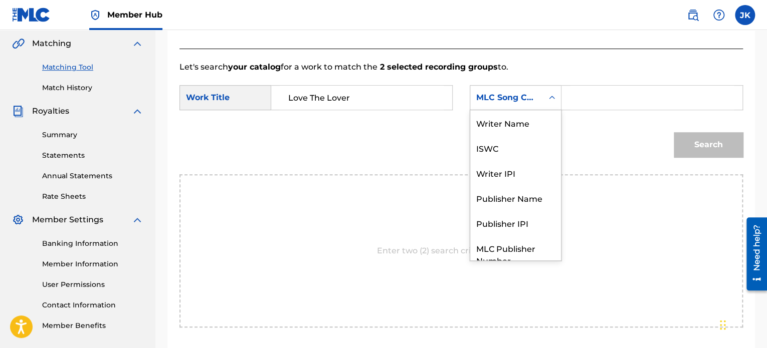
click at [536, 106] on div "MLC Song Code" at bounding box center [506, 97] width 73 height 19
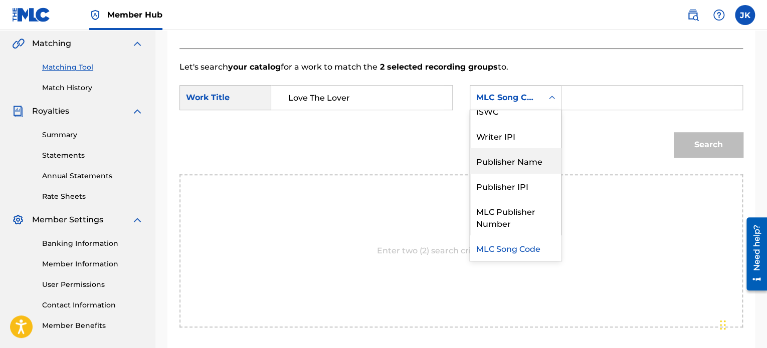
click at [535, 159] on div "Publisher Name" at bounding box center [515, 160] width 91 height 25
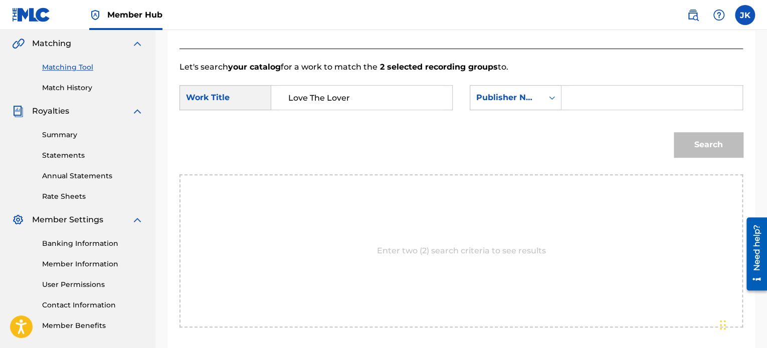
click at [590, 92] on input "Search Form" at bounding box center [652, 98] width 164 height 24
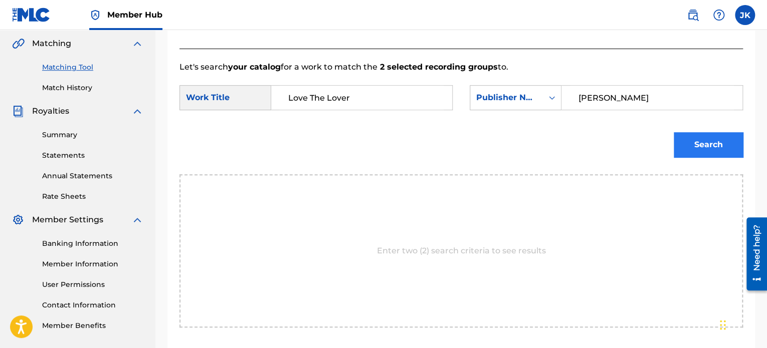
type input "[PERSON_NAME]"
click at [704, 146] on button "Search" at bounding box center [708, 144] width 69 height 25
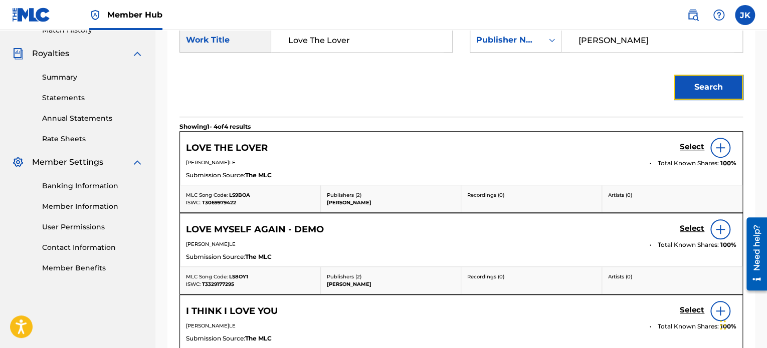
scroll to position [290, 0]
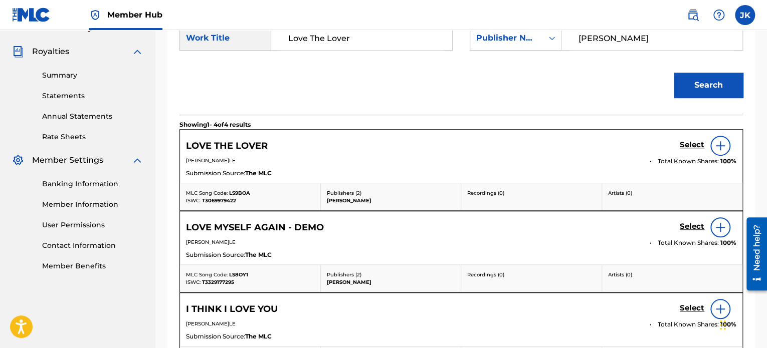
click at [716, 149] on img at bounding box center [720, 146] width 12 height 12
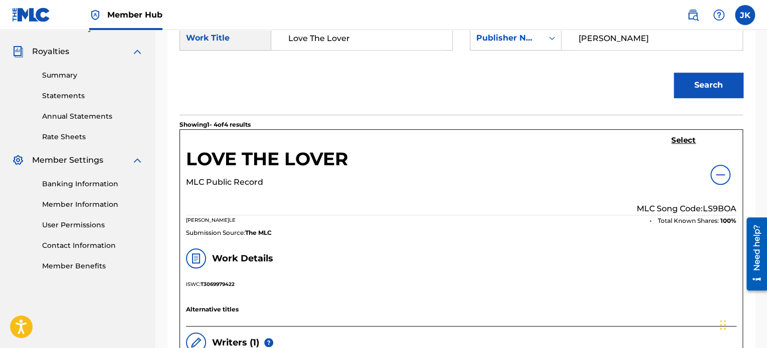
click at [710, 209] on p "MLC Song Code: LS9BOA" at bounding box center [686, 209] width 100 height 12
click at [682, 141] on h5 "Select" at bounding box center [683, 141] width 25 height 10
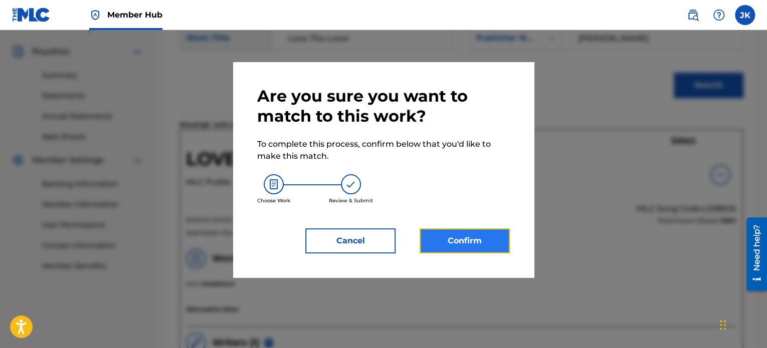
click at [478, 233] on button "Confirm" at bounding box center [464, 241] width 90 height 25
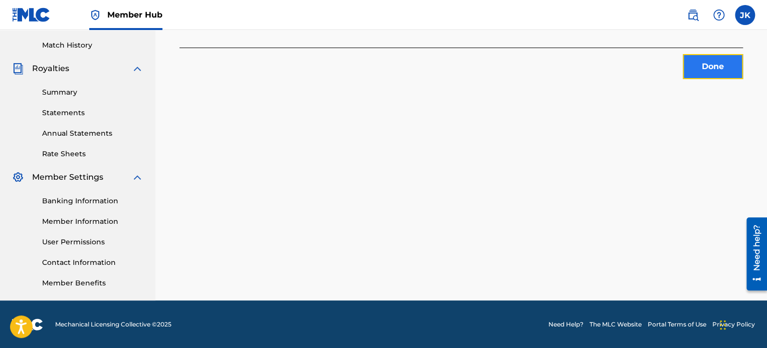
click at [703, 72] on button "Done" at bounding box center [713, 66] width 60 height 25
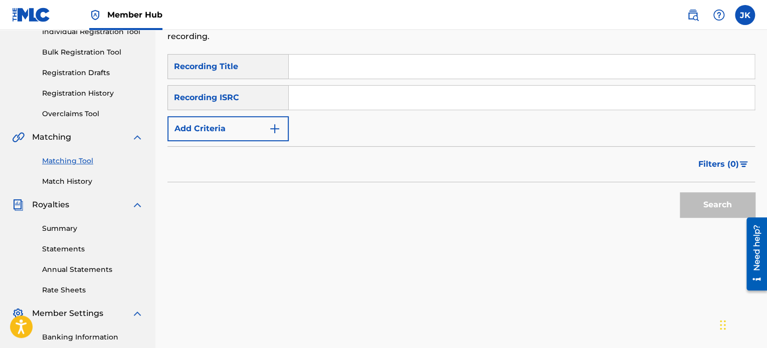
scroll to position [136, 0]
click at [311, 76] on input "Search Form" at bounding box center [522, 67] width 466 height 24
paste input "Heavy Head"
type input "Heavy Head"
click at [310, 97] on input "Search Form" at bounding box center [522, 98] width 466 height 24
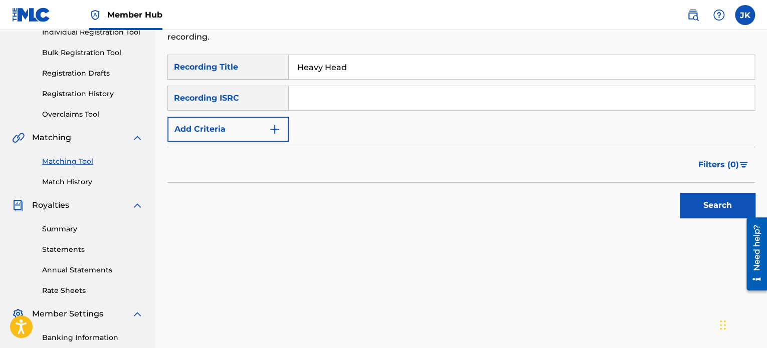
paste input "QZK6G2194568"
type input "QZK6G2194568"
click at [685, 203] on button "Search" at bounding box center [717, 205] width 75 height 25
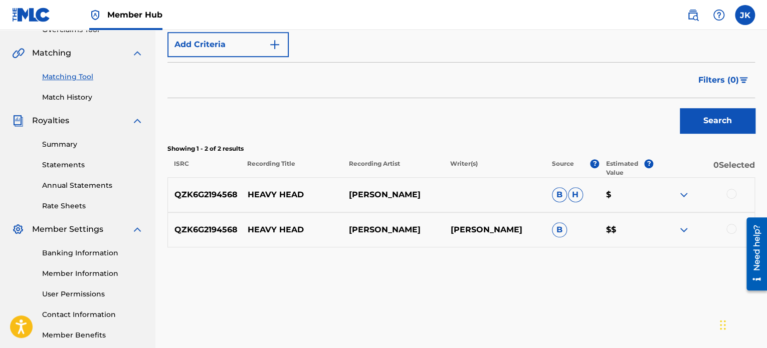
scroll to position [225, 0]
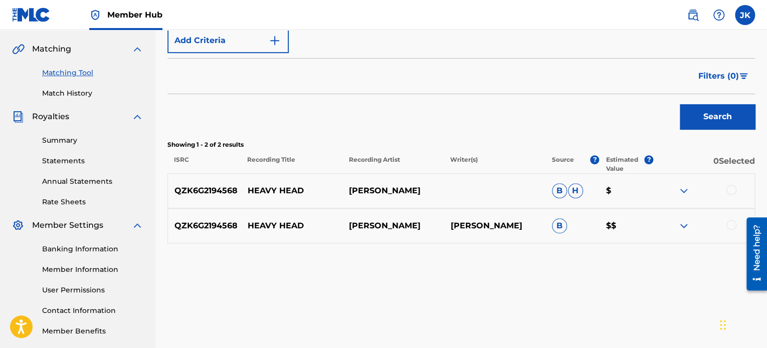
click at [732, 192] on div at bounding box center [731, 190] width 10 height 10
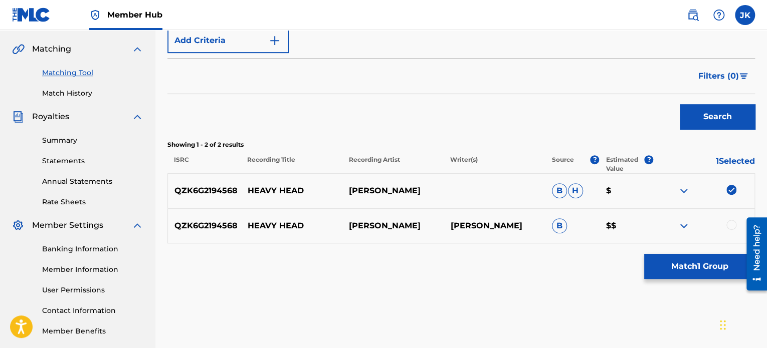
click at [729, 224] on div at bounding box center [731, 225] width 10 height 10
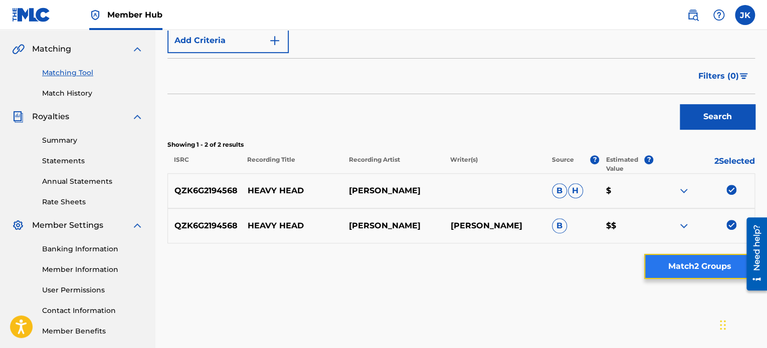
click at [692, 264] on button "Match 2 Groups" at bounding box center [699, 266] width 111 height 25
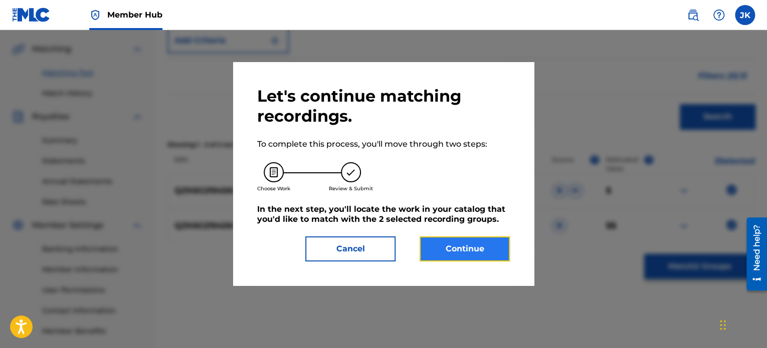
click at [473, 260] on button "Continue" at bounding box center [464, 249] width 90 height 25
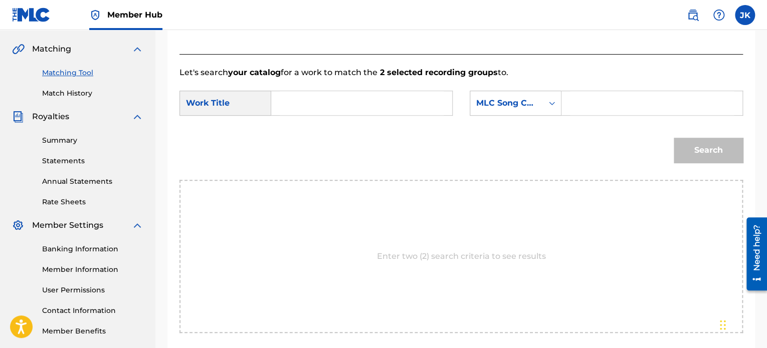
click at [332, 110] on input "Search Form" at bounding box center [362, 103] width 164 height 24
paste input "Heavy Head"
type input "Heavy Head"
click at [533, 108] on div "MLC Song Code" at bounding box center [506, 103] width 61 height 12
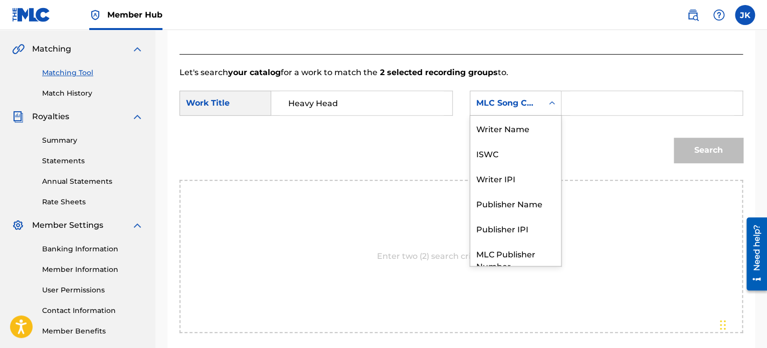
scroll to position [37, 0]
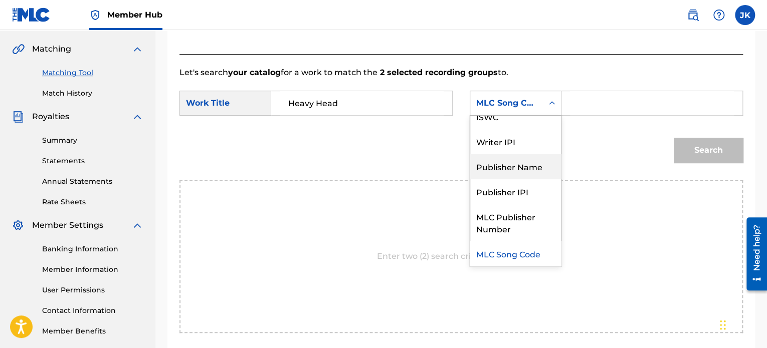
click at [531, 160] on div "Publisher Name" at bounding box center [515, 166] width 91 height 25
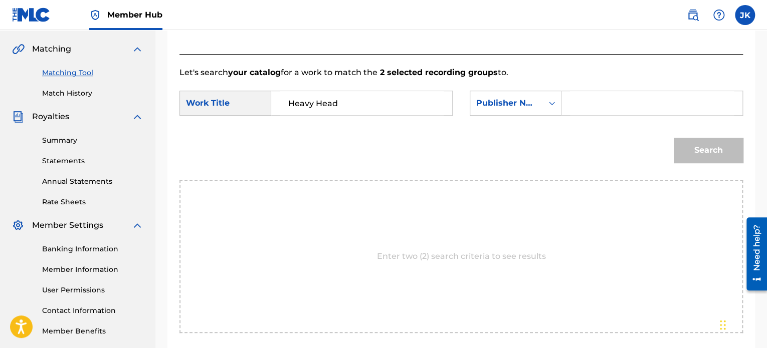
click at [582, 100] on input "Search Form" at bounding box center [652, 103] width 164 height 24
type input "[PERSON_NAME]"
click at [682, 155] on button "Search" at bounding box center [708, 150] width 69 height 25
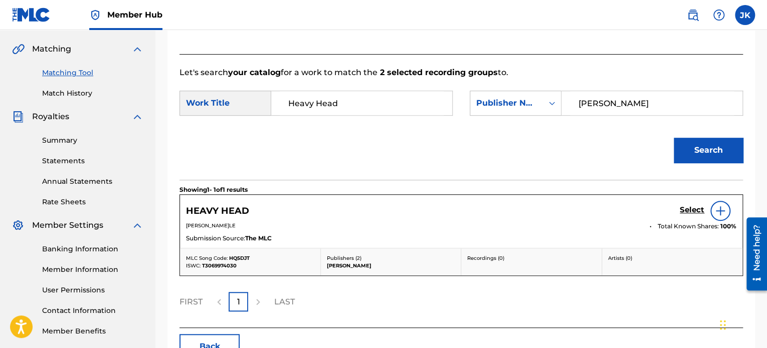
click at [719, 207] on img at bounding box center [720, 211] width 12 height 12
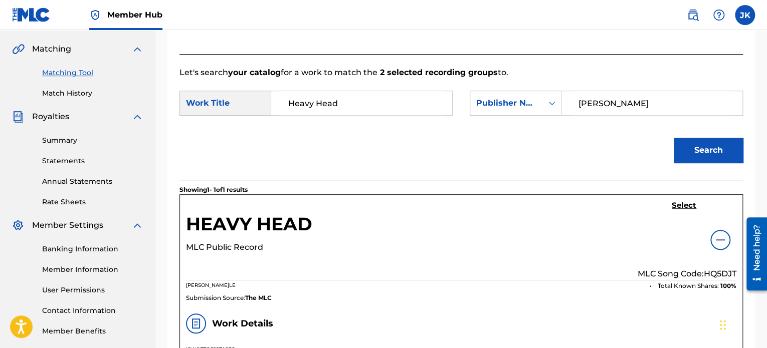
click at [715, 268] on p "MLC Song Code: HQ5DJT" at bounding box center [686, 274] width 99 height 12
click at [715, 274] on p "MLC Song Code: HQ5DJT" at bounding box center [686, 274] width 99 height 12
click at [682, 206] on h5 "Select" at bounding box center [684, 206] width 25 height 10
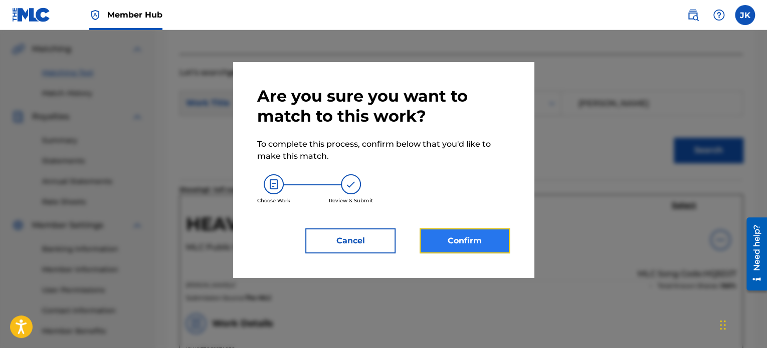
click at [492, 238] on button "Confirm" at bounding box center [464, 241] width 90 height 25
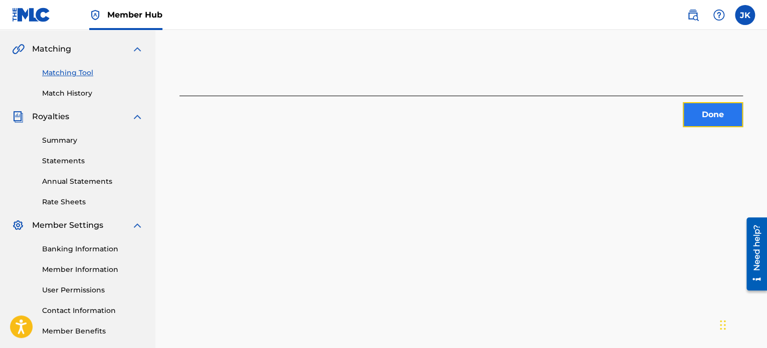
click at [690, 119] on button "Done" at bounding box center [713, 114] width 60 height 25
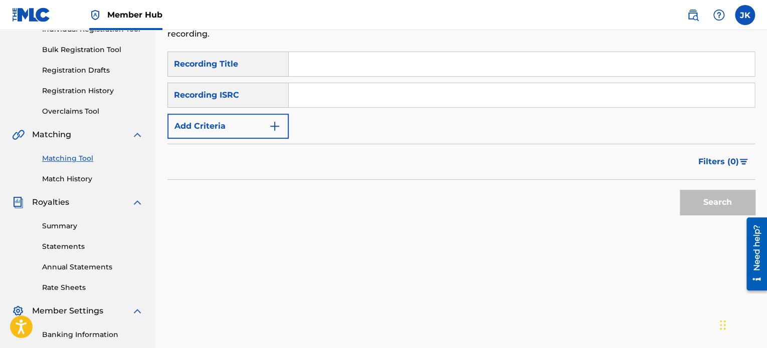
scroll to position [136, 0]
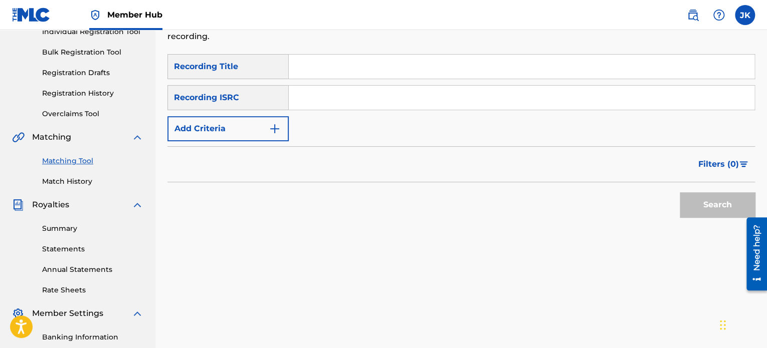
click at [329, 72] on input "Search Form" at bounding box center [522, 67] width 466 height 24
paste input "We've Got It All"
type input "We've Got It All"
click at [319, 96] on input "Search Form" at bounding box center [522, 98] width 466 height 24
paste input "QZK6G2194569"
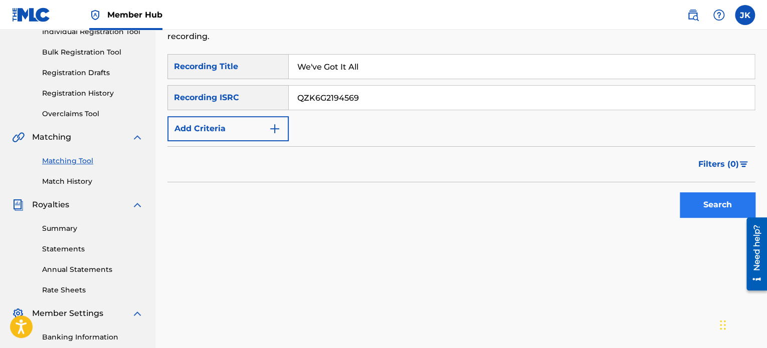
type input "QZK6G2194569"
click at [700, 210] on button "Search" at bounding box center [717, 204] width 75 height 25
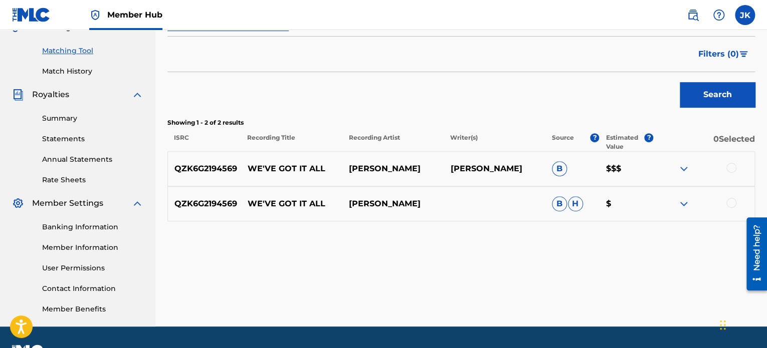
scroll to position [247, 0]
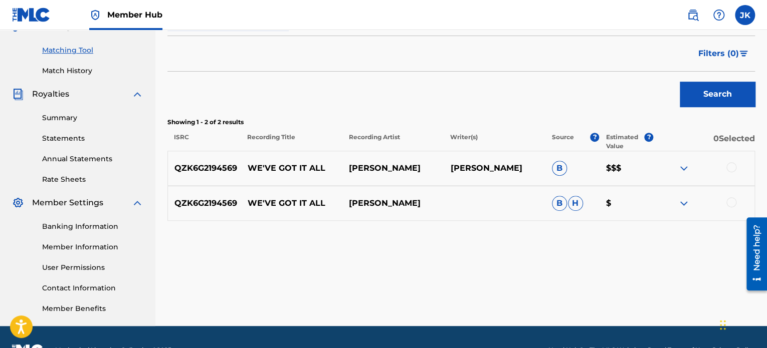
click at [730, 169] on div at bounding box center [731, 167] width 10 height 10
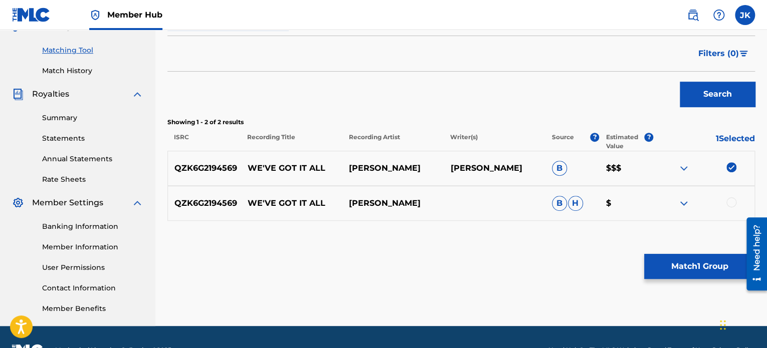
click at [728, 204] on div at bounding box center [731, 202] width 10 height 10
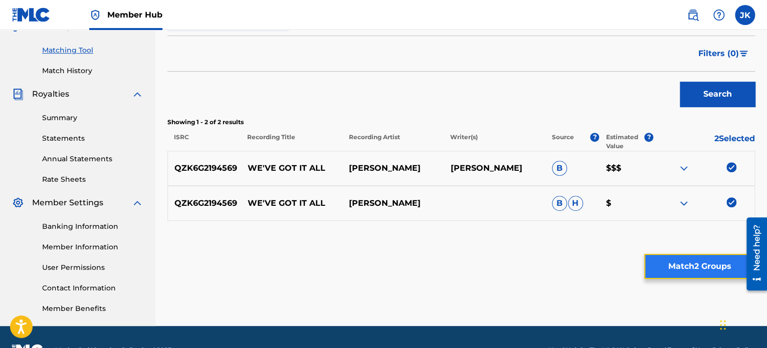
click at [694, 264] on button "Match 2 Groups" at bounding box center [699, 266] width 111 height 25
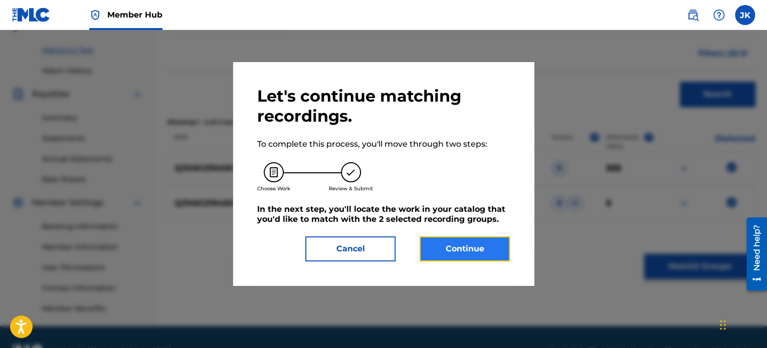
click at [501, 250] on button "Continue" at bounding box center [464, 249] width 90 height 25
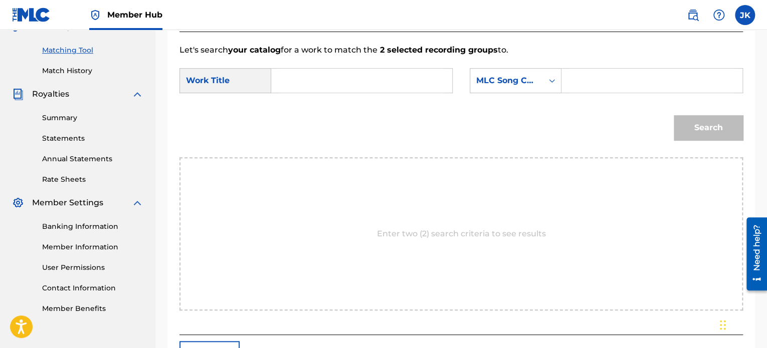
click at [333, 77] on input "Search Form" at bounding box center [362, 81] width 164 height 24
paste input "We've Got It All"
type input "We've Got It All"
click at [527, 86] on div "MLC Song Code" at bounding box center [506, 81] width 61 height 12
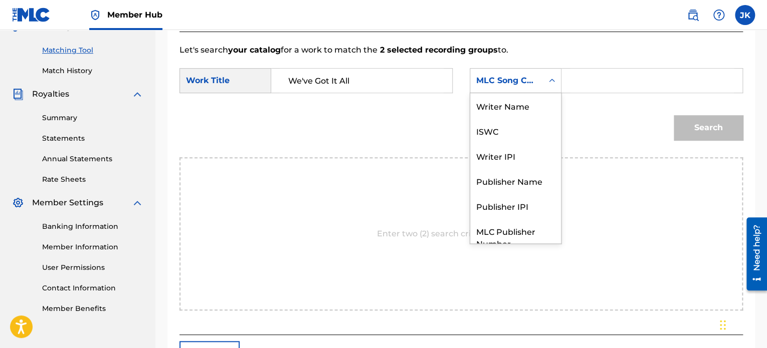
scroll to position [37, 0]
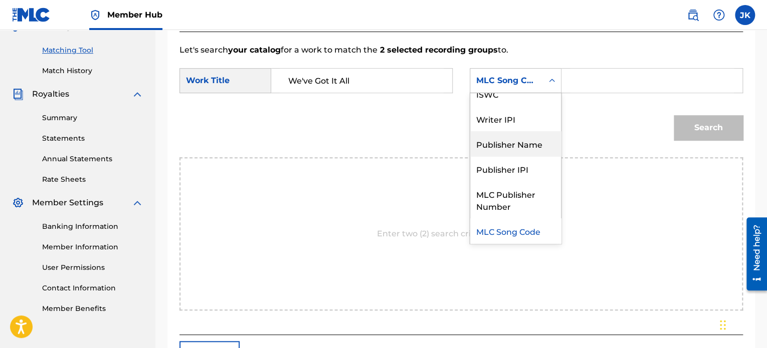
click at [525, 140] on div "Publisher Name" at bounding box center [515, 143] width 91 height 25
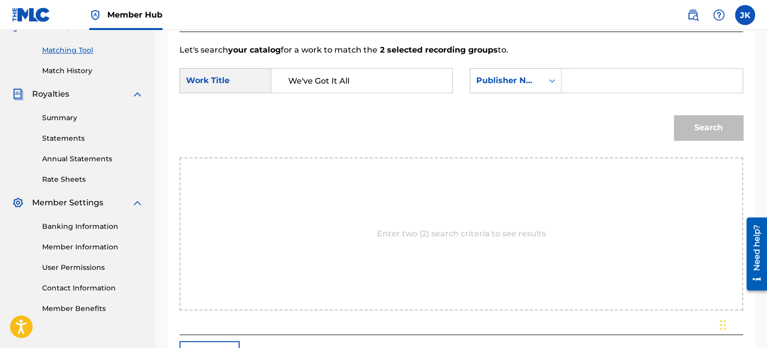
click at [588, 80] on input "Search Form" at bounding box center [652, 81] width 164 height 24
type input "[PERSON_NAME]"
click at [698, 122] on button "Search" at bounding box center [708, 127] width 69 height 25
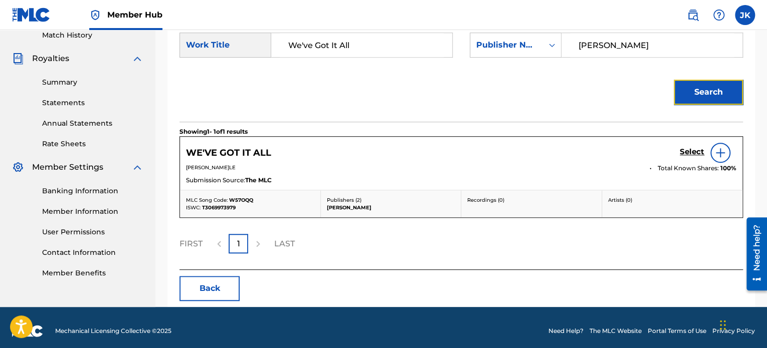
scroll to position [283, 0]
click at [715, 159] on div at bounding box center [720, 153] width 20 height 20
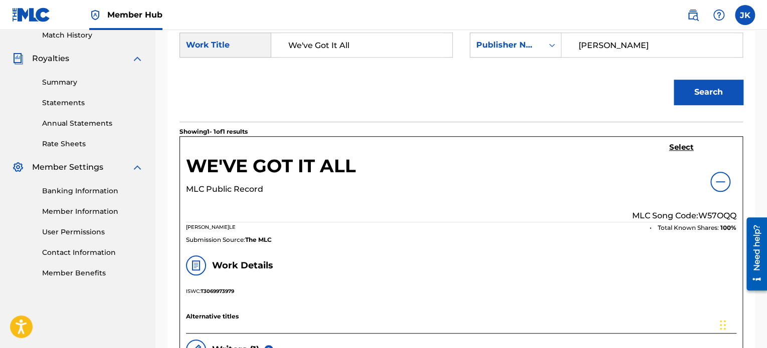
click at [721, 217] on p "MLC Song Code: W57OQQ" at bounding box center [684, 216] width 104 height 12
click at [674, 150] on h5 "Select" at bounding box center [681, 148] width 25 height 10
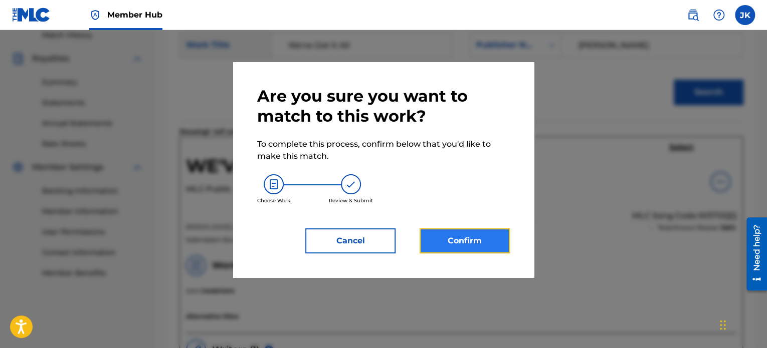
click at [465, 236] on button "Confirm" at bounding box center [464, 241] width 90 height 25
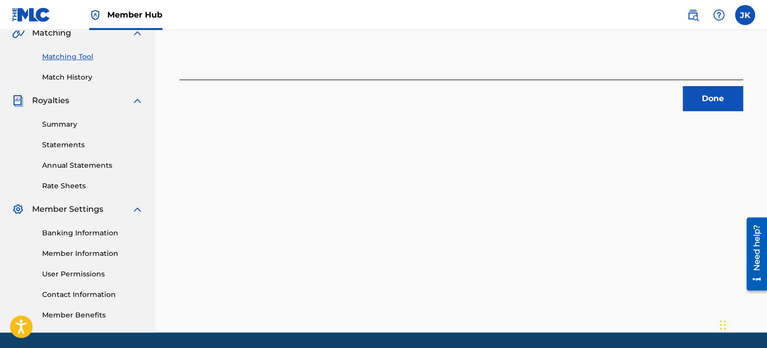
scroll to position [237, 0]
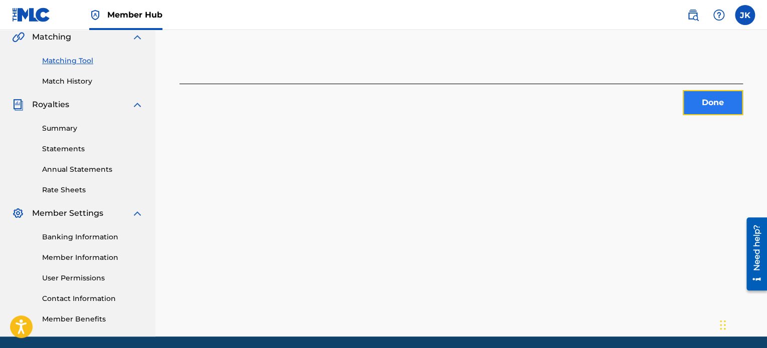
click at [709, 109] on button "Done" at bounding box center [713, 102] width 60 height 25
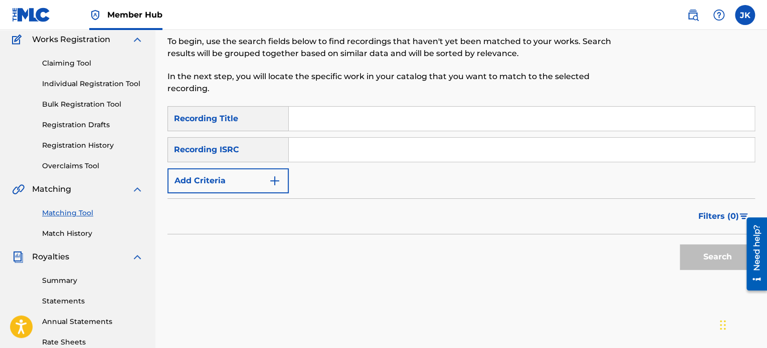
scroll to position [80, 0]
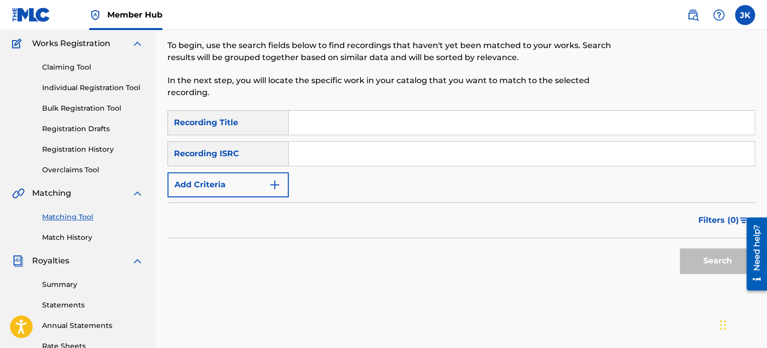
click at [300, 114] on input "Search Form" at bounding box center [522, 123] width 466 height 24
paste input "Growing Pains"
type input "Growing Pains"
click at [306, 153] on input "Search Form" at bounding box center [522, 154] width 466 height 24
paste input "QZK6G2194570"
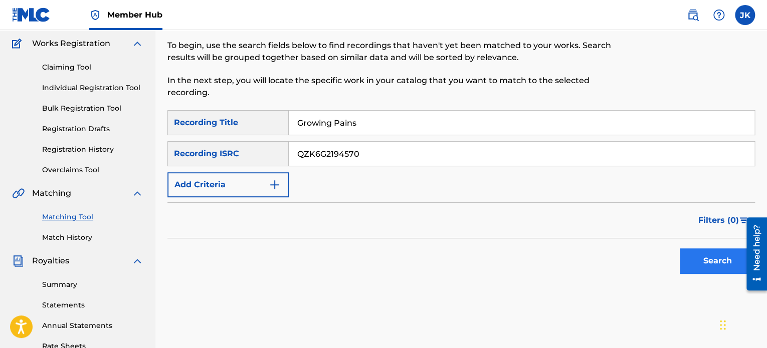
type input "QZK6G2194570"
click at [684, 260] on button "Search" at bounding box center [717, 261] width 75 height 25
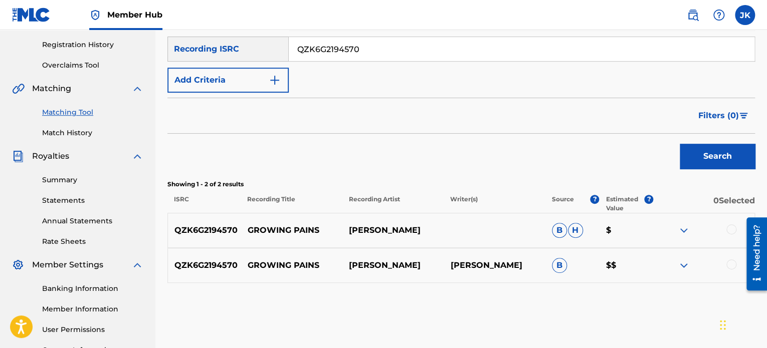
scroll to position [233, 0]
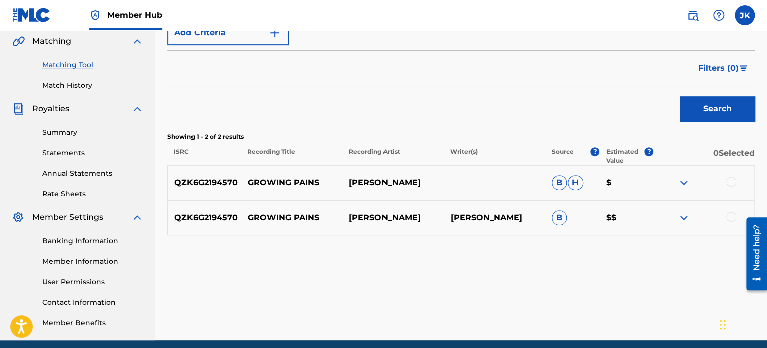
click at [731, 182] on div at bounding box center [731, 182] width 10 height 10
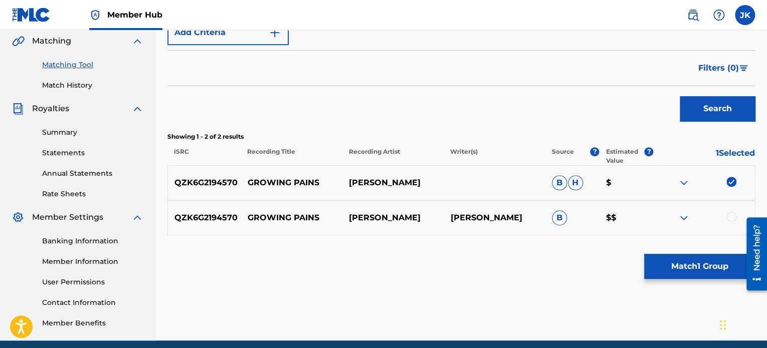
click at [734, 215] on div at bounding box center [731, 217] width 10 height 10
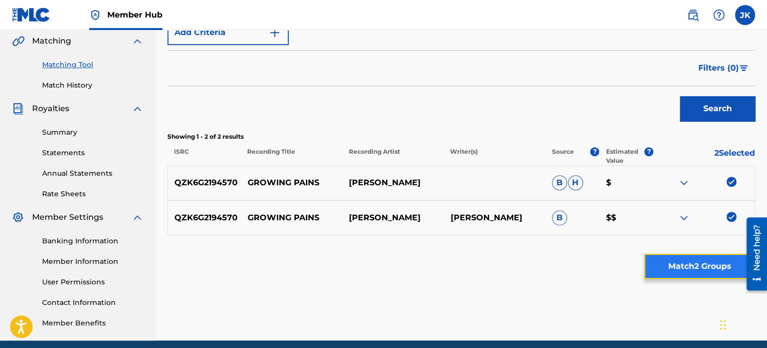
click at [689, 265] on button "Match 2 Groups" at bounding box center [699, 266] width 111 height 25
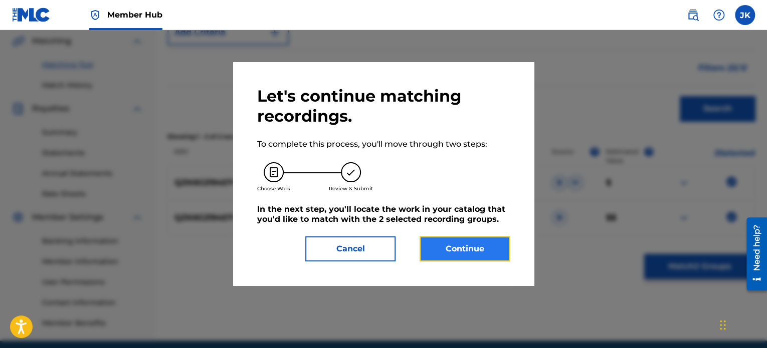
click at [472, 250] on button "Continue" at bounding box center [464, 249] width 90 height 25
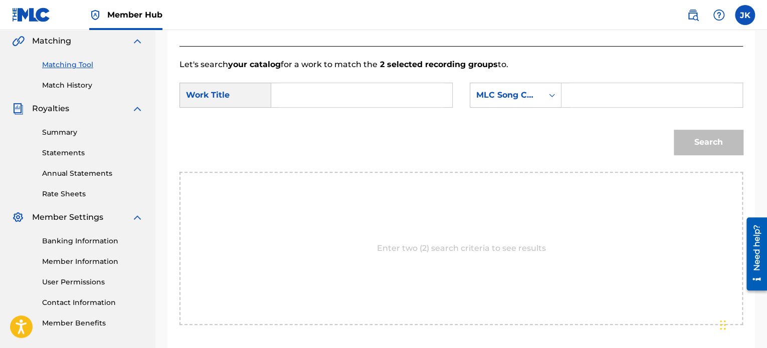
click at [331, 97] on input "Search Form" at bounding box center [362, 95] width 164 height 24
paste input "Growing Pains"
type input "Growing Pains"
click at [515, 97] on div "MLC Song Code" at bounding box center [506, 95] width 61 height 12
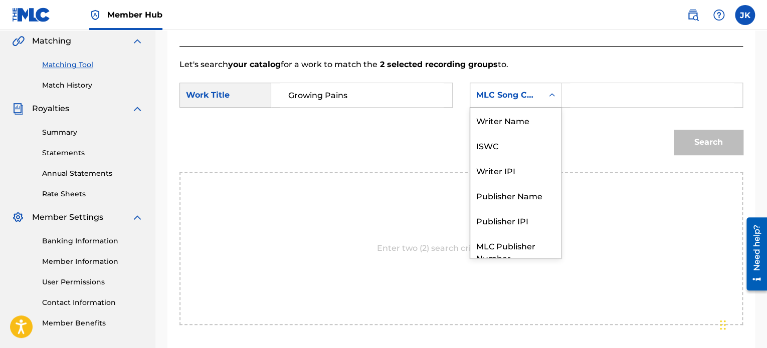
scroll to position [37, 0]
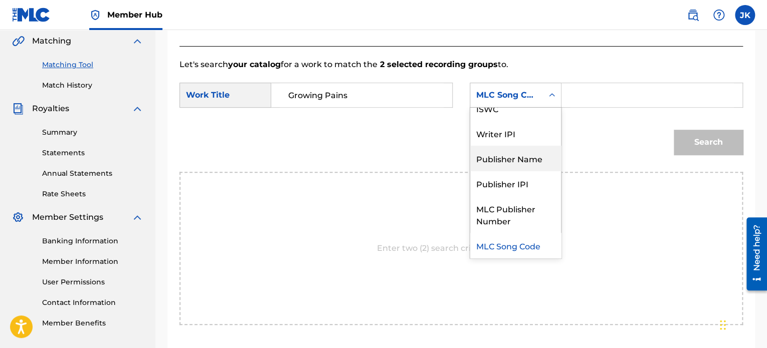
click at [513, 163] on div "Publisher Name" at bounding box center [515, 158] width 91 height 25
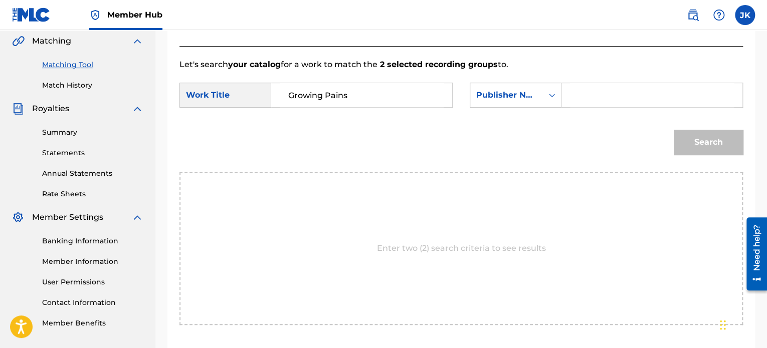
click at [575, 99] on input "Search Form" at bounding box center [652, 95] width 164 height 24
type input "[PERSON_NAME]"
click at [699, 146] on button "Search" at bounding box center [708, 142] width 69 height 25
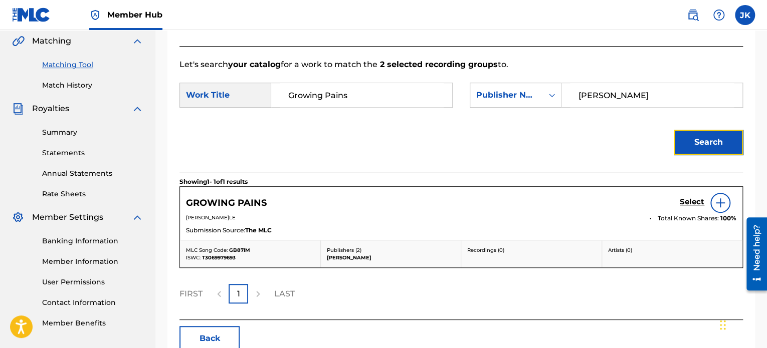
scroll to position [289, 0]
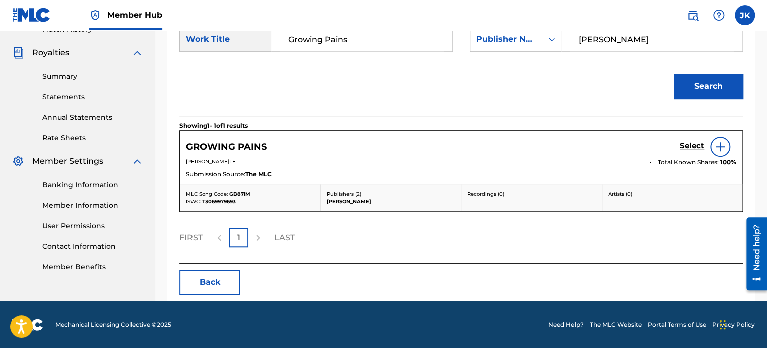
click at [716, 152] on div at bounding box center [720, 147] width 20 height 20
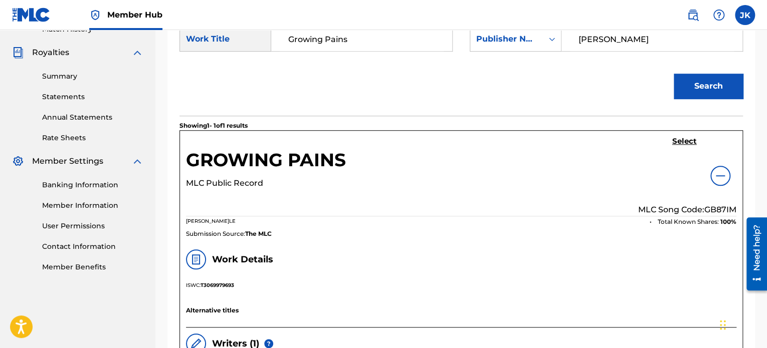
click at [719, 208] on p "MLC Song Code: GB87IM" at bounding box center [687, 210] width 98 height 12
click at [685, 144] on h5 "Select" at bounding box center [684, 142] width 25 height 10
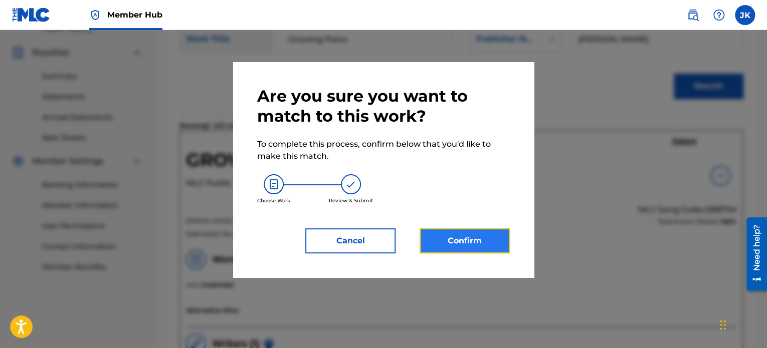
click at [483, 231] on button "Confirm" at bounding box center [464, 241] width 90 height 25
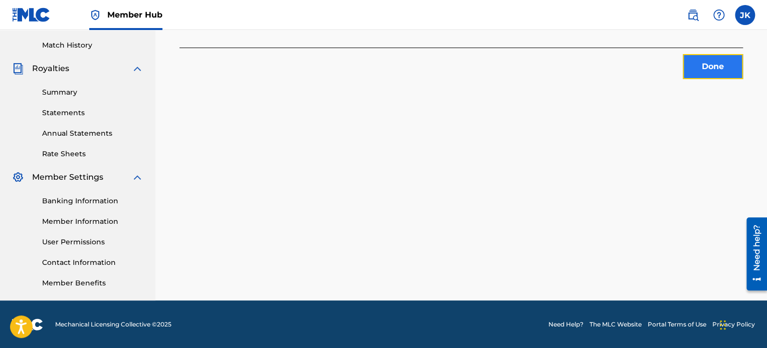
click at [720, 57] on button "Done" at bounding box center [713, 66] width 60 height 25
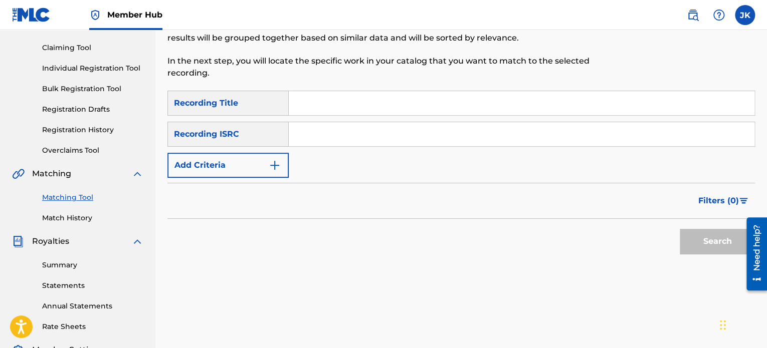
scroll to position [81, 0]
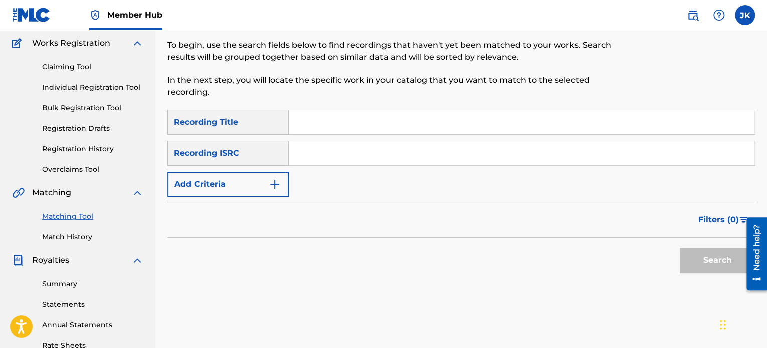
click at [330, 130] on input "Search Form" at bounding box center [522, 122] width 466 height 24
paste input "You By My Side"
type input "You By My Side"
click at [311, 157] on input "Search Form" at bounding box center [522, 153] width 466 height 24
paste input "QZK6G2194571"
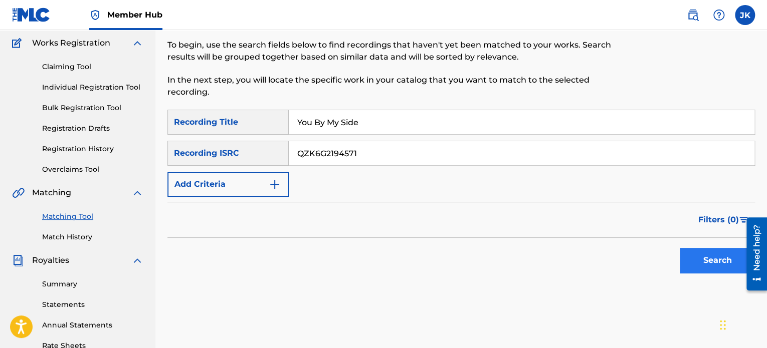
type input "QZK6G2194571"
click at [680, 260] on button "Search" at bounding box center [717, 260] width 75 height 25
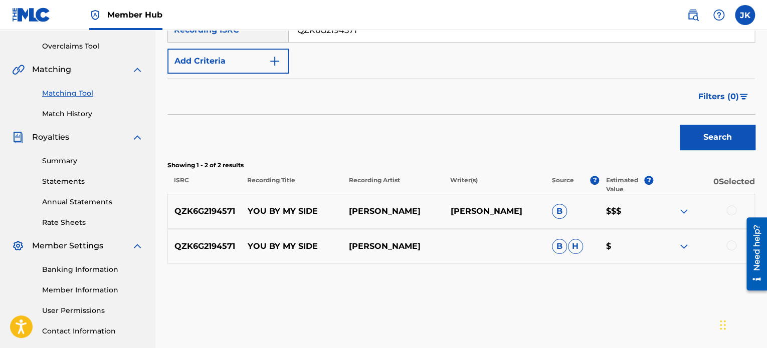
scroll to position [204, 0]
click at [732, 216] on div at bounding box center [703, 211] width 101 height 12
click at [732, 212] on div at bounding box center [731, 210] width 10 height 10
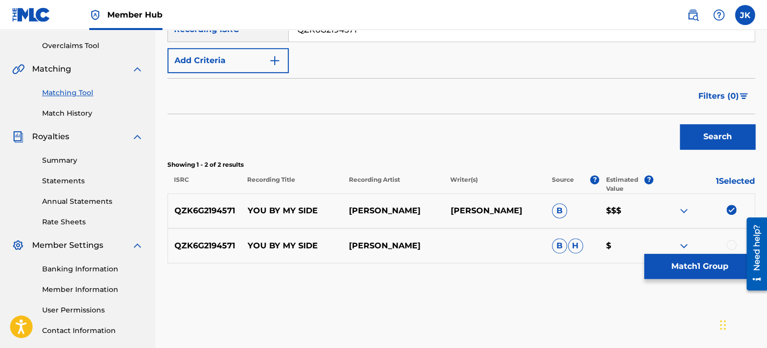
click at [730, 243] on div at bounding box center [731, 245] width 10 height 10
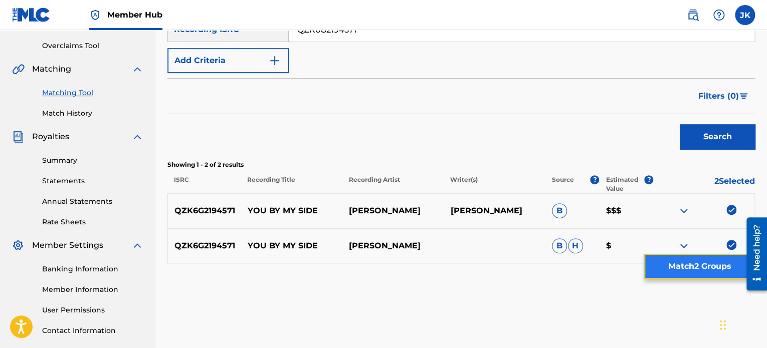
click at [712, 262] on button "Match 2 Groups" at bounding box center [699, 266] width 111 height 25
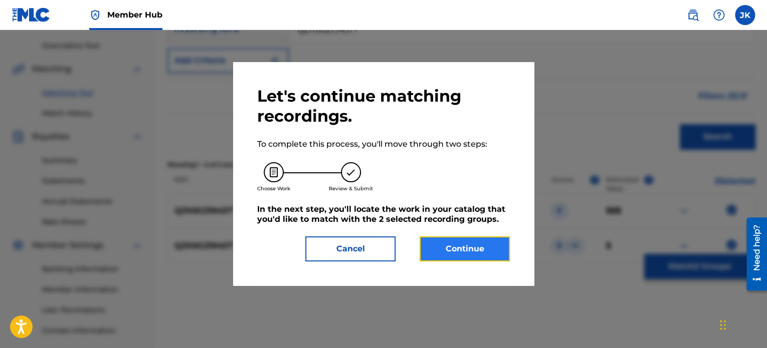
click at [481, 247] on button "Continue" at bounding box center [464, 249] width 90 height 25
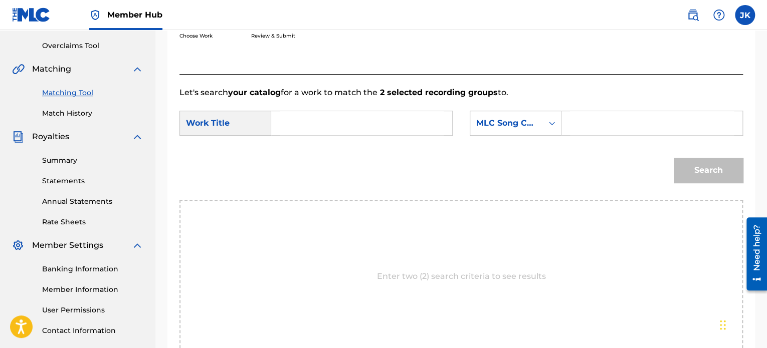
click at [349, 128] on input "Search Form" at bounding box center [362, 123] width 164 height 24
paste input "You By My Side"
type input "You By My Side"
click at [551, 124] on icon "Search Form" at bounding box center [552, 124] width 6 height 4
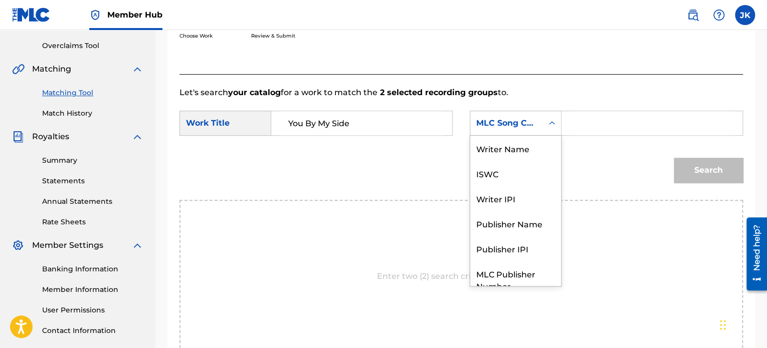
scroll to position [37, 0]
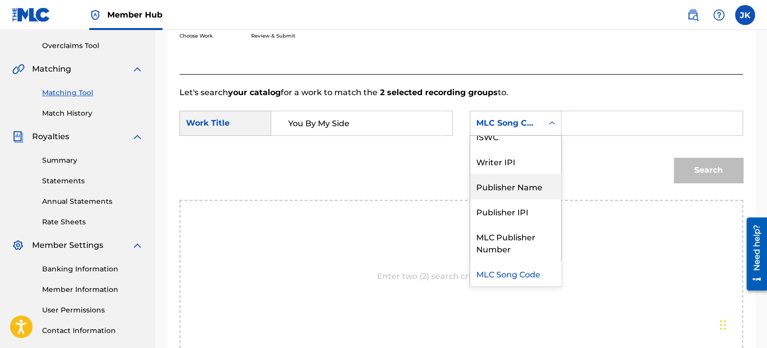
click at [523, 183] on div "Publisher Name" at bounding box center [515, 186] width 91 height 25
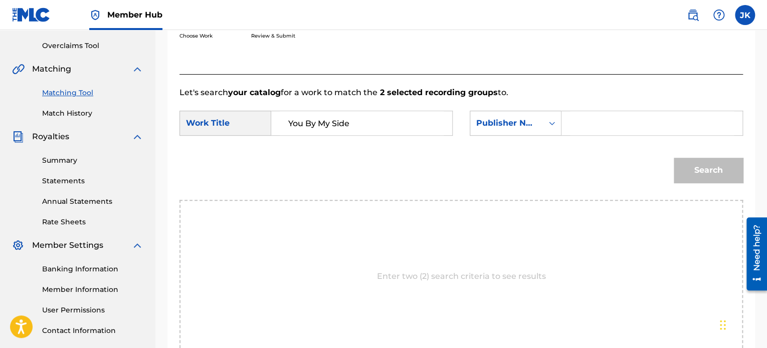
click at [583, 128] on input "Search Form" at bounding box center [652, 123] width 164 height 24
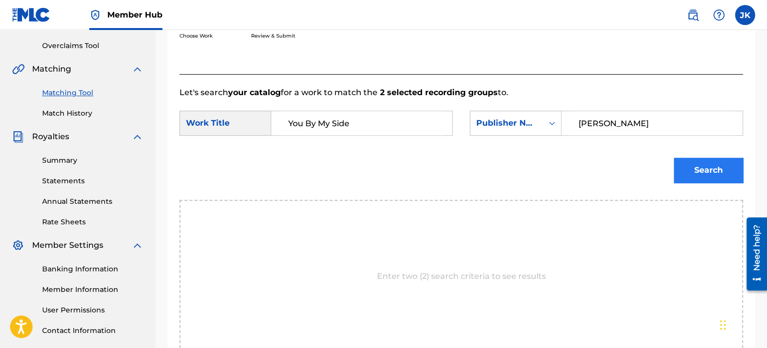
type input "[PERSON_NAME]"
click at [679, 176] on button "Search" at bounding box center [708, 170] width 69 height 25
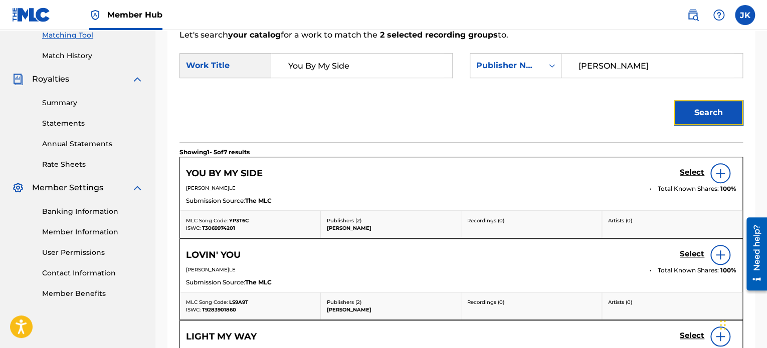
scroll to position [263, 0]
click at [722, 168] on img at bounding box center [720, 173] width 12 height 12
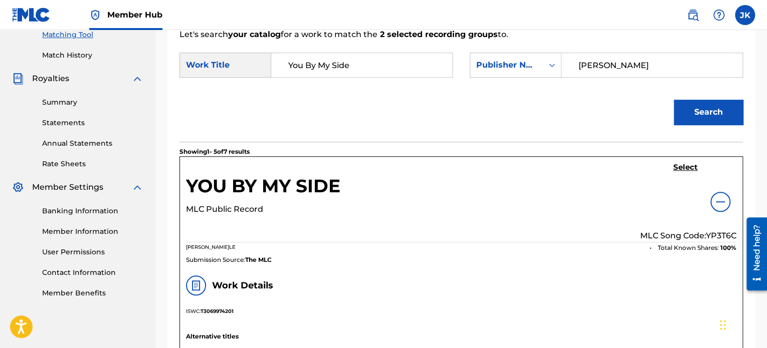
click at [719, 235] on p "MLC Song Code: YP3T6C" at bounding box center [688, 236] width 96 height 12
click at [681, 172] on link "Select" at bounding box center [685, 168] width 25 height 11
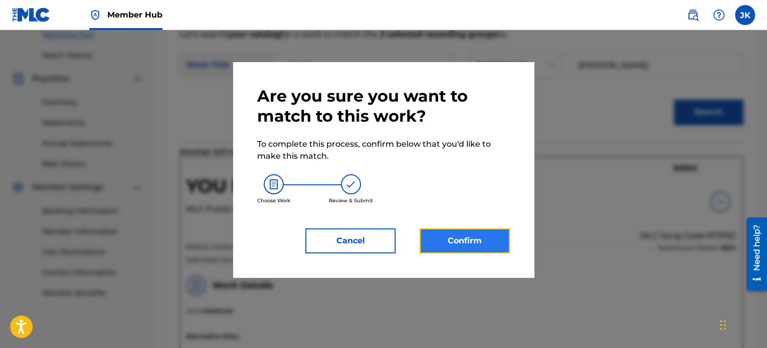
click at [484, 236] on button "Confirm" at bounding box center [464, 241] width 90 height 25
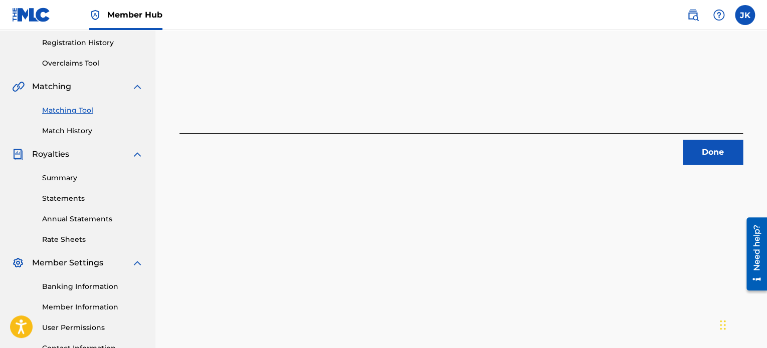
scroll to position [186, 0]
click at [694, 160] on button "Done" at bounding box center [713, 153] width 60 height 25
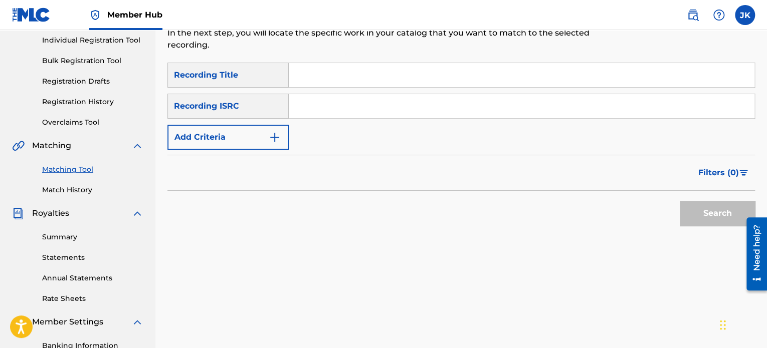
scroll to position [126, 0]
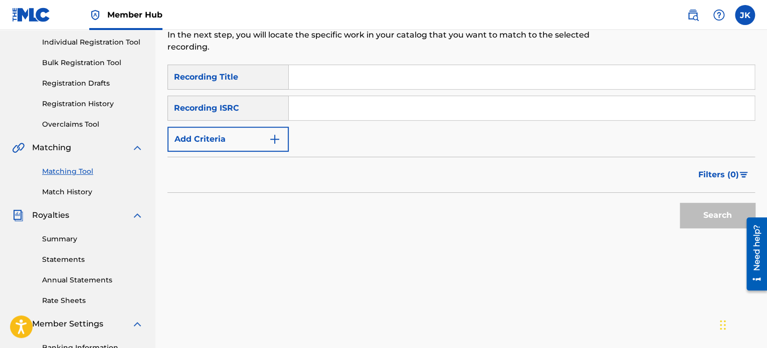
click at [362, 75] on input "Search Form" at bounding box center [522, 77] width 466 height 24
paste input "Turn Your Light On Me"
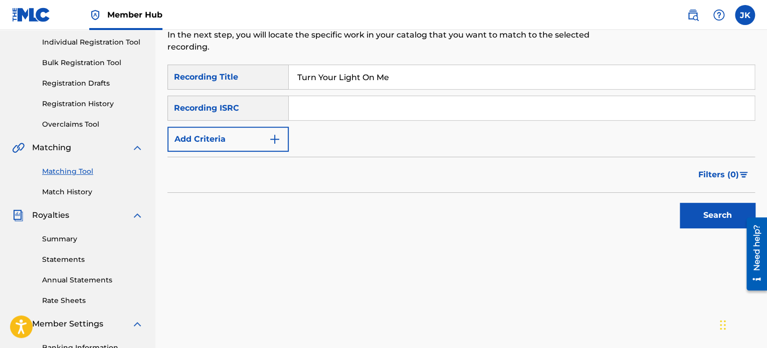
type input "Turn Your Light On Me"
click at [315, 109] on input "Search Form" at bounding box center [522, 108] width 466 height 24
paste input "QZK6G2194572"
type input "QZK6G2194572"
click at [682, 213] on button "Search" at bounding box center [717, 215] width 75 height 25
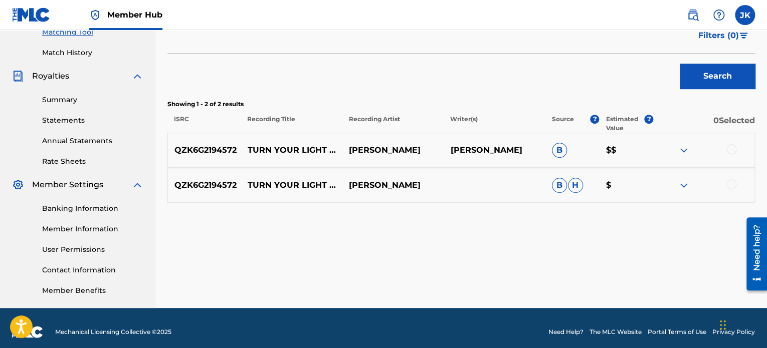
scroll to position [273, 0]
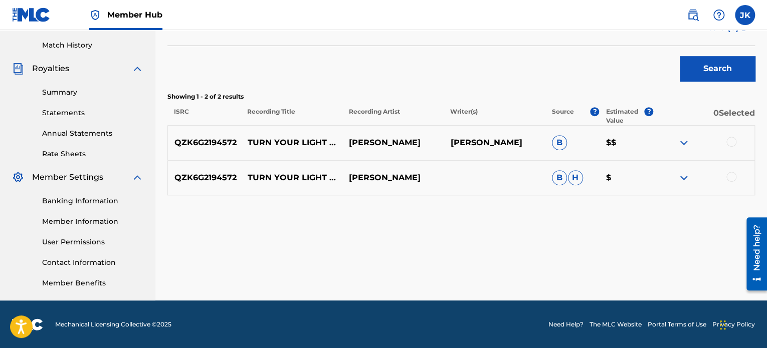
click at [731, 142] on div at bounding box center [731, 142] width 10 height 10
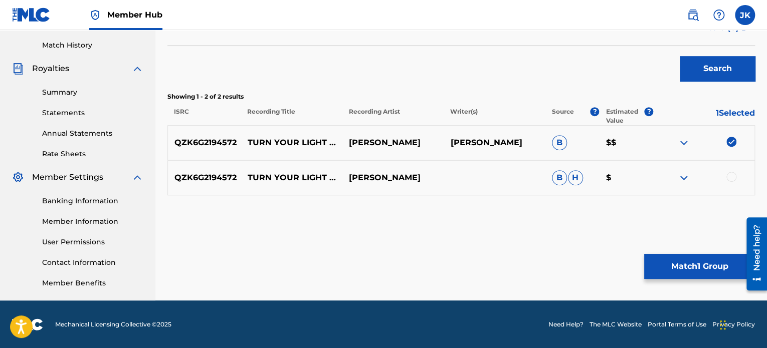
click at [730, 172] on div at bounding box center [731, 177] width 10 height 10
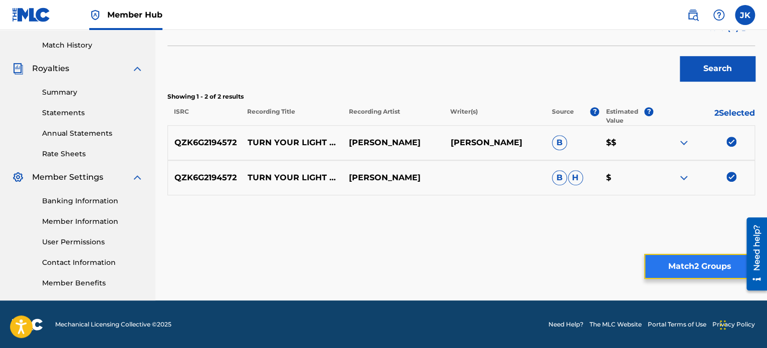
click at [684, 262] on button "Match 2 Groups" at bounding box center [699, 266] width 111 height 25
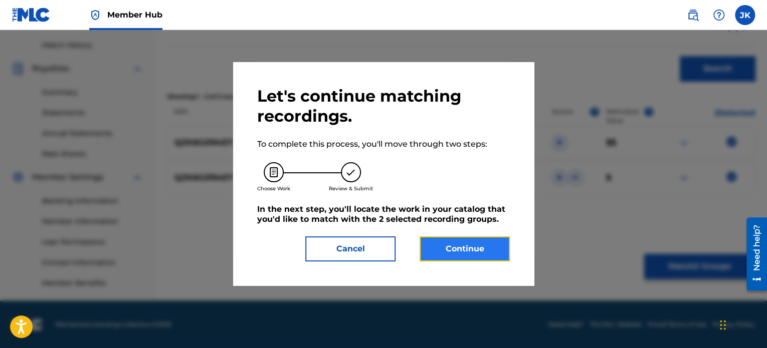
click at [448, 260] on button "Continue" at bounding box center [464, 249] width 90 height 25
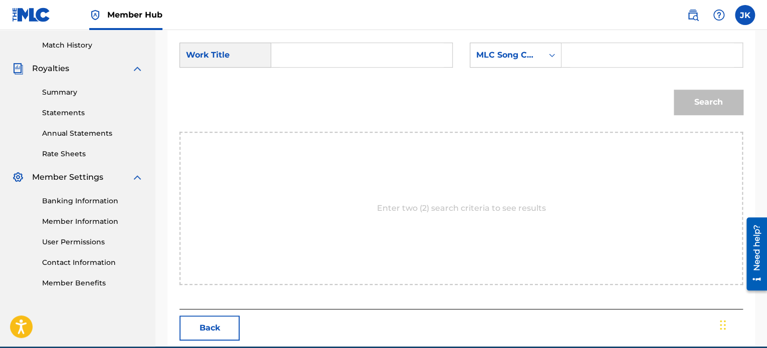
click at [358, 57] on input "Search Form" at bounding box center [362, 55] width 164 height 24
paste input "Turn Your Light On Me"
type input "Turn Your Light On Me"
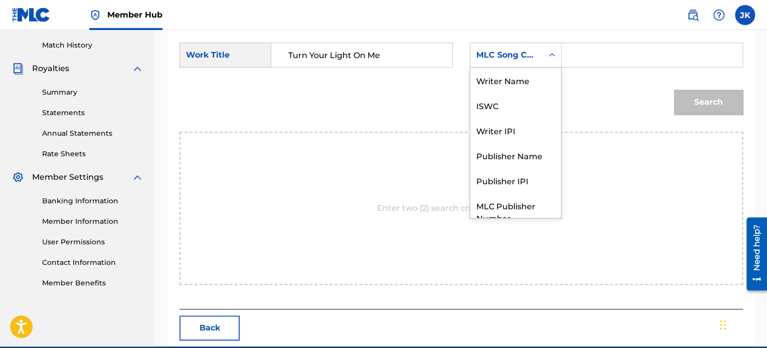
click at [510, 47] on div "MLC Song Code" at bounding box center [506, 55] width 73 height 19
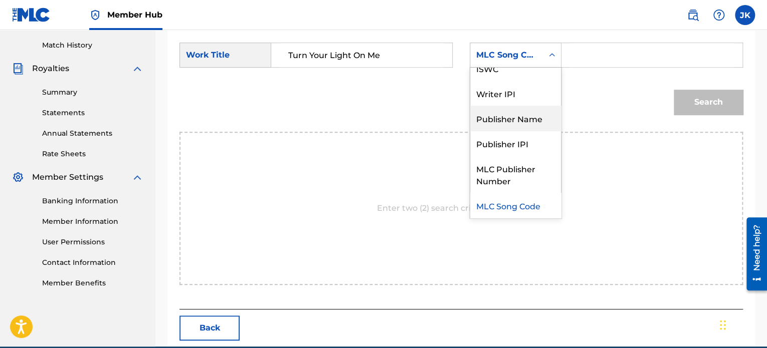
click at [511, 116] on div "Publisher Name" at bounding box center [515, 118] width 91 height 25
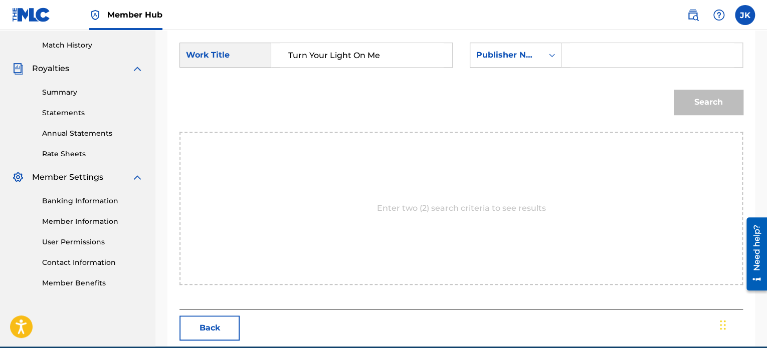
click at [575, 62] on input "Search Form" at bounding box center [652, 55] width 164 height 24
type input "[PERSON_NAME]"
click at [712, 107] on button "Search" at bounding box center [708, 102] width 69 height 25
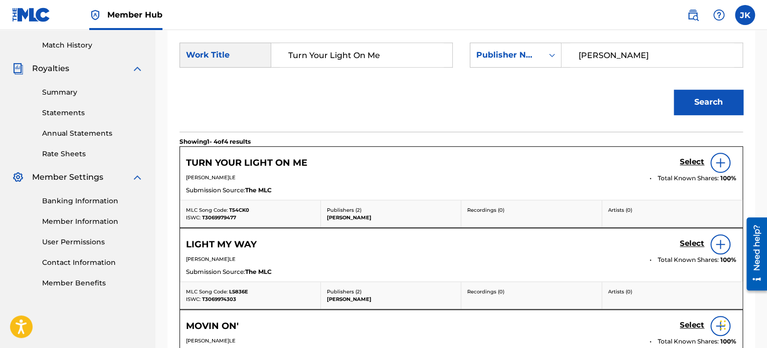
click at [722, 165] on img at bounding box center [720, 163] width 12 height 12
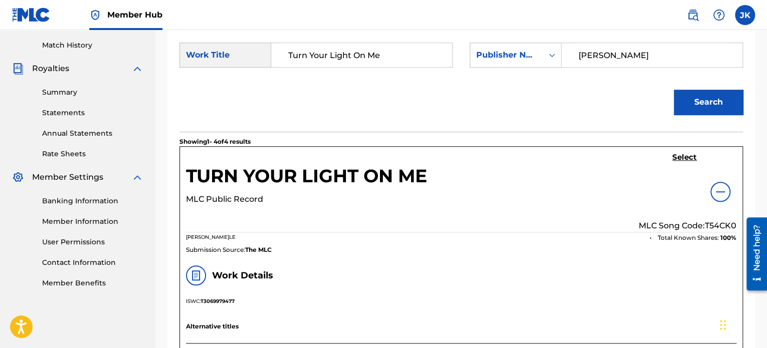
click at [718, 222] on p "MLC Song Code: T54CK0" at bounding box center [687, 226] width 98 height 12
click at [682, 157] on h5 "Select" at bounding box center [684, 158] width 25 height 10
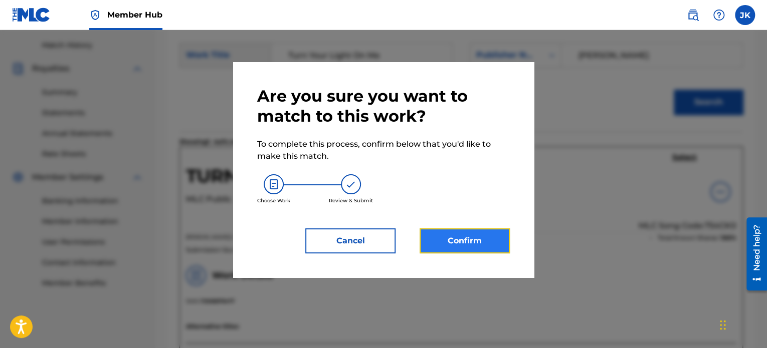
click at [461, 242] on button "Confirm" at bounding box center [464, 241] width 90 height 25
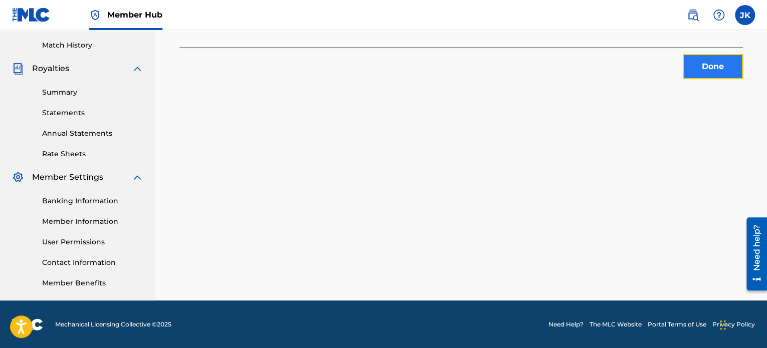
click at [706, 61] on button "Done" at bounding box center [713, 66] width 60 height 25
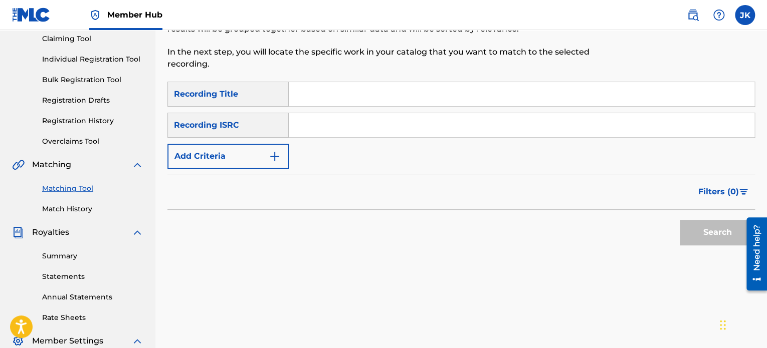
scroll to position [100, 0]
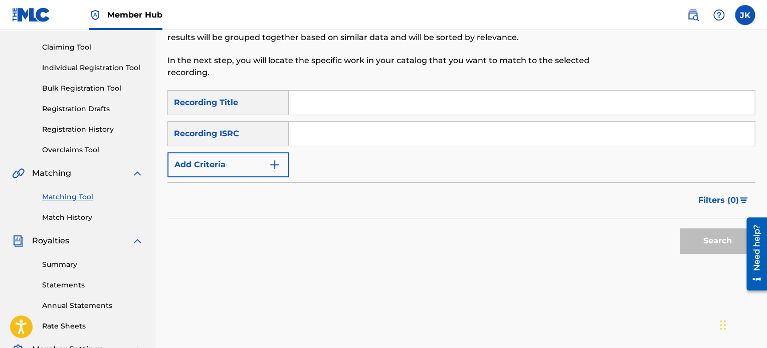
click at [313, 104] on input "Search Form" at bounding box center [522, 103] width 466 height 24
paste input "Rooftop Jammin'"
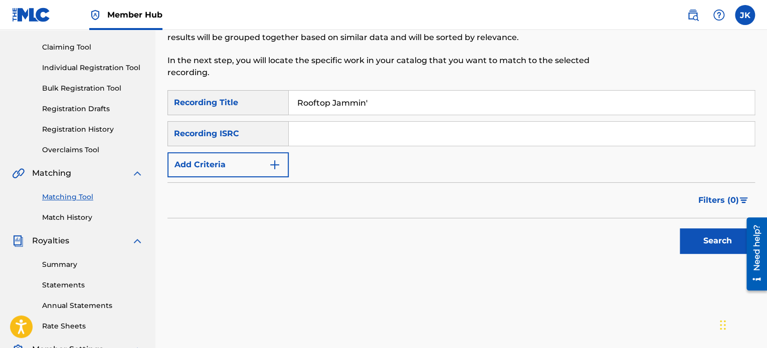
type input "Rooftop Jammin'"
click at [311, 127] on input "Search Form" at bounding box center [522, 134] width 466 height 24
paste input "QZK6G2194573"
type input "QZK6G2194573"
click at [691, 237] on button "Search" at bounding box center [717, 241] width 75 height 25
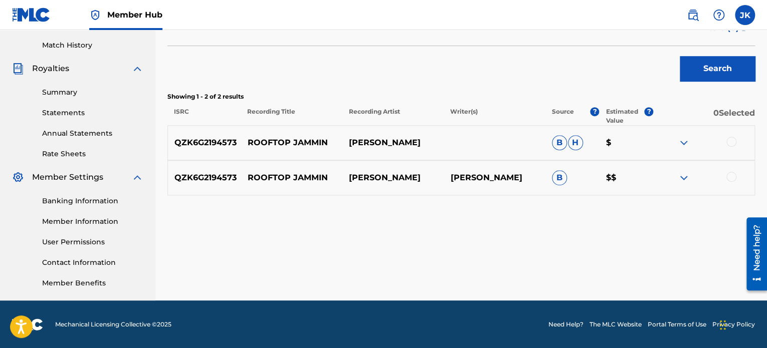
scroll to position [273, 0]
click at [731, 144] on div at bounding box center [731, 142] width 10 height 10
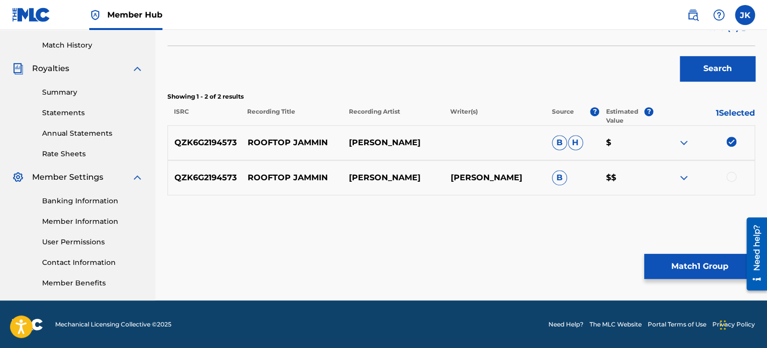
click at [732, 175] on div at bounding box center [731, 177] width 10 height 10
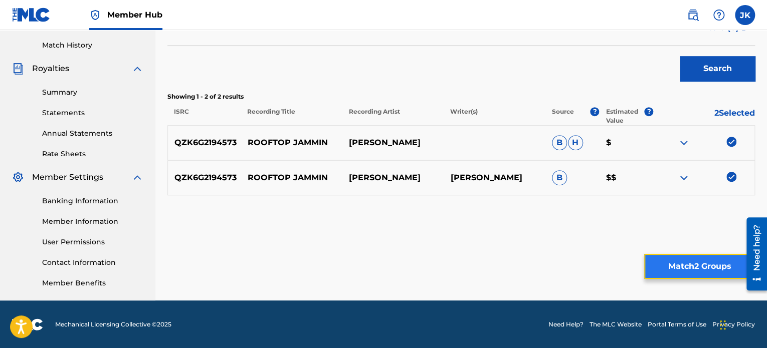
click at [687, 263] on button "Match 2 Groups" at bounding box center [699, 266] width 111 height 25
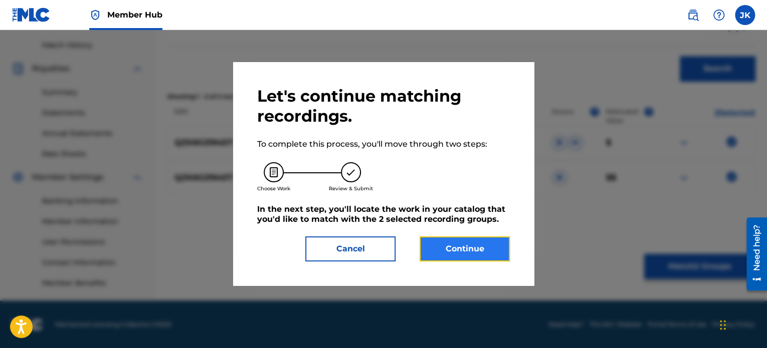
click at [467, 252] on button "Continue" at bounding box center [464, 249] width 90 height 25
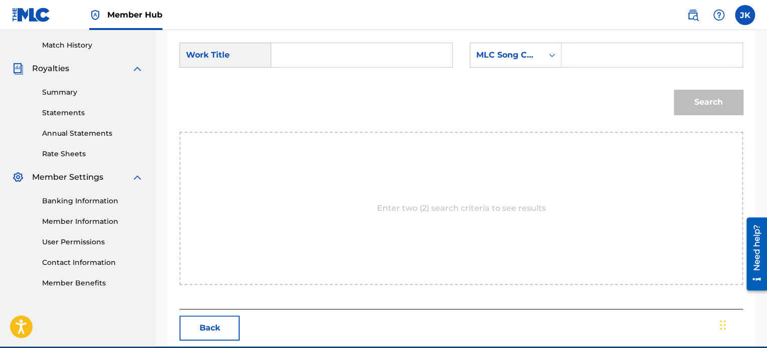
click at [299, 59] on input "Search Form" at bounding box center [362, 55] width 164 height 24
paste input "Rooftop Jammin'"
type input "Rooftop Jammin'"
click at [539, 54] on div "MLC Song Code" at bounding box center [506, 55] width 73 height 19
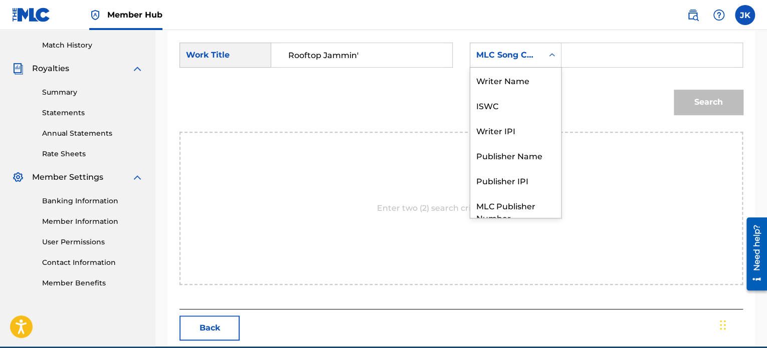
scroll to position [37, 0]
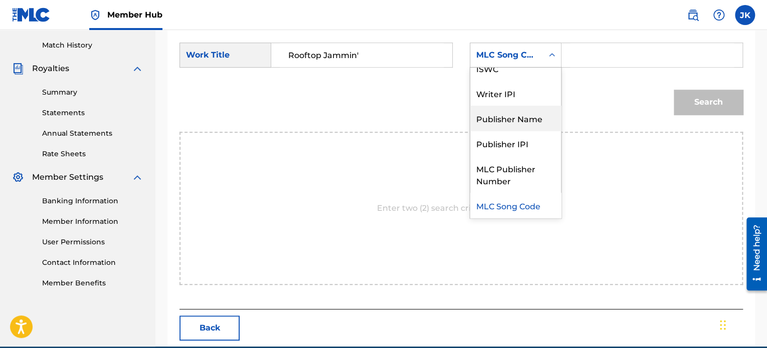
click at [519, 122] on div "Publisher Name" at bounding box center [515, 118] width 91 height 25
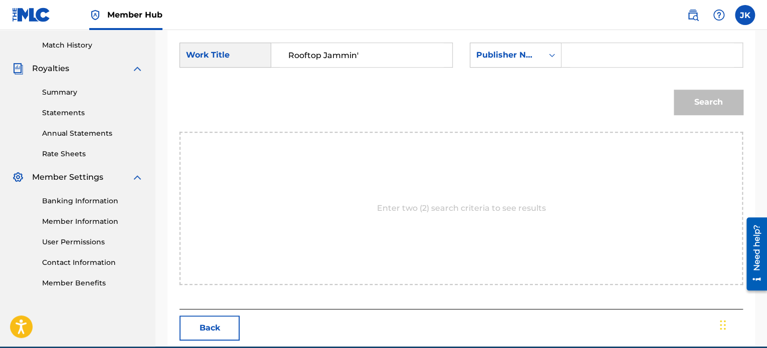
click at [577, 63] on input "Search Form" at bounding box center [652, 55] width 164 height 24
type input "[PERSON_NAME]"
click at [681, 99] on button "Search" at bounding box center [708, 102] width 69 height 25
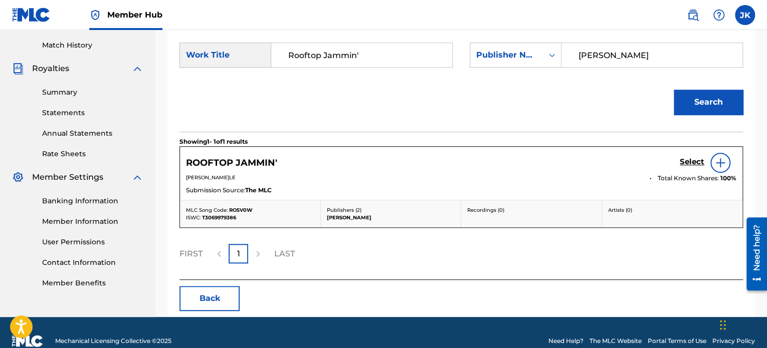
click at [718, 167] on img at bounding box center [720, 163] width 12 height 12
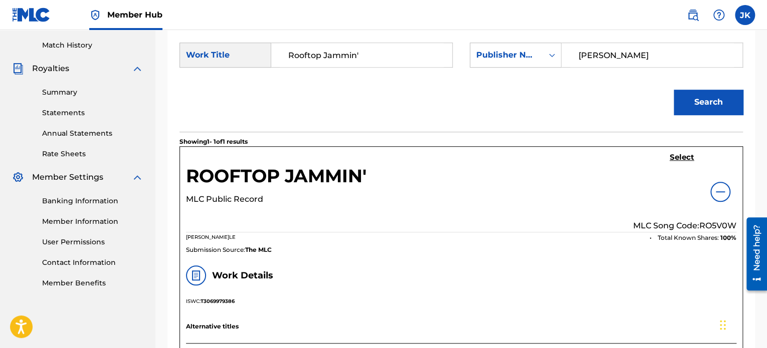
click at [712, 223] on p "MLC Song Code: RO5V0W" at bounding box center [684, 226] width 103 height 12
click at [680, 157] on h5 "Select" at bounding box center [682, 158] width 25 height 10
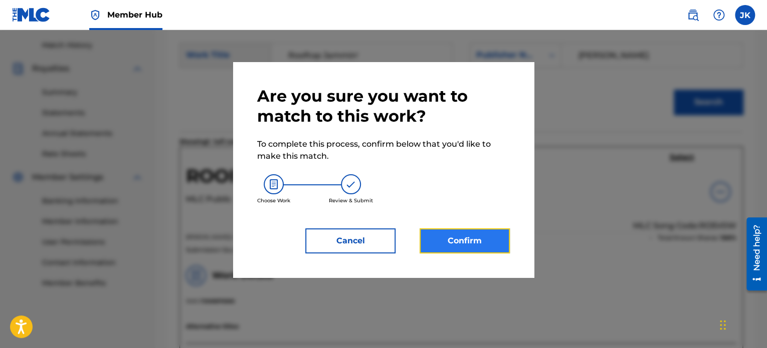
click at [448, 240] on button "Confirm" at bounding box center [464, 241] width 90 height 25
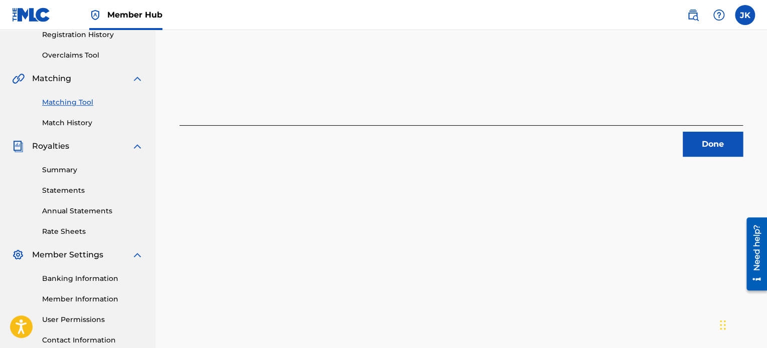
scroll to position [194, 0]
click at [696, 144] on button "Done" at bounding box center [713, 144] width 60 height 25
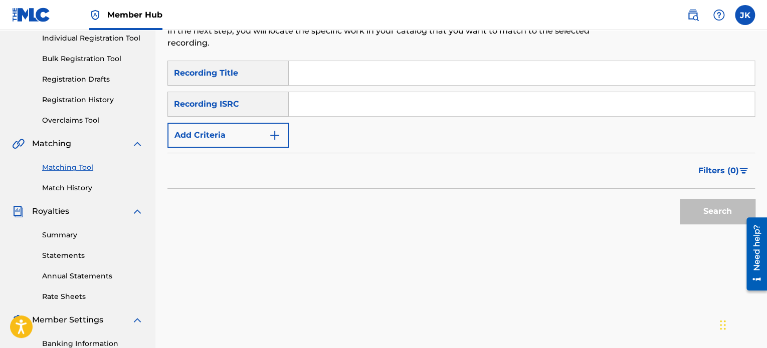
scroll to position [129, 0]
click at [307, 72] on input "Search Form" at bounding box center [522, 74] width 466 height 24
paste input "Pretty Girl"
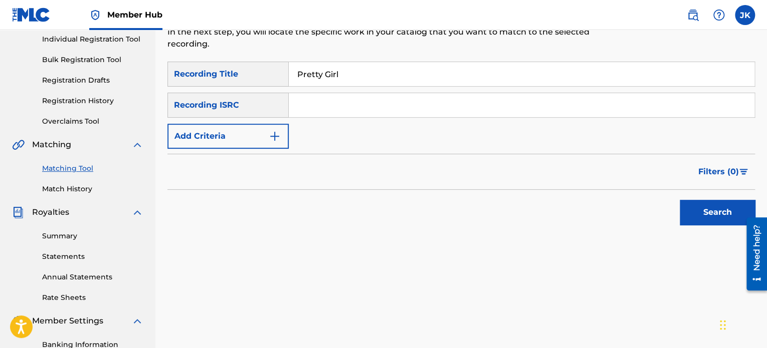
type input "Pretty Girl"
click at [307, 103] on input "Search Form" at bounding box center [522, 105] width 466 height 24
paste input "QZES71972070"
type input "QZES71972070"
click at [693, 213] on button "Search" at bounding box center [717, 212] width 75 height 25
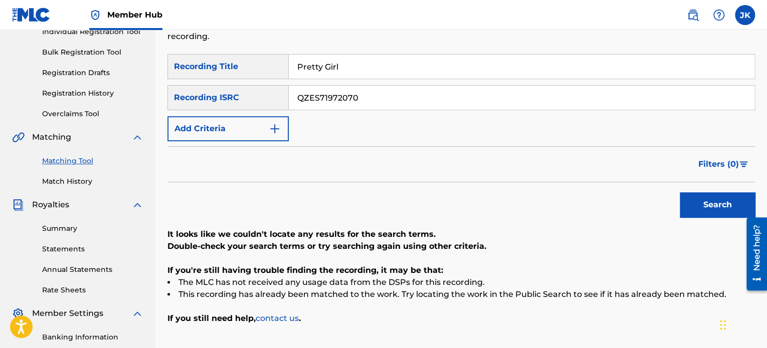
scroll to position [150, 0]
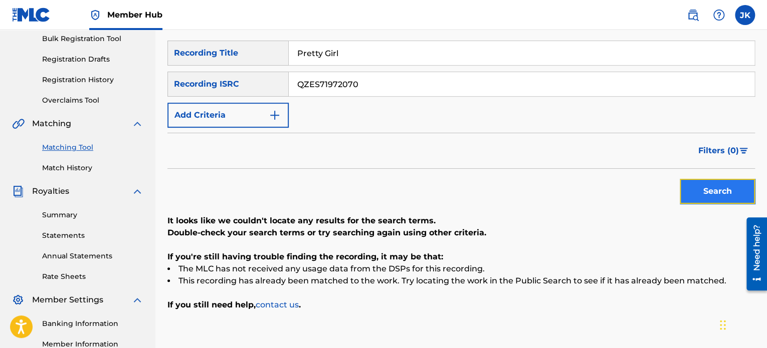
click at [686, 193] on button "Search" at bounding box center [717, 191] width 75 height 25
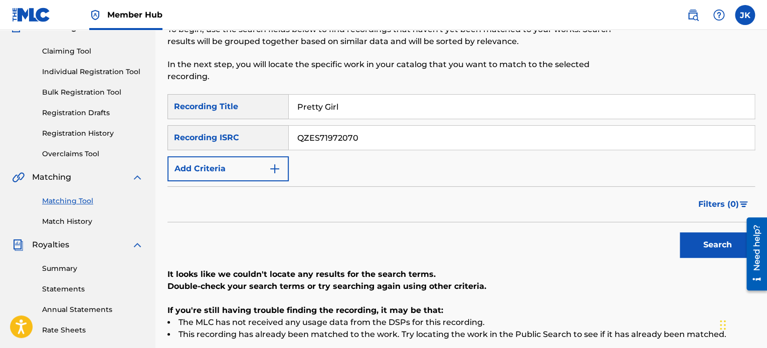
scroll to position [97, 0]
click at [315, 116] on input "Pretty Girl" at bounding box center [522, 106] width 466 height 24
paste input "[PERSON_NAME]"
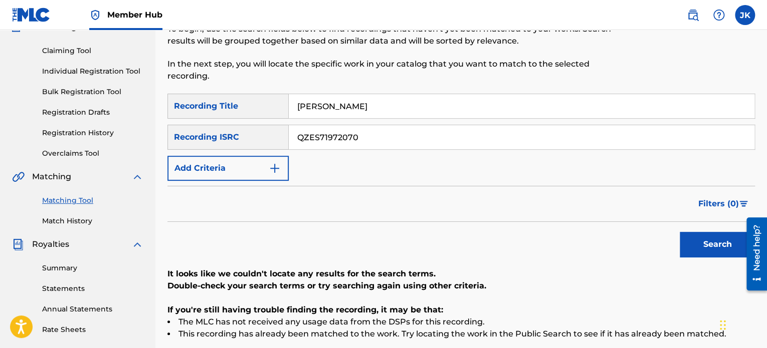
type input "[PERSON_NAME]"
click at [336, 136] on input "QZES71972070" at bounding box center [522, 137] width 466 height 24
click at [484, 208] on div "Filters ( 0 )" at bounding box center [460, 204] width 587 height 36
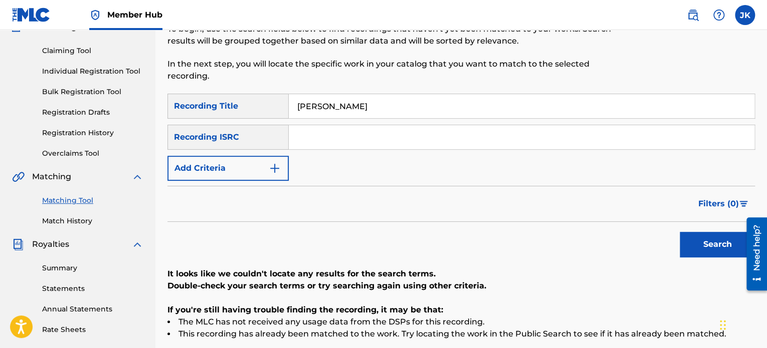
click at [323, 139] on input "Search Form" at bounding box center [522, 137] width 466 height 24
paste input "QZES71972071"
type input "QZES71972071"
click at [688, 242] on button "Search" at bounding box center [717, 244] width 75 height 25
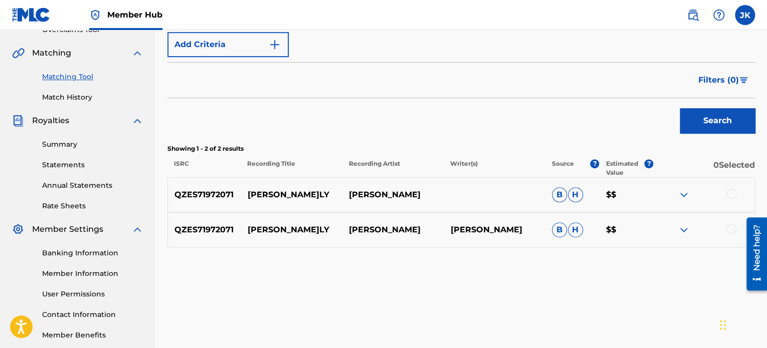
scroll to position [273, 0]
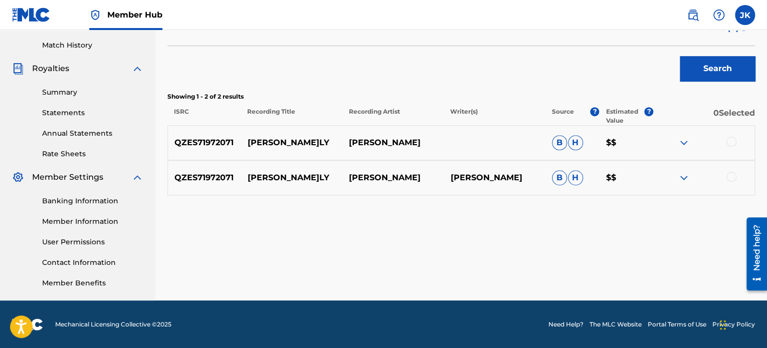
click at [732, 141] on div at bounding box center [731, 142] width 10 height 10
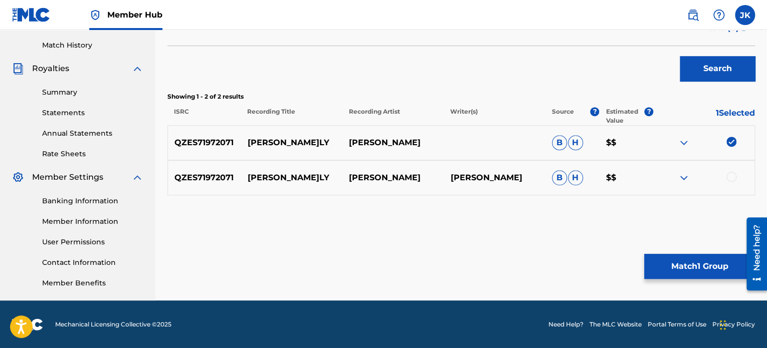
click at [730, 175] on div at bounding box center [731, 177] width 10 height 10
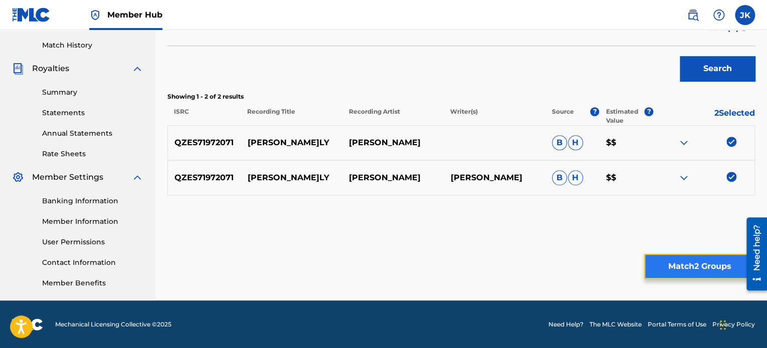
click at [676, 260] on button "Match 2 Groups" at bounding box center [699, 266] width 111 height 25
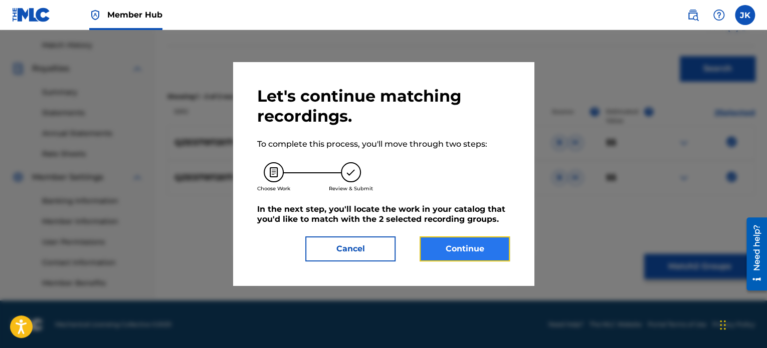
click at [463, 257] on button "Continue" at bounding box center [464, 249] width 90 height 25
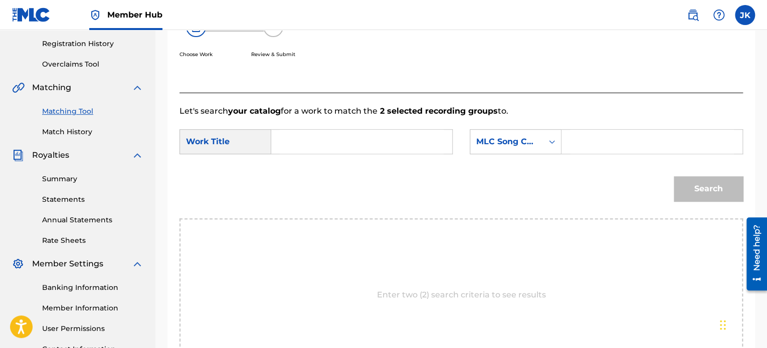
scroll to position [174, 0]
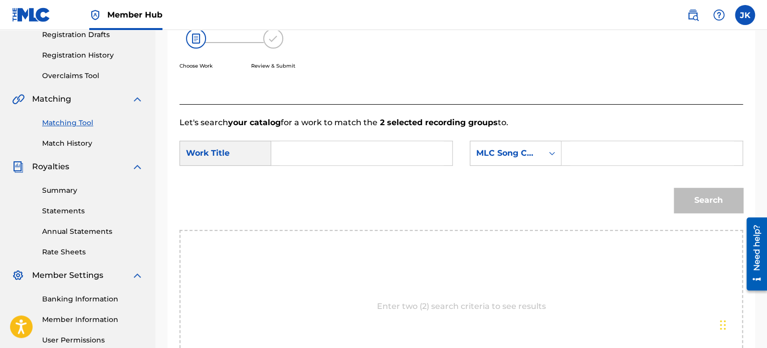
click at [317, 156] on input "Search Form" at bounding box center [362, 153] width 164 height 24
paste input "[PERSON_NAME]"
type input "[PERSON_NAME]"
click at [494, 159] on div "MLC Song Code" at bounding box center [506, 153] width 73 height 19
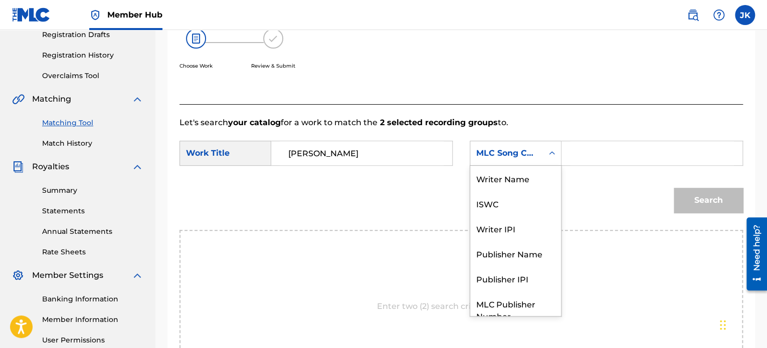
scroll to position [37, 0]
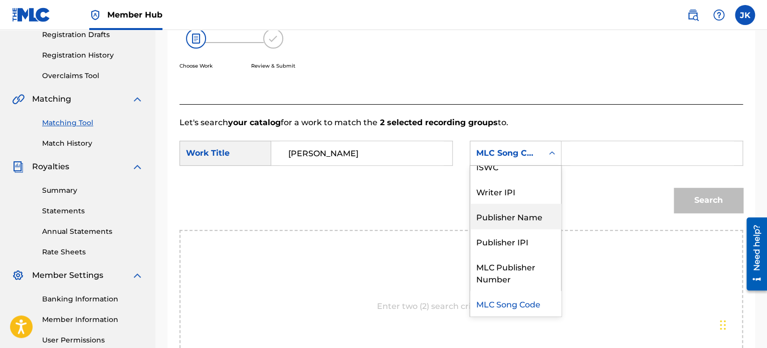
click at [510, 217] on div "Publisher Name" at bounding box center [515, 216] width 91 height 25
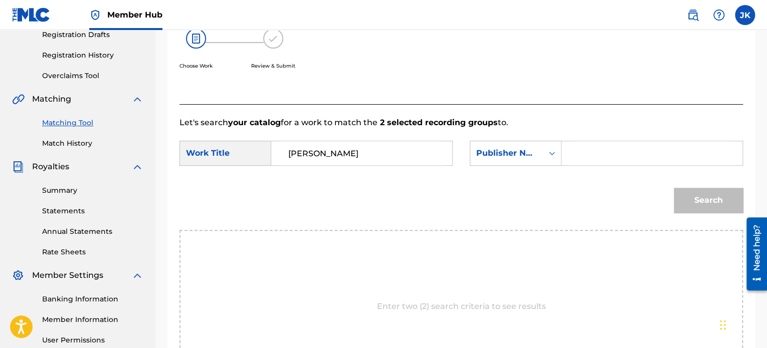
click at [589, 147] on input "Search Form" at bounding box center [652, 153] width 164 height 24
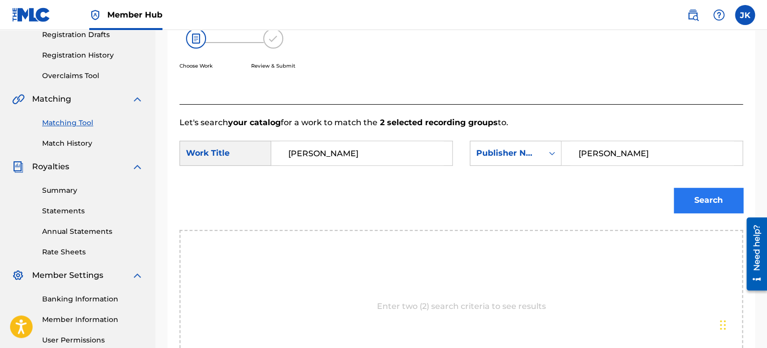
type input "[PERSON_NAME]"
click at [680, 193] on button "Search" at bounding box center [708, 200] width 69 height 25
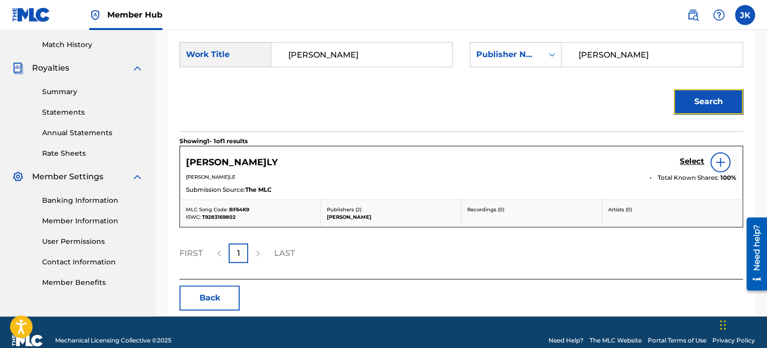
scroll to position [289, 0]
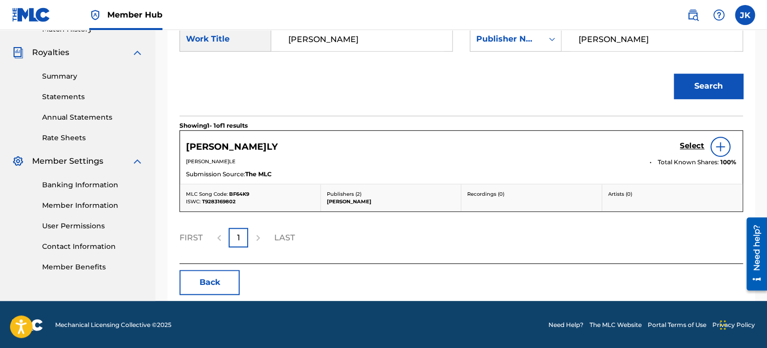
click at [715, 152] on div at bounding box center [720, 147] width 20 height 20
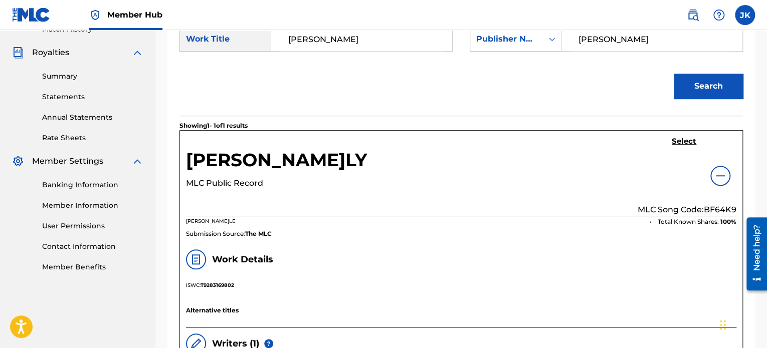
click at [716, 209] on p "MLC Song Code: BF64K9" at bounding box center [686, 210] width 99 height 12
click at [679, 140] on h5 "Select" at bounding box center [684, 142] width 25 height 10
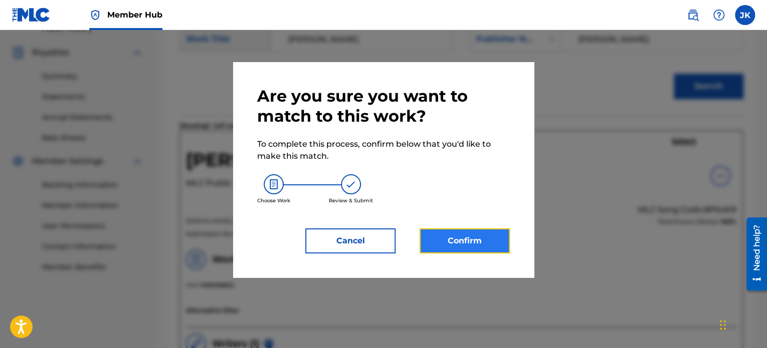
click at [456, 233] on button "Confirm" at bounding box center [464, 241] width 90 height 25
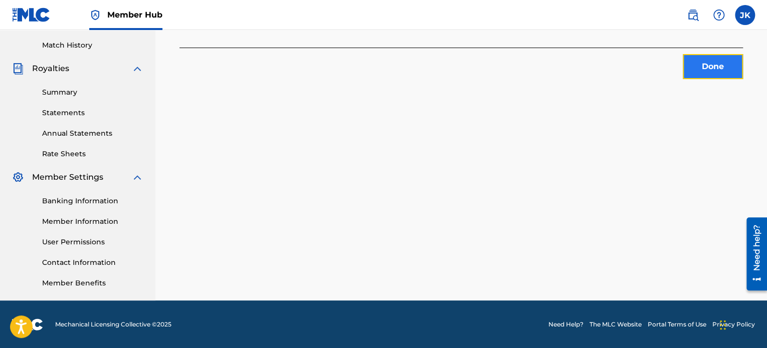
click at [687, 67] on button "Done" at bounding box center [713, 66] width 60 height 25
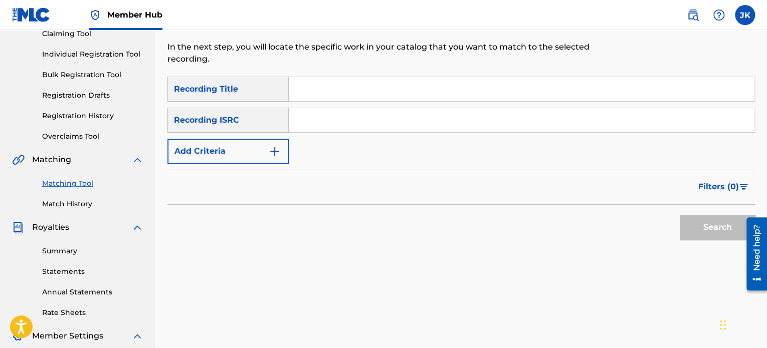
scroll to position [112, 0]
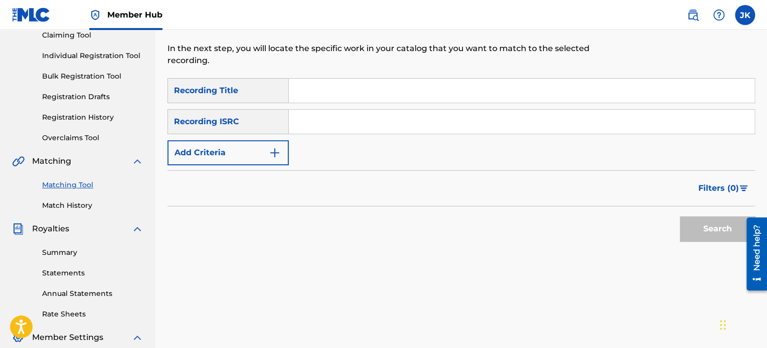
click at [303, 83] on input "Search Form" at bounding box center [522, 91] width 466 height 24
paste input "I Think I Love You"
type input "I Think I Love You"
click at [301, 119] on input "Search Form" at bounding box center [522, 122] width 466 height 24
paste input "QZES71972072"
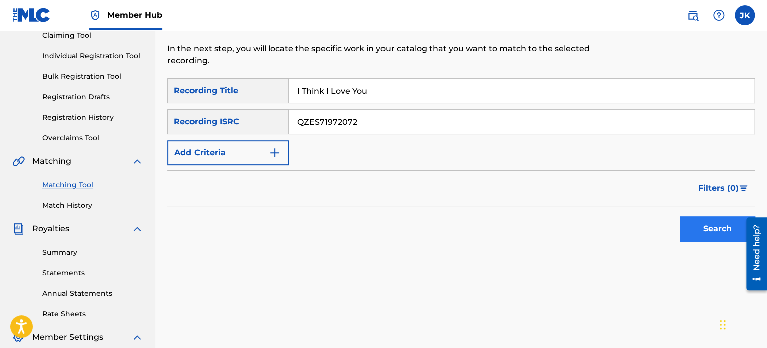
type input "QZES71972072"
click at [690, 228] on button "Search" at bounding box center [717, 229] width 75 height 25
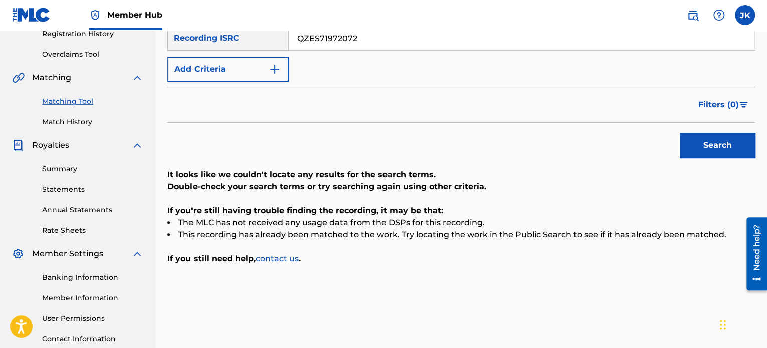
scroll to position [196, 0]
click at [687, 154] on button "Search" at bounding box center [717, 144] width 75 height 25
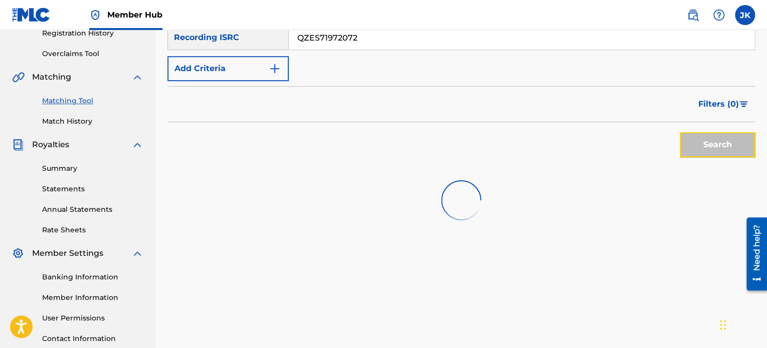
click at [687, 154] on button "Search" at bounding box center [717, 144] width 75 height 25
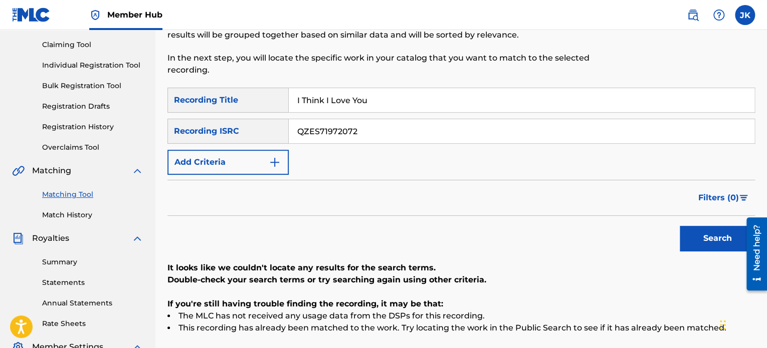
scroll to position [102, 0]
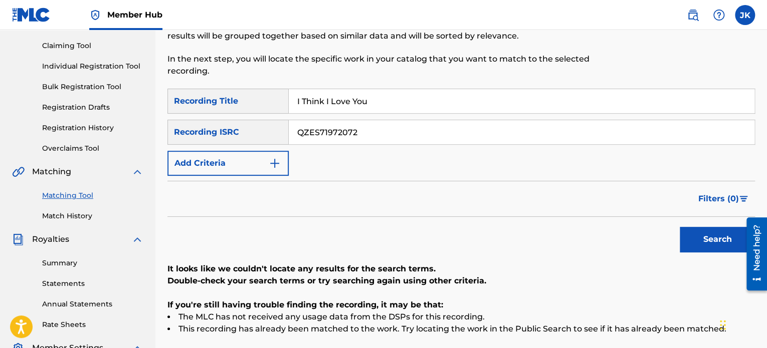
click at [353, 103] on input "I Think I Love You" at bounding box center [522, 101] width 466 height 24
paste input "Letting Go"
type input "Letting Go"
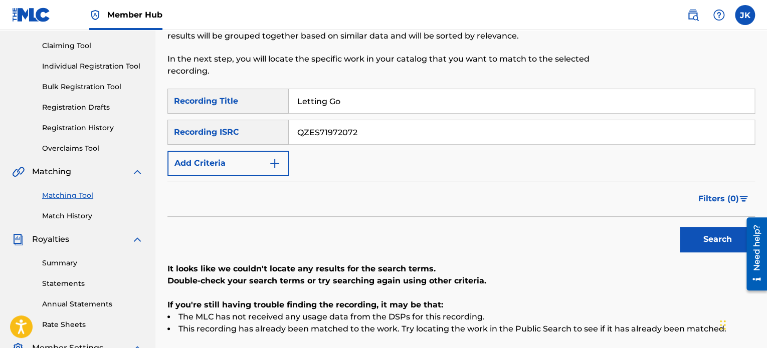
click at [356, 131] on input "QZES71972072" at bounding box center [522, 132] width 466 height 24
paste input "QZES71972073"
type input "QZES71972073"
click at [687, 240] on button "Search" at bounding box center [717, 239] width 75 height 25
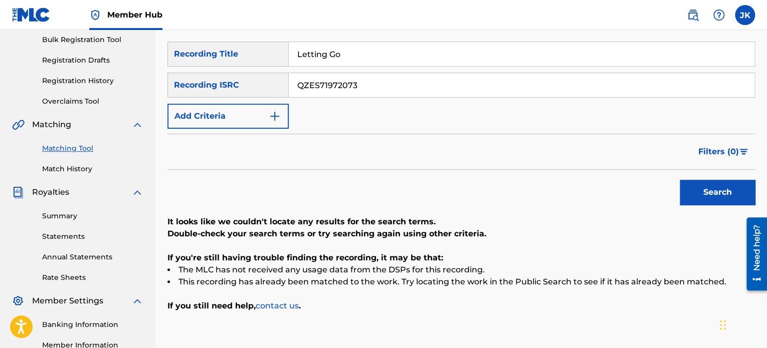
scroll to position [150, 0]
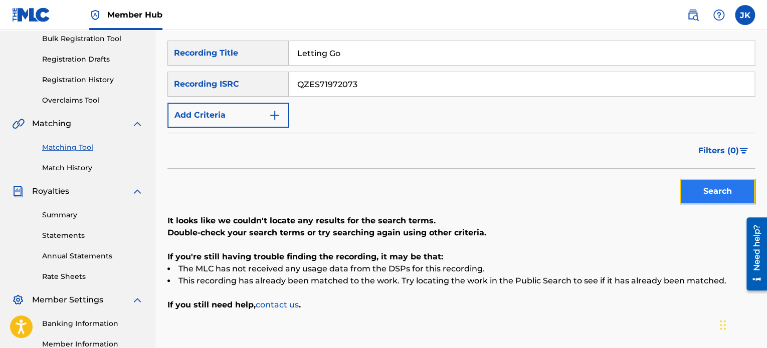
click at [703, 198] on button "Search" at bounding box center [717, 191] width 75 height 25
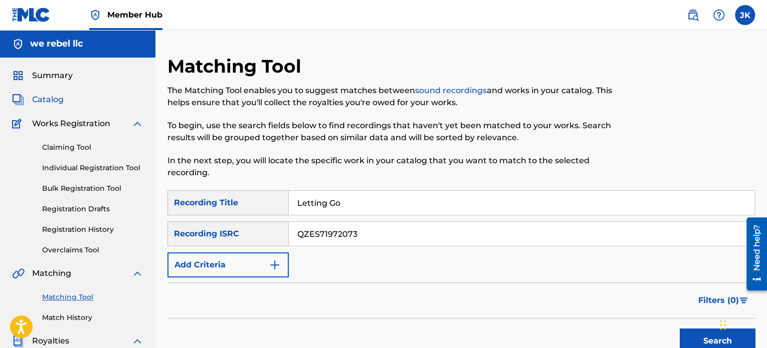
click at [54, 95] on span "Catalog" at bounding box center [48, 100] width 32 height 12
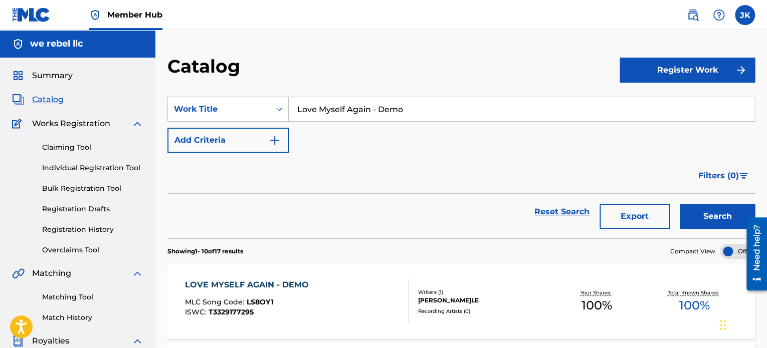
click at [347, 111] on input "Love Myself Again - Demo" at bounding box center [522, 109] width 466 height 24
paste input "QZES71972073"
type input "Q"
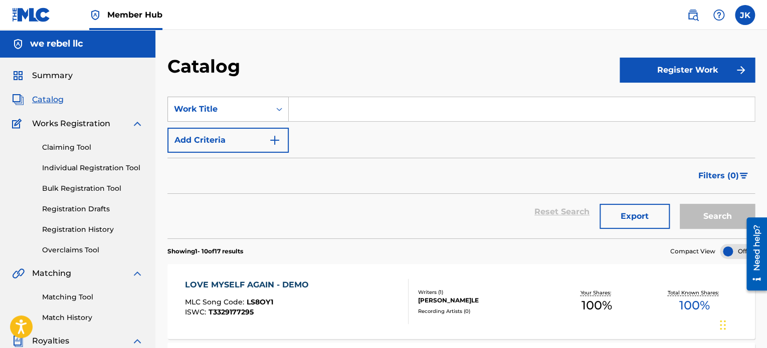
paste input "Letting Go"
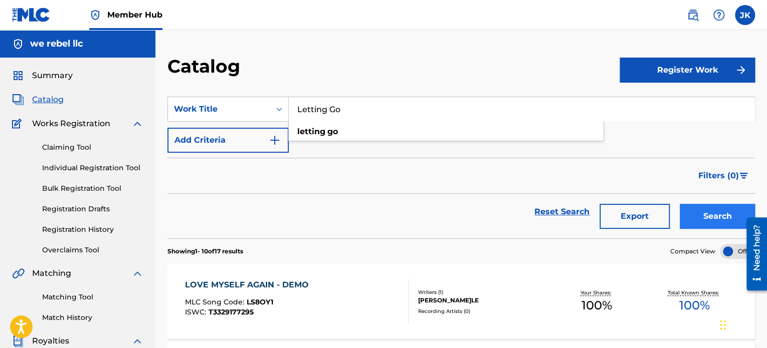
type input "Letting Go"
click at [705, 219] on button "Search" at bounding box center [717, 216] width 75 height 25
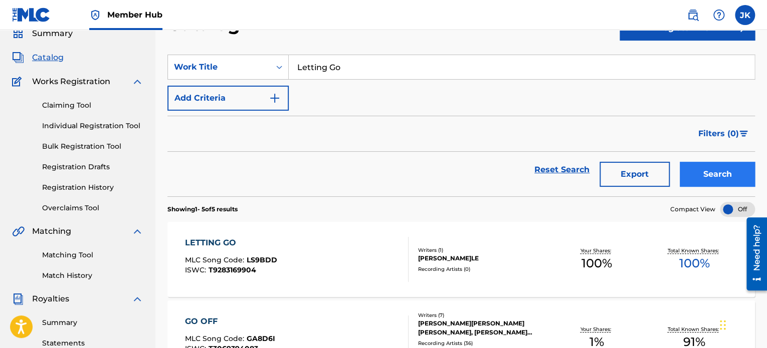
scroll to position [42, 0]
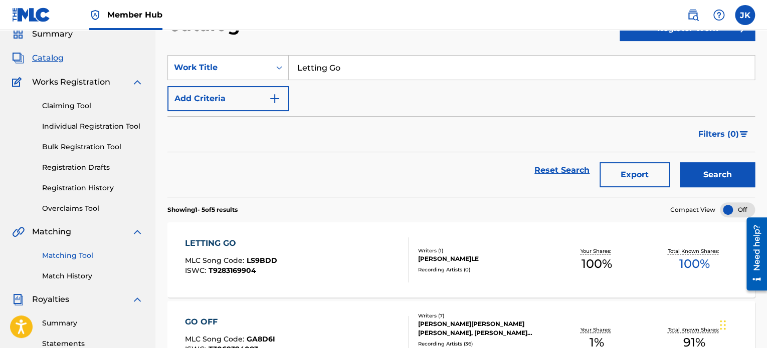
click at [90, 252] on link "Matching Tool" at bounding box center [92, 256] width 101 height 11
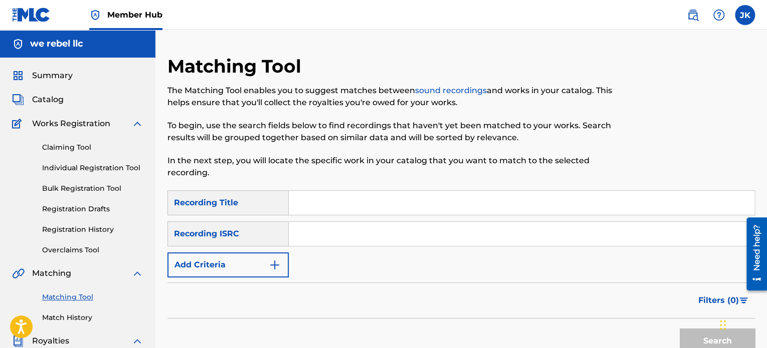
click at [309, 205] on input "Search Form" at bounding box center [522, 203] width 466 height 24
paste input "Love You Like I Used To"
type input "Love You Like I Used To"
click at [306, 226] on input "Search Form" at bounding box center [522, 234] width 466 height 24
paste input "QZES71972074"
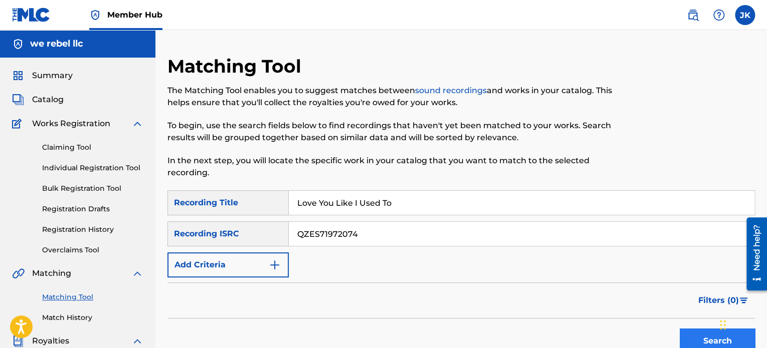
type input "QZES71972074"
click at [691, 335] on button "Search" at bounding box center [717, 341] width 75 height 25
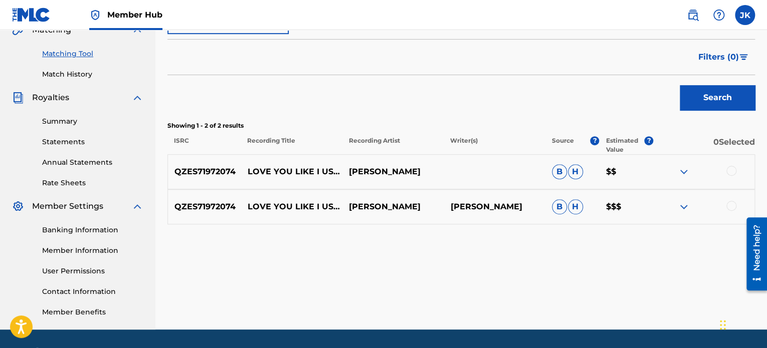
scroll to position [246, 0]
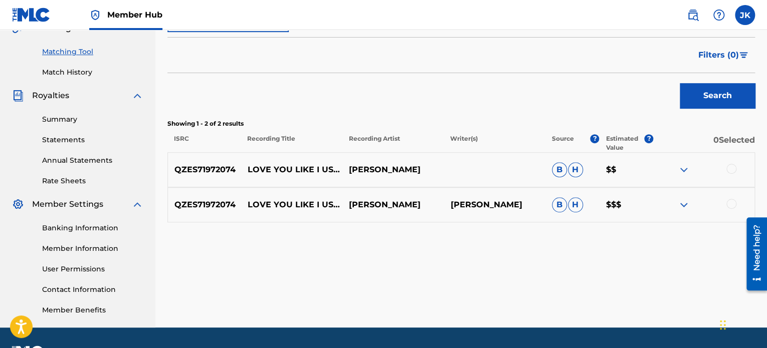
click at [732, 167] on div at bounding box center [731, 169] width 10 height 10
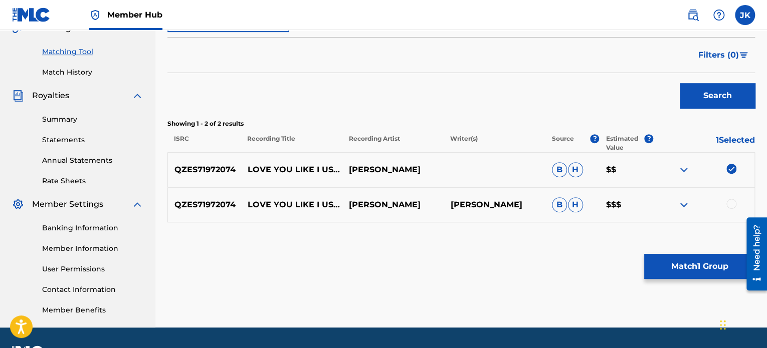
click at [733, 206] on div at bounding box center [731, 204] width 10 height 10
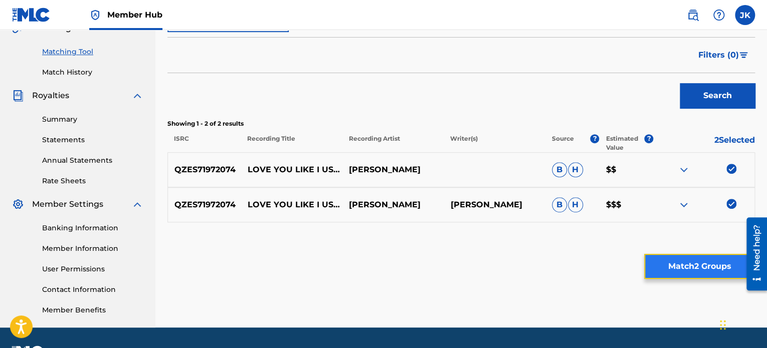
click at [688, 257] on button "Match 2 Groups" at bounding box center [699, 266] width 111 height 25
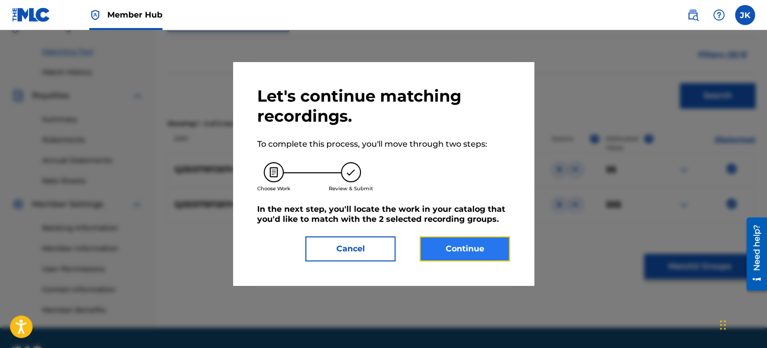
click at [467, 237] on button "Continue" at bounding box center [464, 249] width 90 height 25
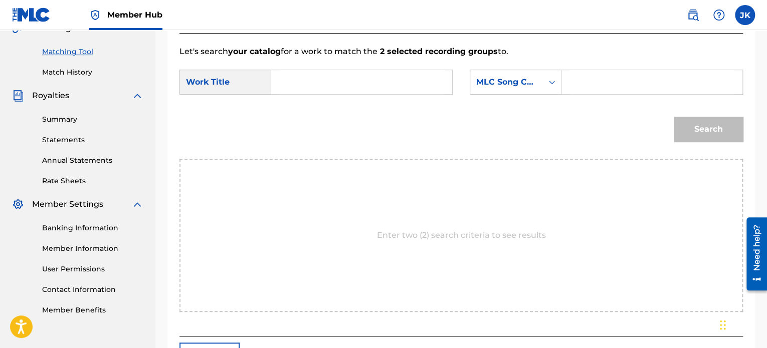
click at [349, 86] on input "Search Form" at bounding box center [362, 82] width 164 height 24
paste input "Love You Like I Used To"
type input "Love You Like I Used To"
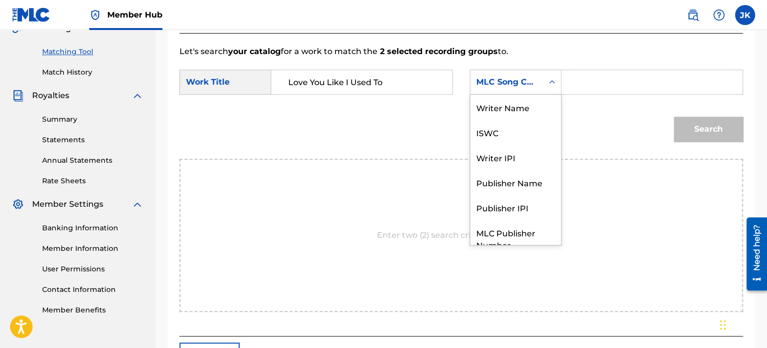
click at [522, 82] on div "MLC Song Code" at bounding box center [506, 82] width 61 height 12
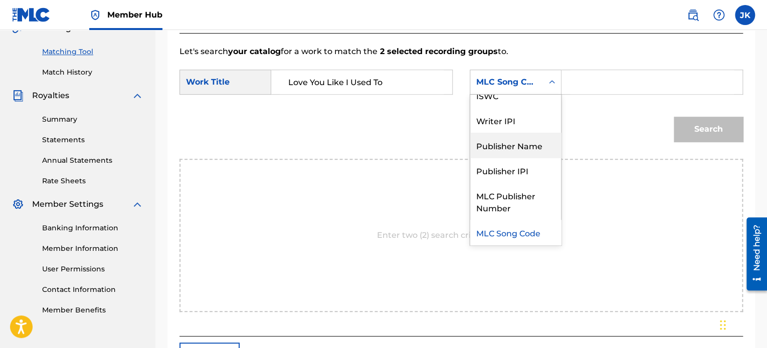
click at [515, 144] on div "Publisher Name" at bounding box center [515, 145] width 91 height 25
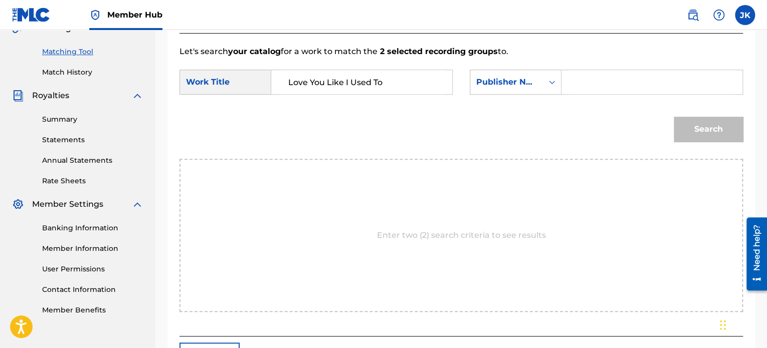
click at [583, 89] on input "Search Form" at bounding box center [652, 82] width 164 height 24
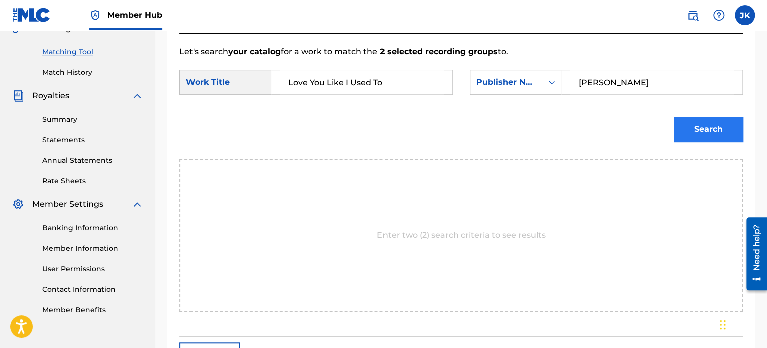
type input "[PERSON_NAME]"
click at [710, 130] on button "Search" at bounding box center [708, 129] width 69 height 25
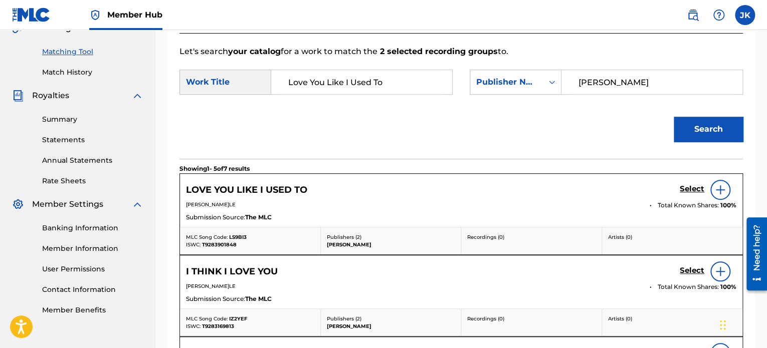
click at [720, 193] on img at bounding box center [720, 190] width 12 height 12
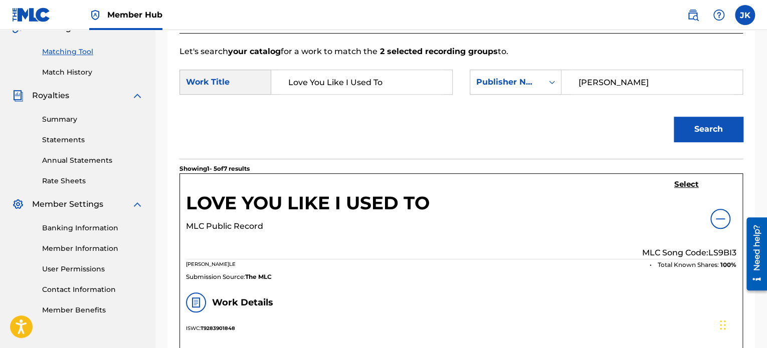
click at [714, 250] on p "MLC Song Code: LS9BI3" at bounding box center [689, 253] width 94 height 12
click at [684, 183] on h5 "Select" at bounding box center [686, 185] width 25 height 10
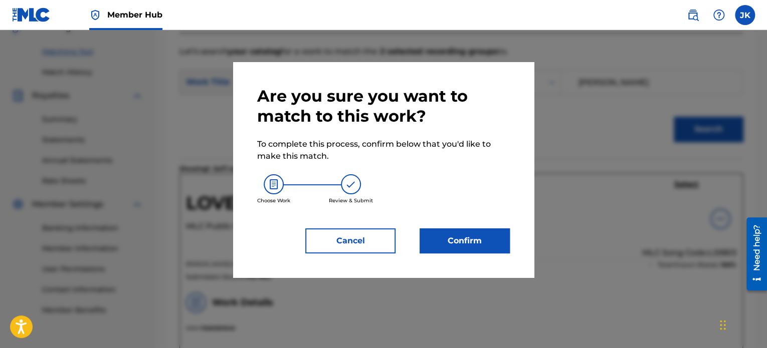
click at [515, 241] on div "Are you sure you want to match to this work? To complete this process, confirm …" at bounding box center [383, 170] width 301 height 216
click at [495, 242] on button "Confirm" at bounding box center [464, 241] width 90 height 25
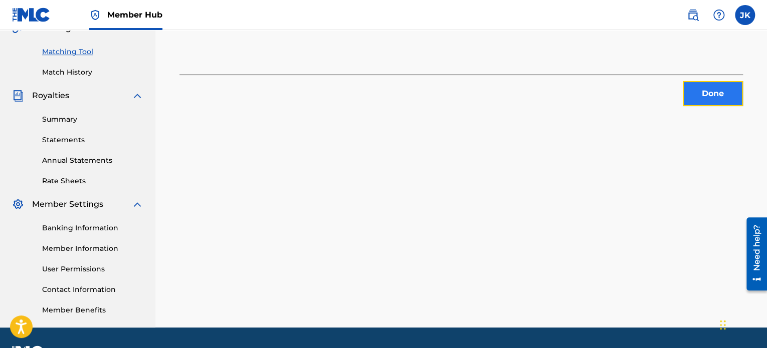
click at [708, 99] on button "Done" at bounding box center [713, 93] width 60 height 25
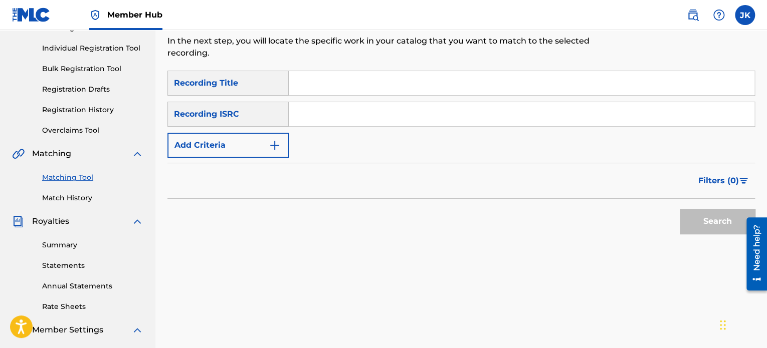
scroll to position [116, 0]
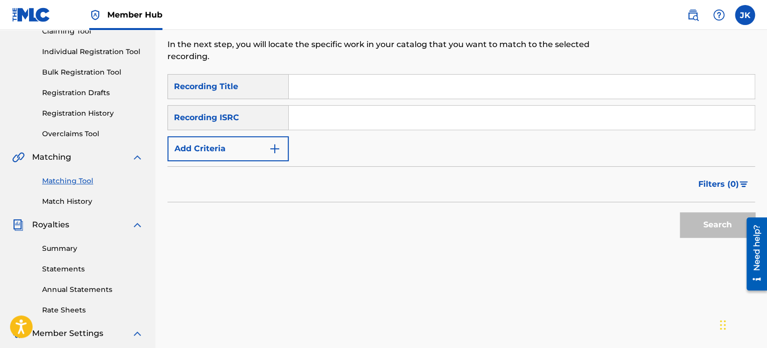
click at [318, 88] on input "Search Form" at bounding box center [522, 87] width 466 height 24
paste input "She Calls Out"
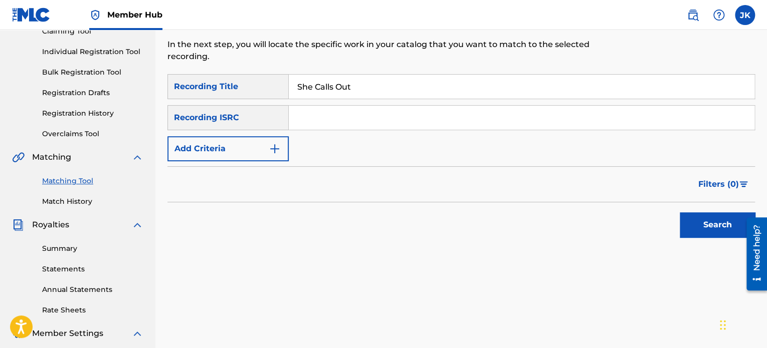
type input "She Calls Out"
click at [308, 118] on input "Search Form" at bounding box center [522, 118] width 466 height 24
paste input "QZES71972075"
type input "QZES71972075"
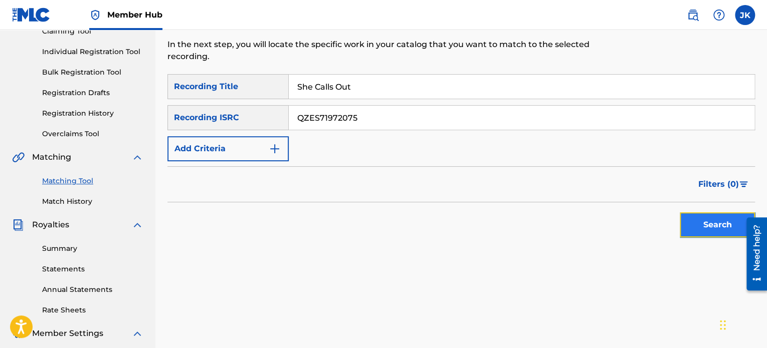
click at [690, 232] on button "Search" at bounding box center [717, 224] width 75 height 25
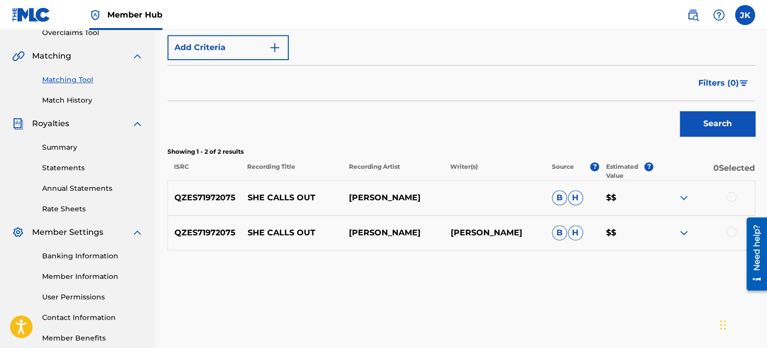
scroll to position [273, 0]
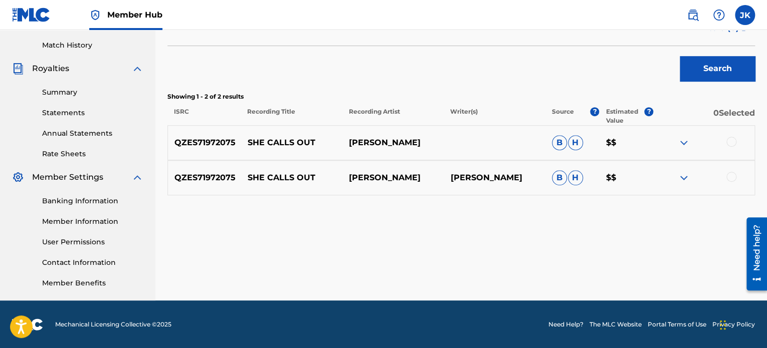
click at [732, 144] on div at bounding box center [731, 142] width 10 height 10
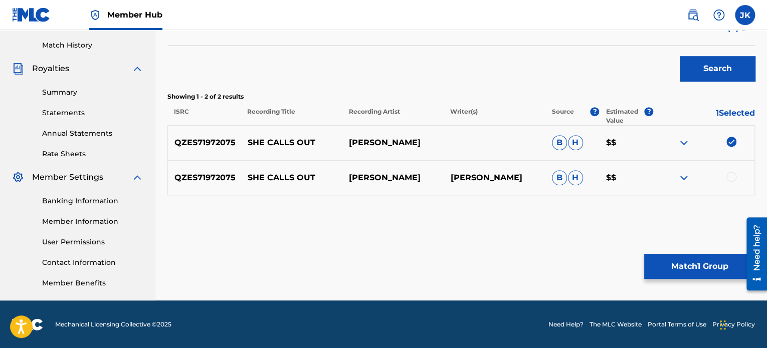
click at [731, 176] on div at bounding box center [731, 177] width 10 height 10
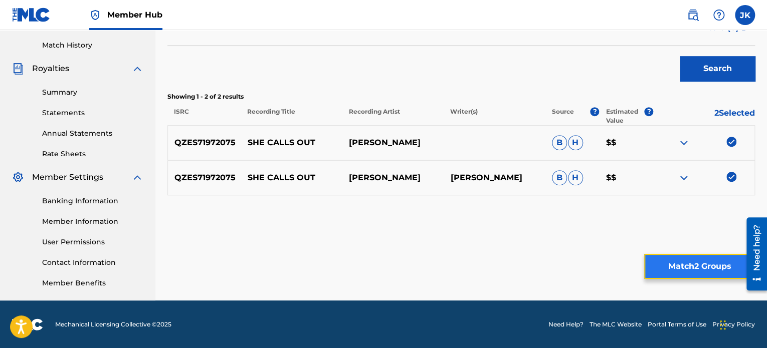
click at [684, 264] on button "Match 2 Groups" at bounding box center [699, 266] width 111 height 25
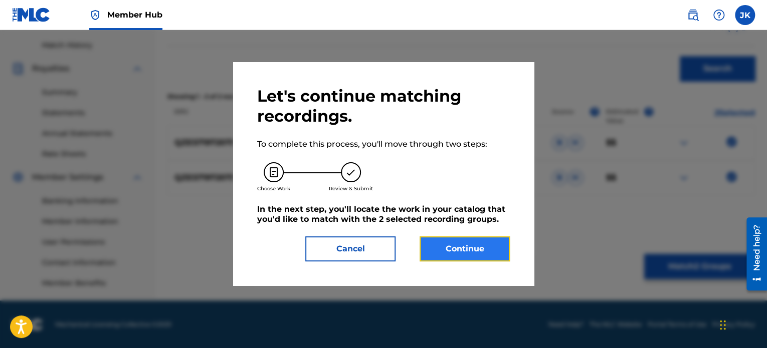
click at [472, 243] on button "Continue" at bounding box center [464, 249] width 90 height 25
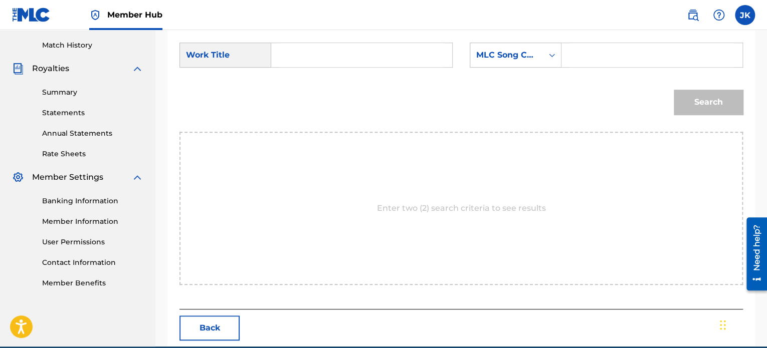
click at [343, 47] on input "Search Form" at bounding box center [362, 55] width 164 height 24
paste input "She Calls Out"
type input "She Calls Out"
click at [518, 50] on div "MLC Song Code" at bounding box center [506, 55] width 61 height 12
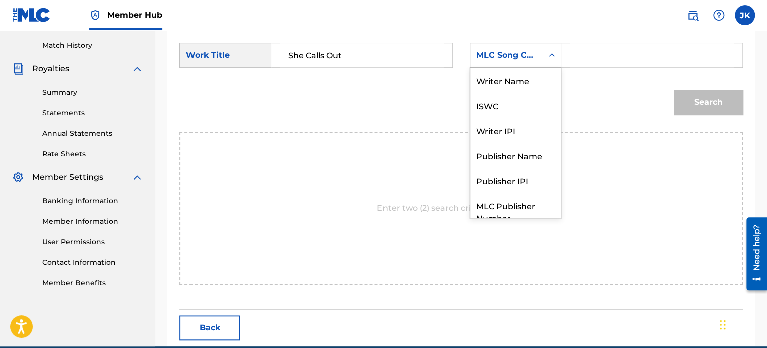
scroll to position [37, 0]
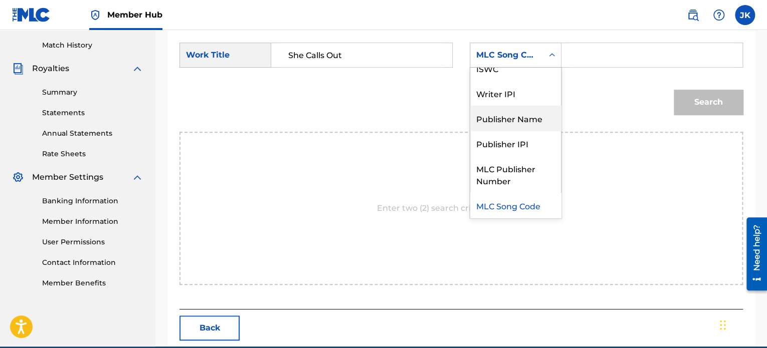
click at [516, 110] on div "Publisher Name" at bounding box center [515, 118] width 91 height 25
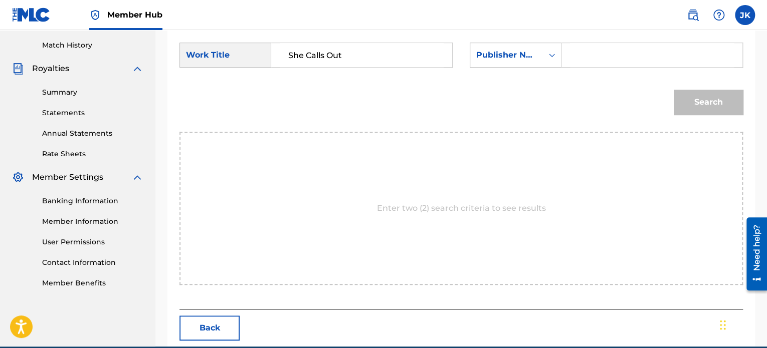
click at [575, 59] on input "Search Form" at bounding box center [652, 55] width 164 height 24
type input "[PERSON_NAME]"
click at [683, 97] on button "Search" at bounding box center [708, 102] width 69 height 25
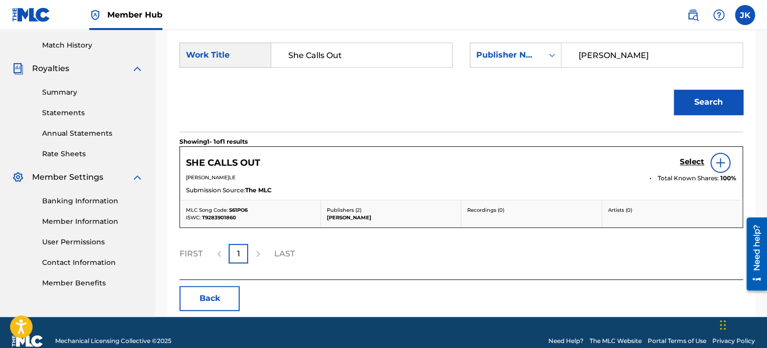
click at [713, 163] on div at bounding box center [720, 163] width 20 height 20
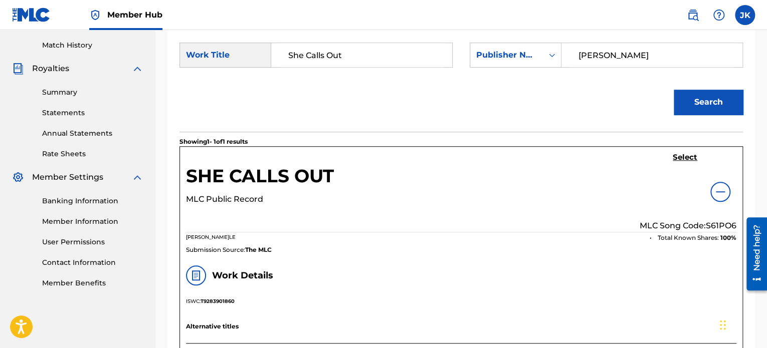
click at [714, 222] on p "MLC Song Code: S61PO6" at bounding box center [687, 226] width 97 height 12
click at [684, 155] on h5 "Select" at bounding box center [685, 158] width 25 height 10
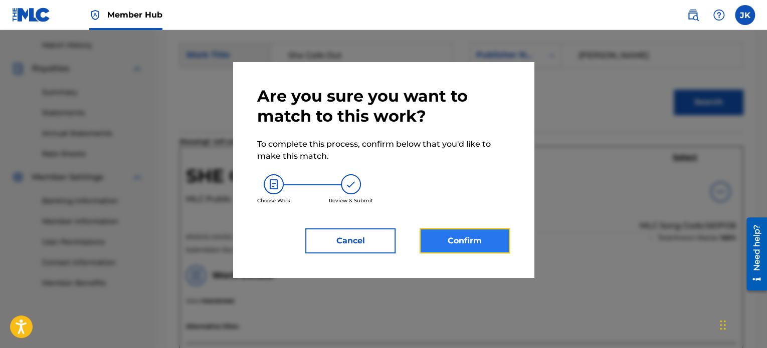
click at [440, 239] on button "Confirm" at bounding box center [464, 241] width 90 height 25
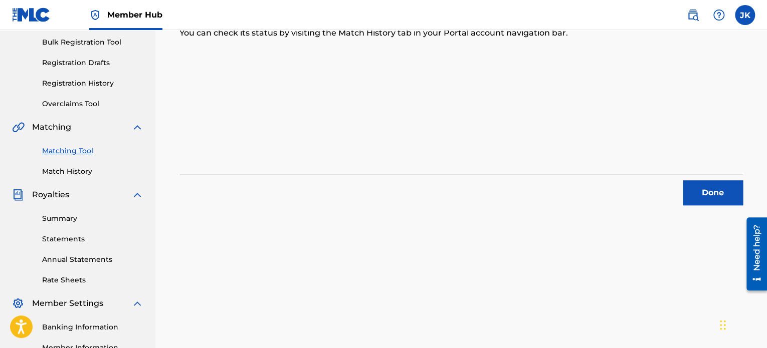
scroll to position [144, 0]
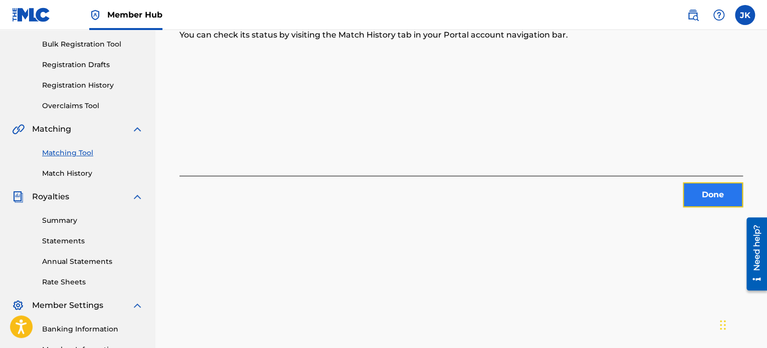
click at [692, 192] on button "Done" at bounding box center [713, 194] width 60 height 25
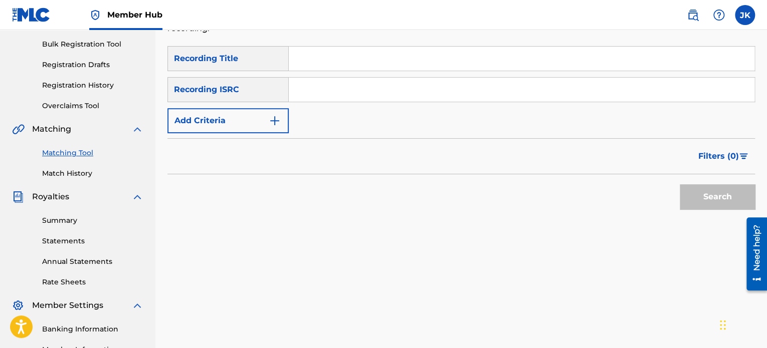
click at [313, 50] on input "Search Form" at bounding box center [522, 59] width 466 height 24
paste input "Lovin' You"
type input "Lovin' You"
click at [302, 92] on input "Search Form" at bounding box center [522, 90] width 466 height 24
paste input "QZES71972076"
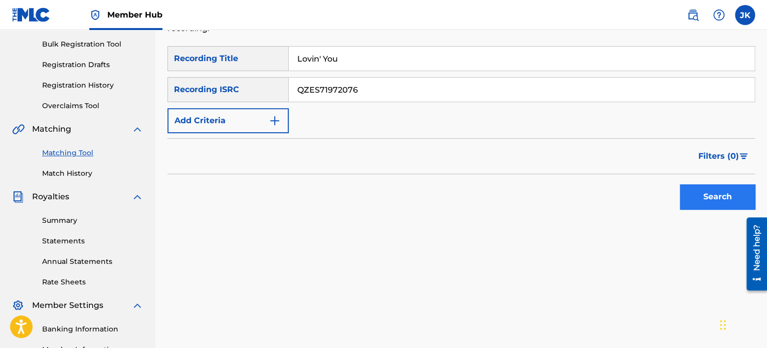
type input "QZES71972076"
click at [704, 202] on button "Search" at bounding box center [717, 196] width 75 height 25
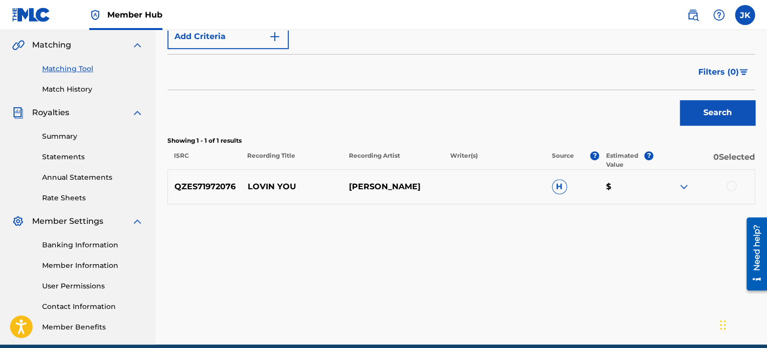
scroll to position [234, 0]
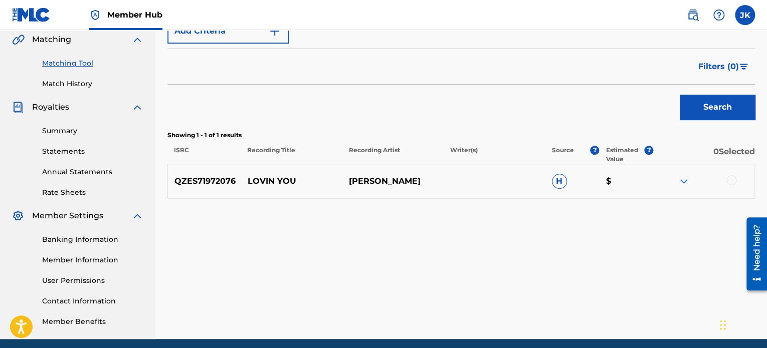
click at [729, 181] on div at bounding box center [731, 180] width 10 height 10
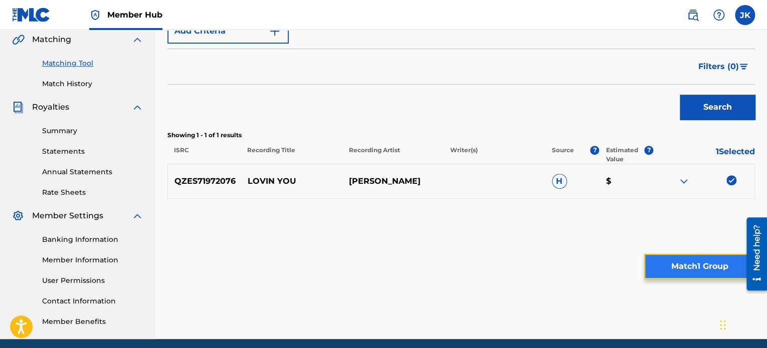
click at [723, 256] on button "Match 1 Group" at bounding box center [699, 266] width 111 height 25
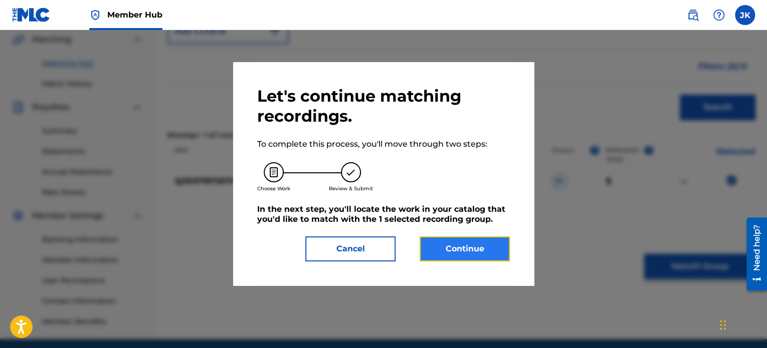
click at [501, 244] on button "Continue" at bounding box center [464, 249] width 90 height 25
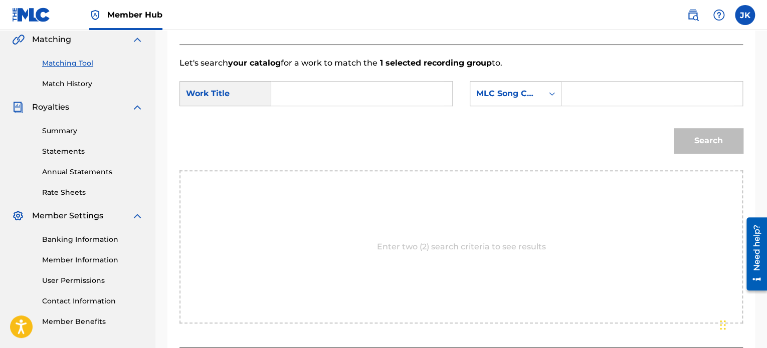
click at [380, 100] on input "Search Form" at bounding box center [362, 94] width 164 height 24
paste input "QZES71972076"
type input "Q"
paste input "Lovin' You"
type input "Lovin' You"
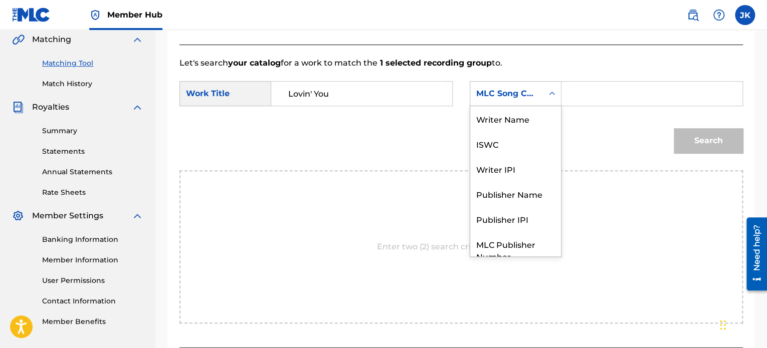
click at [483, 94] on div "MLC Song Code" at bounding box center [506, 94] width 61 height 12
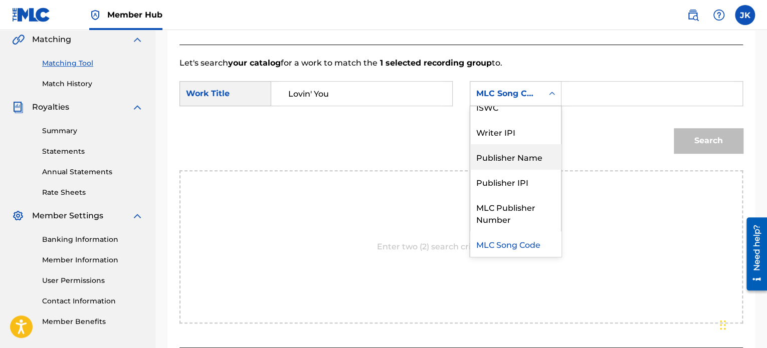
click at [496, 154] on div "Publisher Name" at bounding box center [515, 156] width 91 height 25
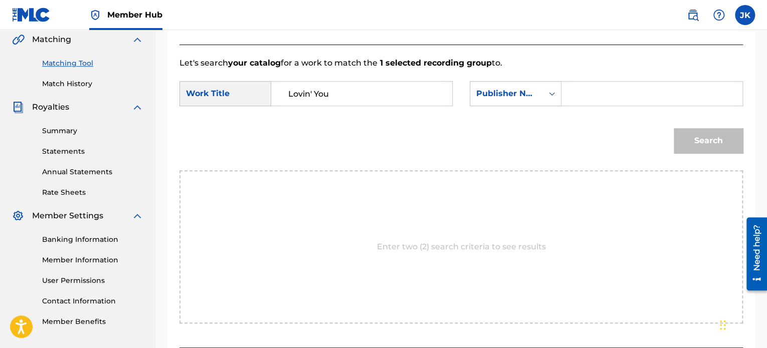
click at [571, 94] on input "Search Form" at bounding box center [652, 94] width 164 height 24
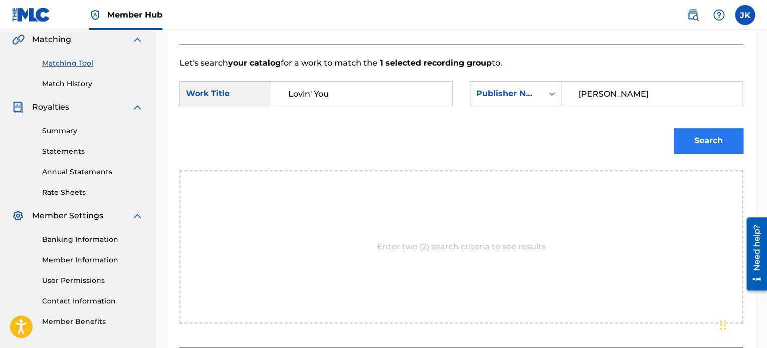
type input "[PERSON_NAME]"
click at [685, 138] on button "Search" at bounding box center [708, 140] width 69 height 25
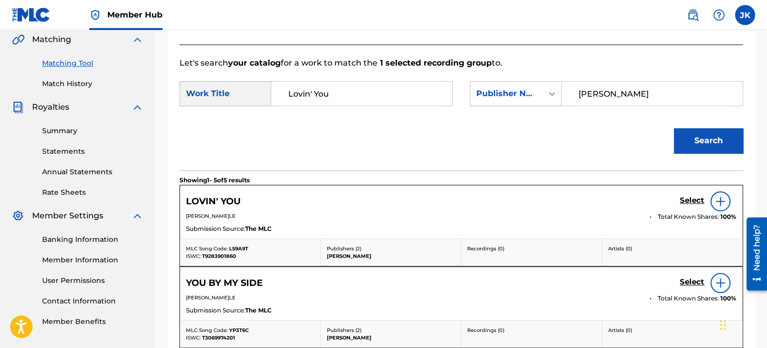
click at [722, 204] on img at bounding box center [720, 201] width 12 height 12
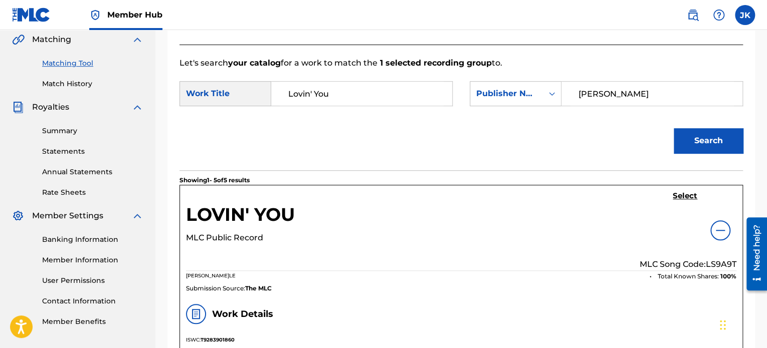
click at [711, 264] on p "MLC Song Code: LS9A9T" at bounding box center [687, 265] width 97 height 12
click at [683, 202] on div "Select MLC Song Code: LS9A9T" at bounding box center [687, 230] width 97 height 79
click at [684, 196] on h5 "Select" at bounding box center [685, 196] width 25 height 10
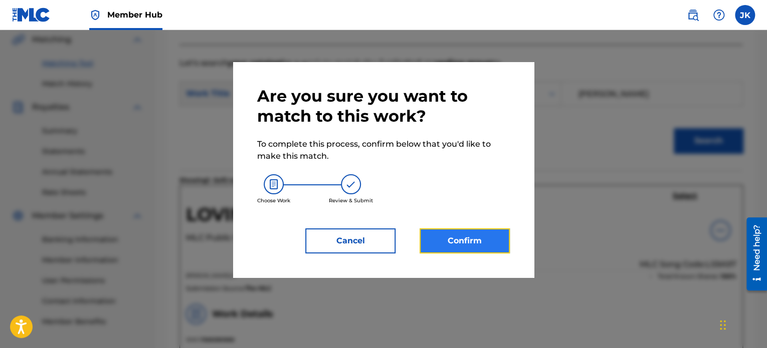
click at [501, 238] on button "Confirm" at bounding box center [464, 241] width 90 height 25
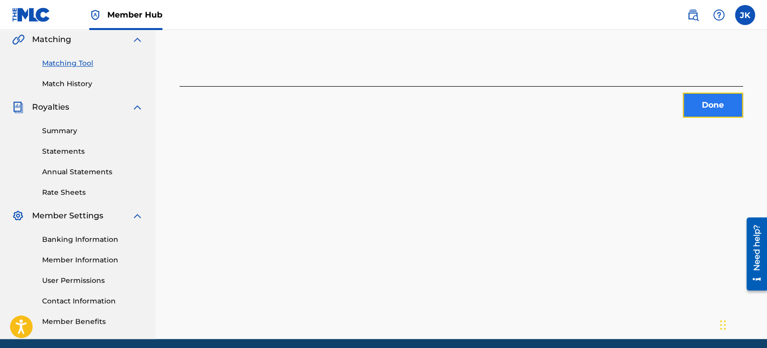
click at [698, 103] on button "Done" at bounding box center [713, 105] width 60 height 25
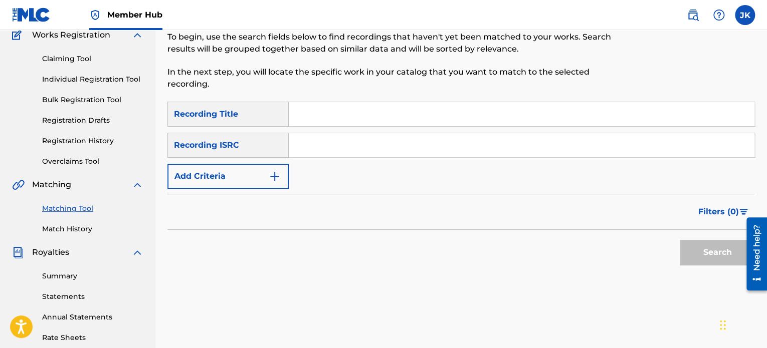
scroll to position [0, 0]
